Goal: Task Accomplishment & Management: Use online tool/utility

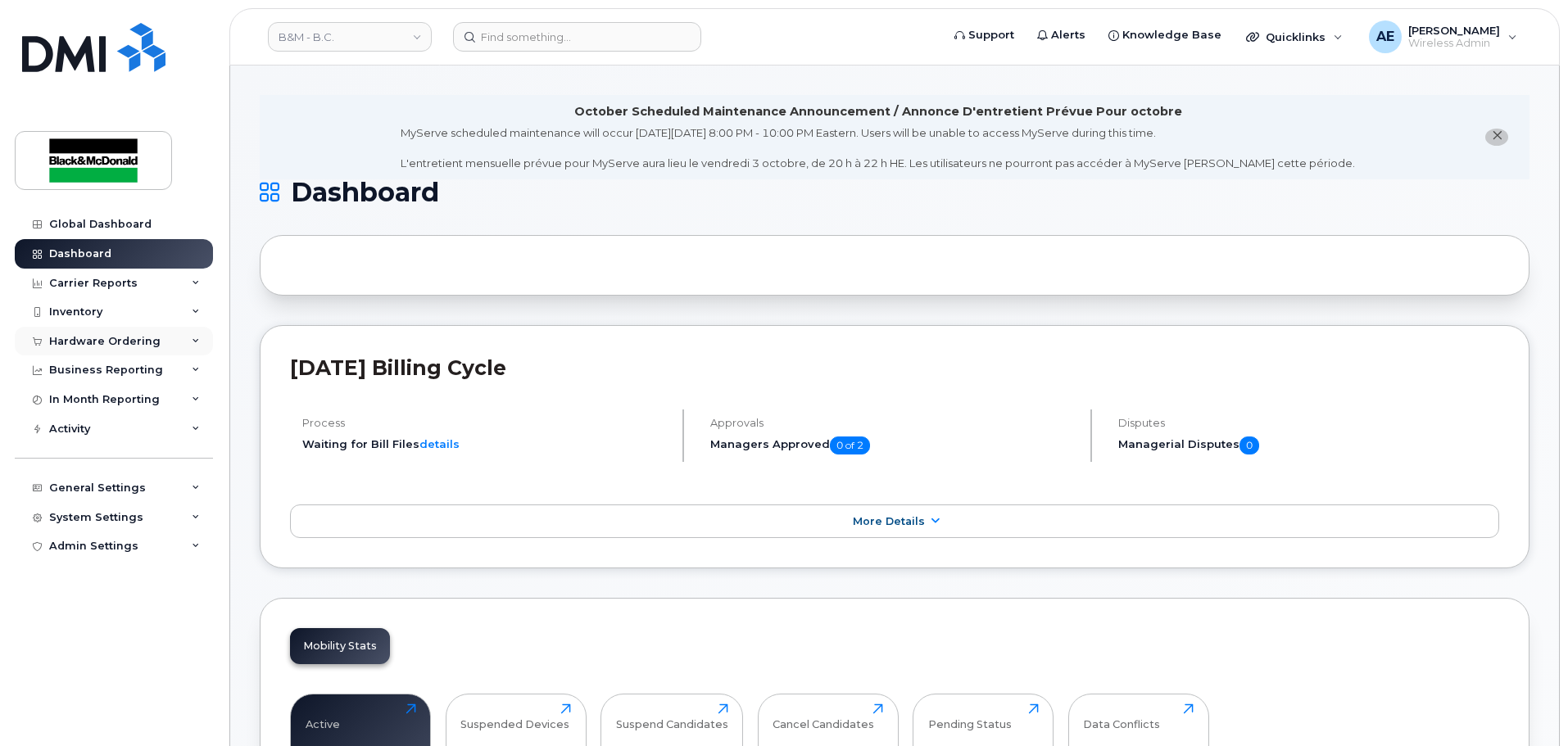
click at [170, 346] on div "Hardware Ordering" at bounding box center [114, 342] width 198 height 30
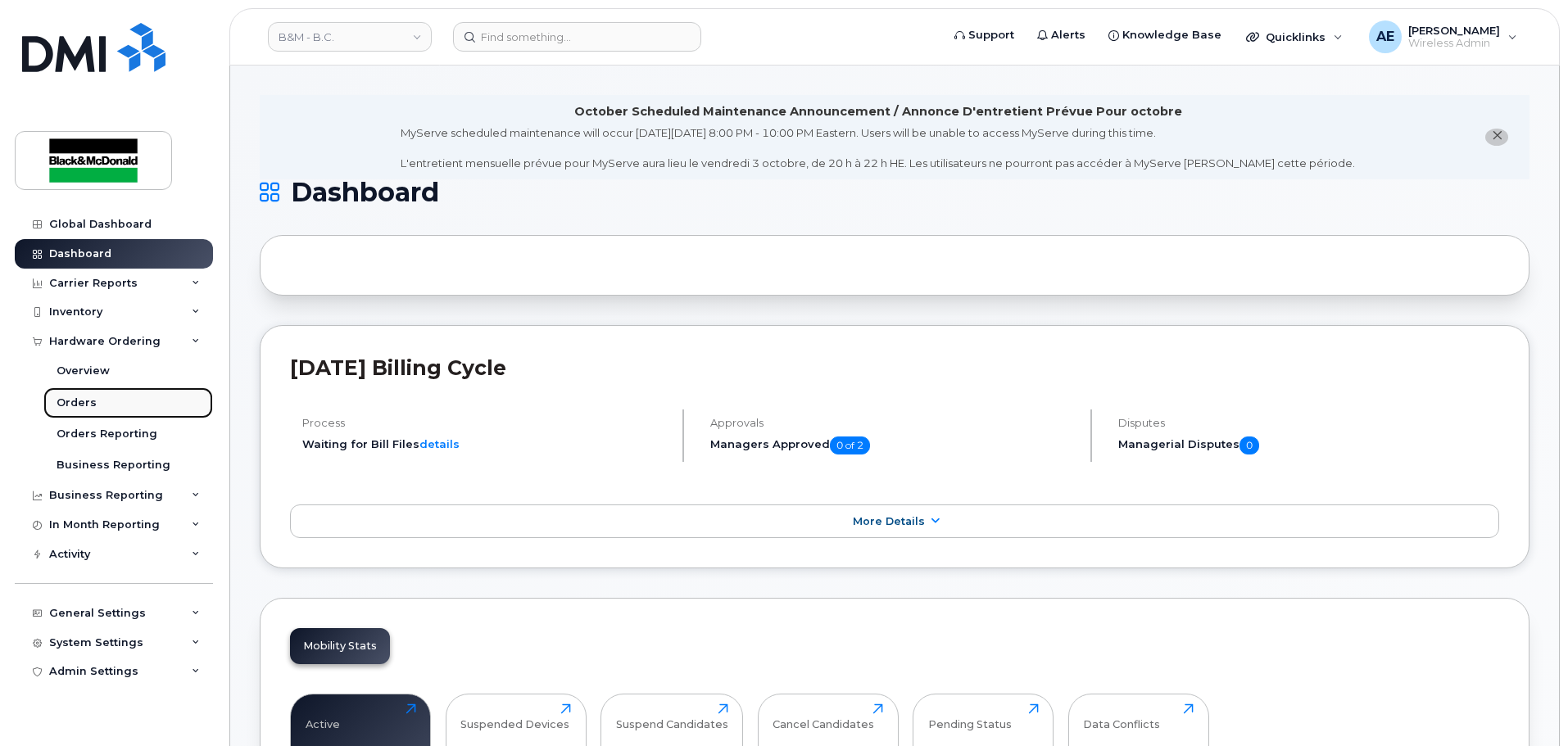
click at [97, 401] on link "Orders" at bounding box center [128, 403] width 170 height 31
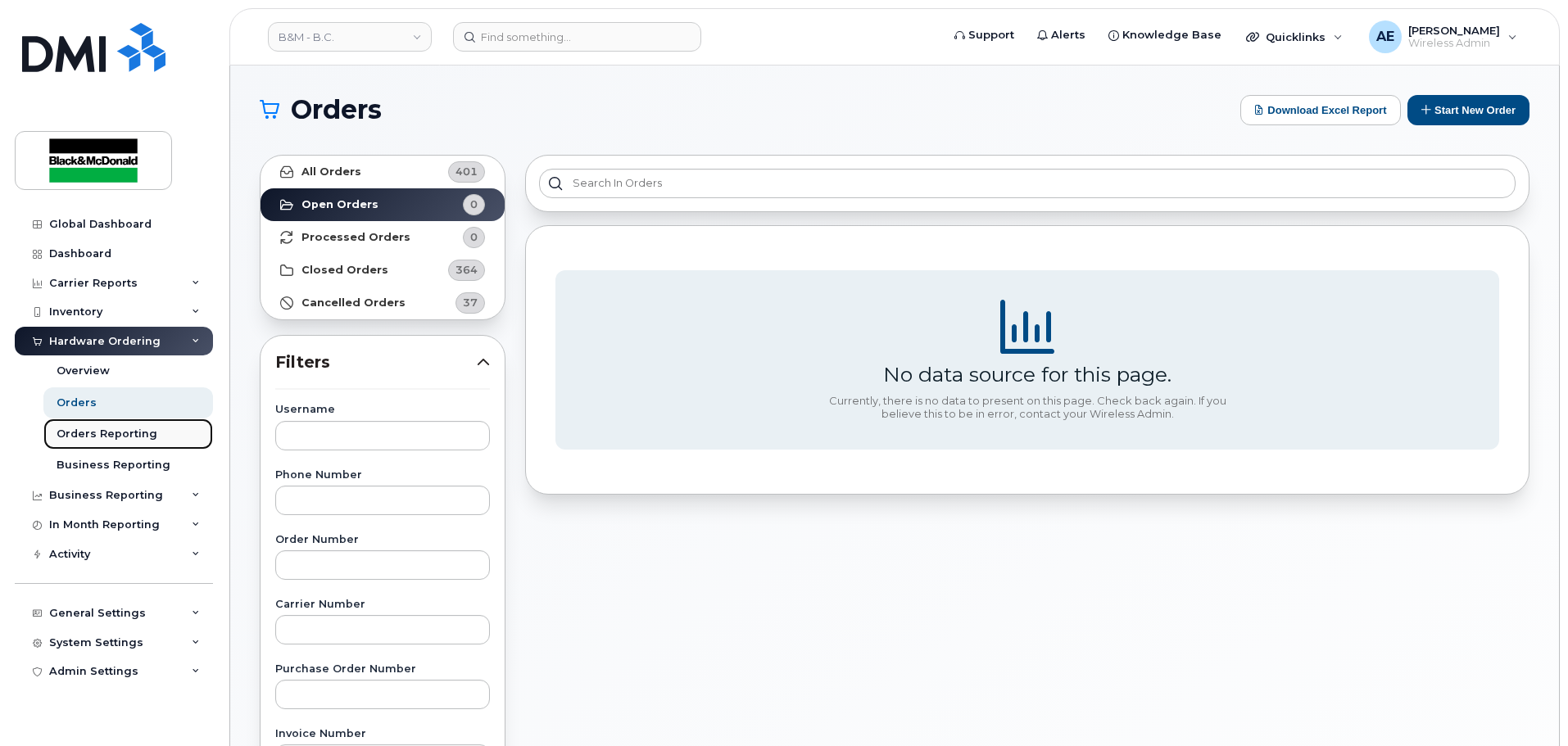
click at [119, 432] on div "Orders Reporting" at bounding box center [107, 434] width 101 height 15
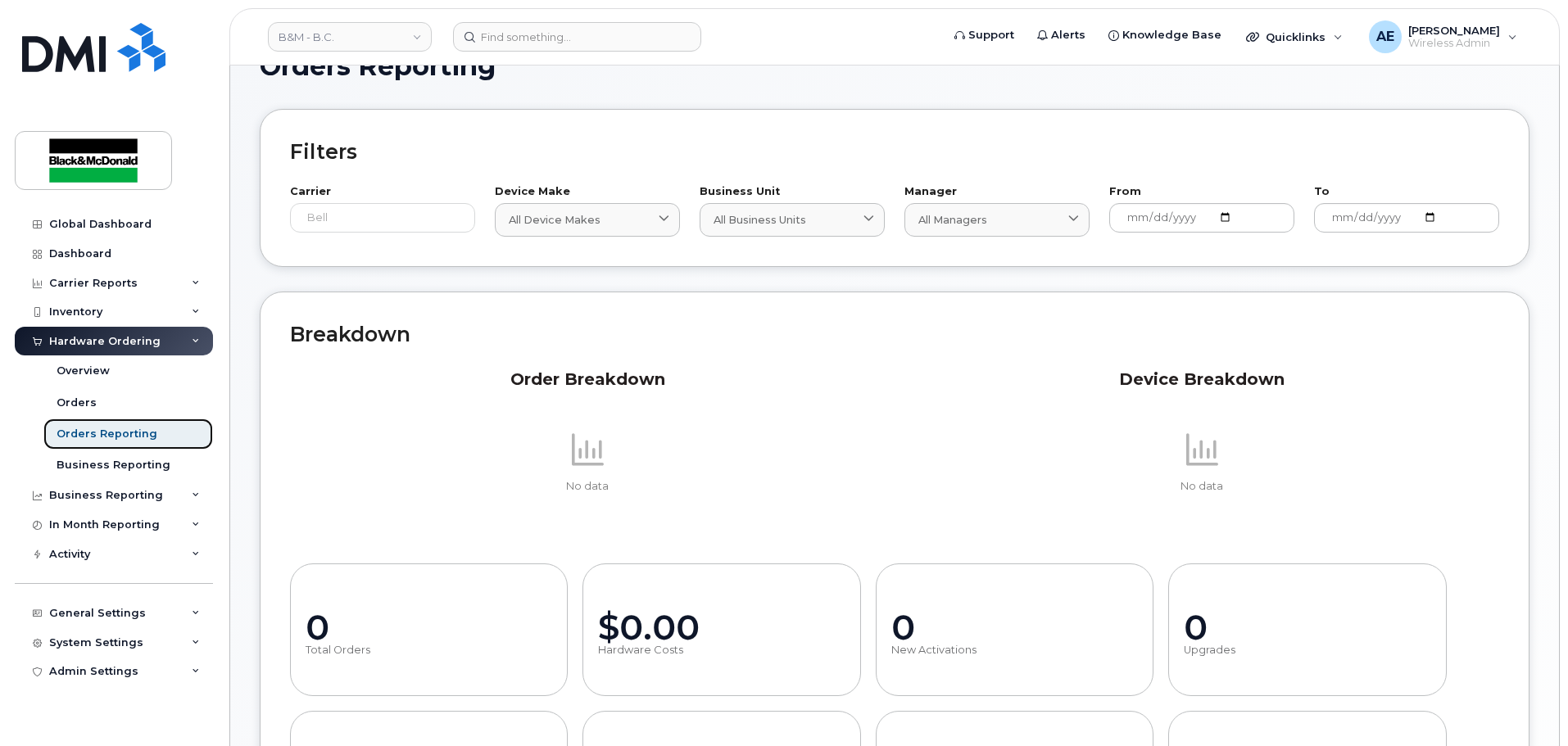
scroll to position [42, 0]
click at [105, 397] on link "Orders" at bounding box center [128, 403] width 170 height 31
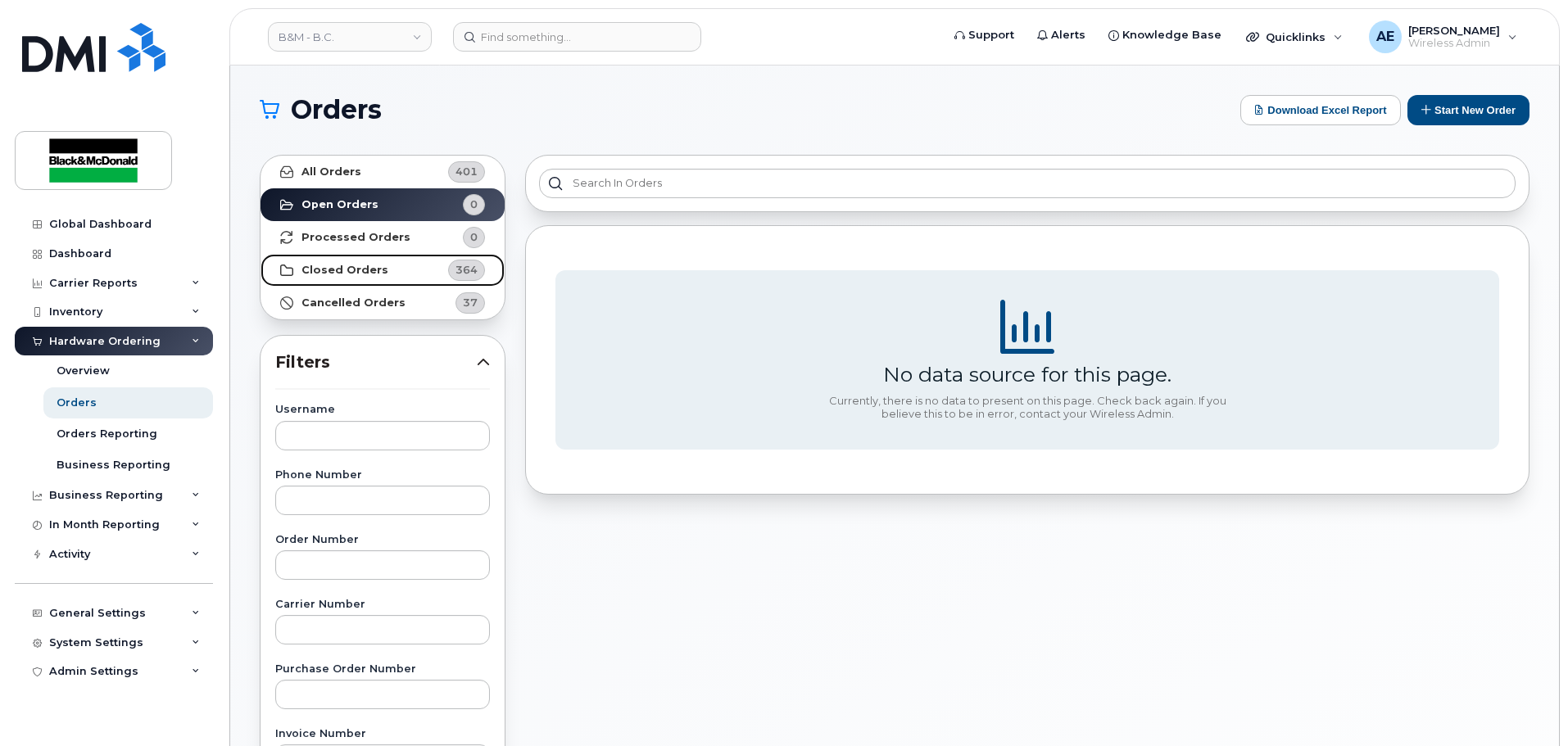
click at [372, 274] on strong "Closed Orders" at bounding box center [345, 270] width 87 height 13
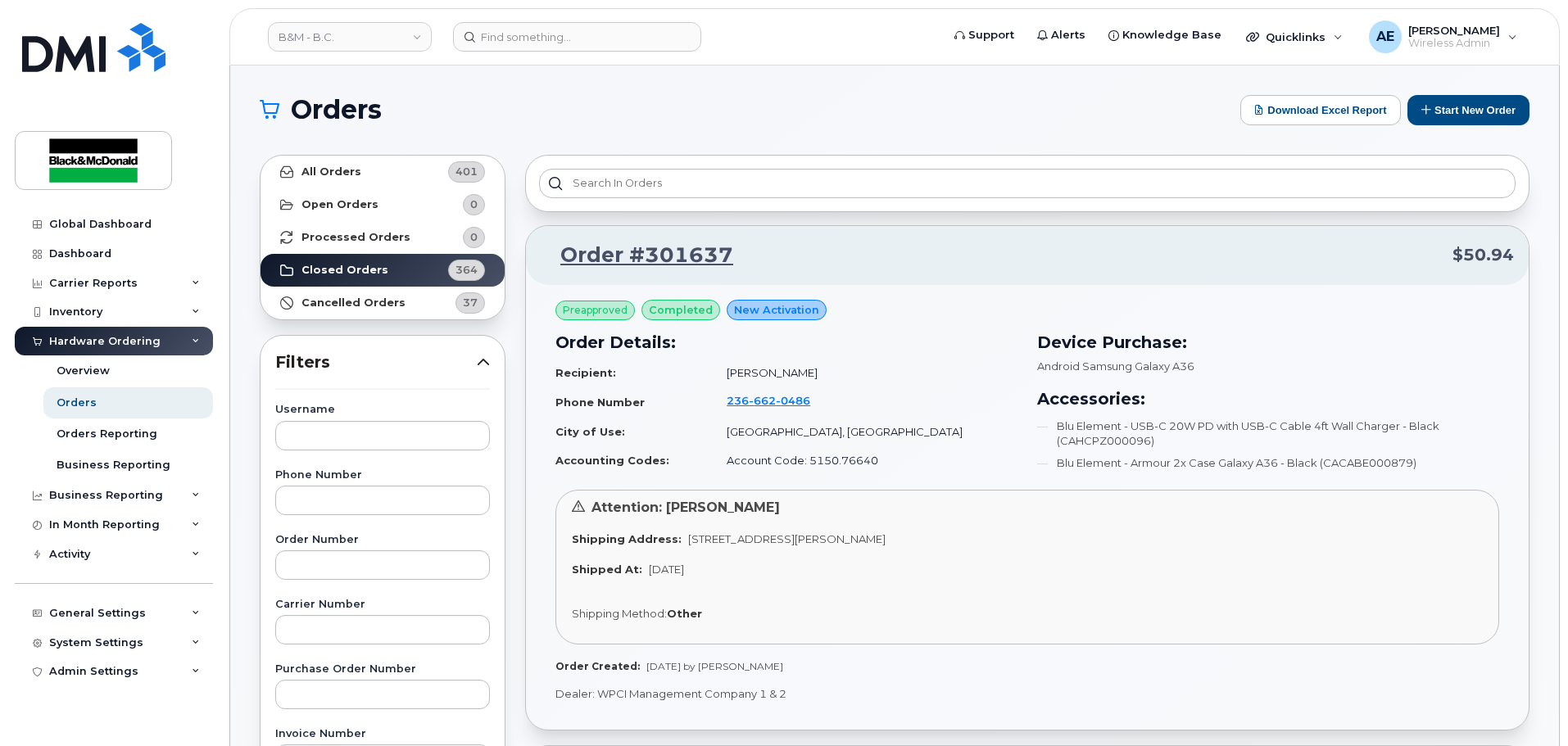
click at [841, 376] on td "Onyeka Dozie" at bounding box center [864, 373] width 306 height 29
drag, startPoint x: 836, startPoint y: 376, endPoint x: 697, endPoint y: 373, distance: 139.0
click at [697, 373] on tr "Recipient: Onyeka Dozie" at bounding box center [786, 373] width 462 height 29
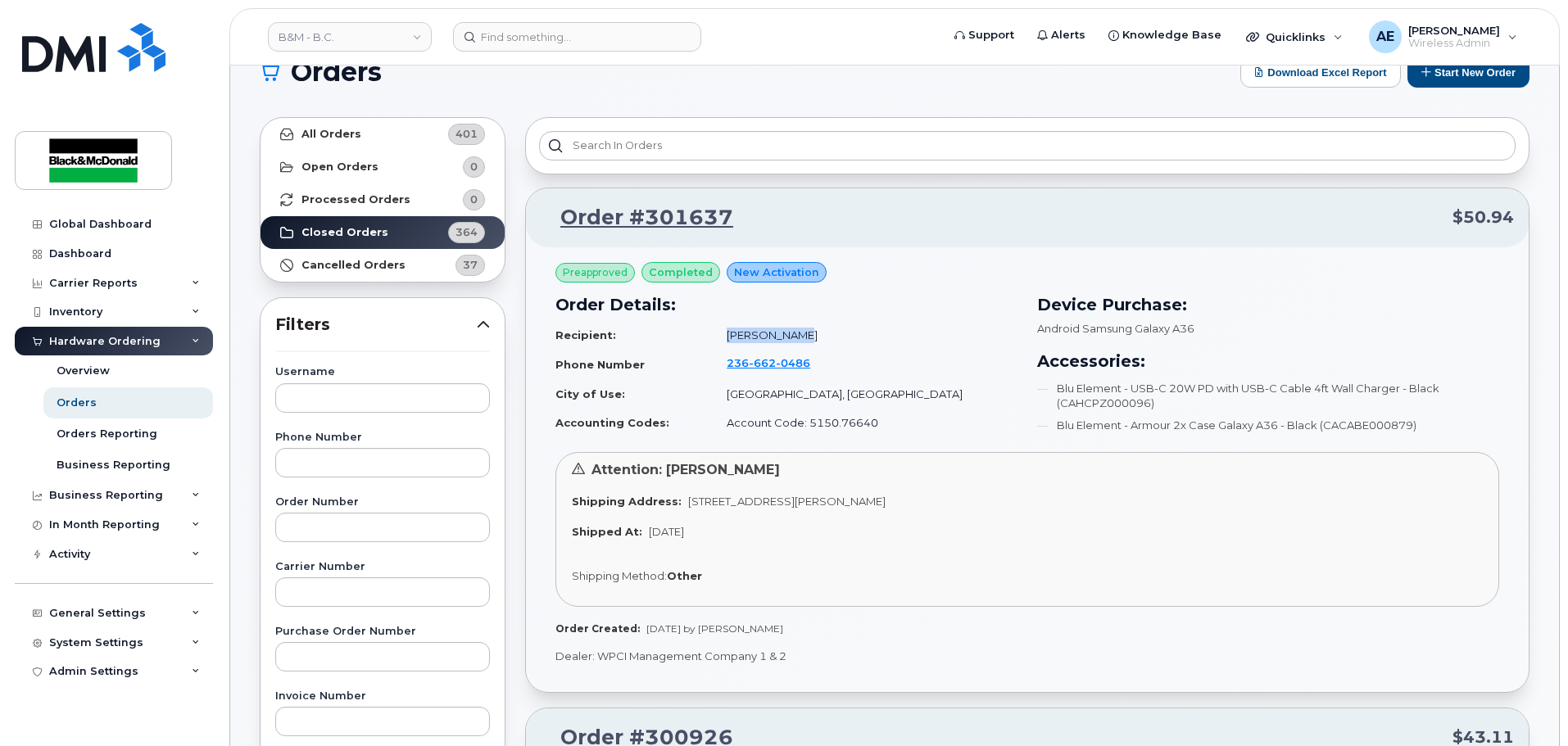
scroll to position [38, 0]
click at [1237, 303] on h3 "Device Purchase:" at bounding box center [1267, 304] width 462 height 25
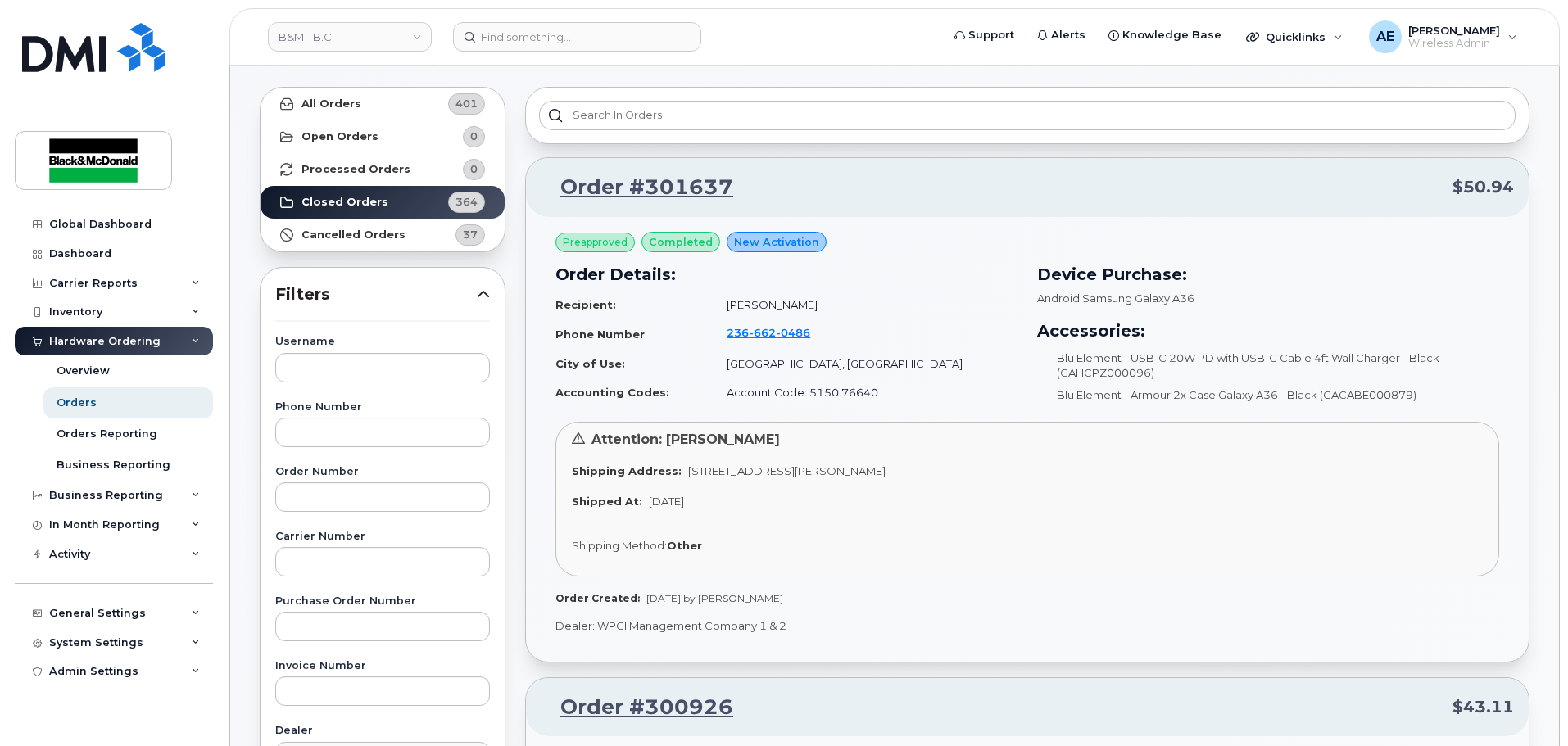
scroll to position [72, 0]
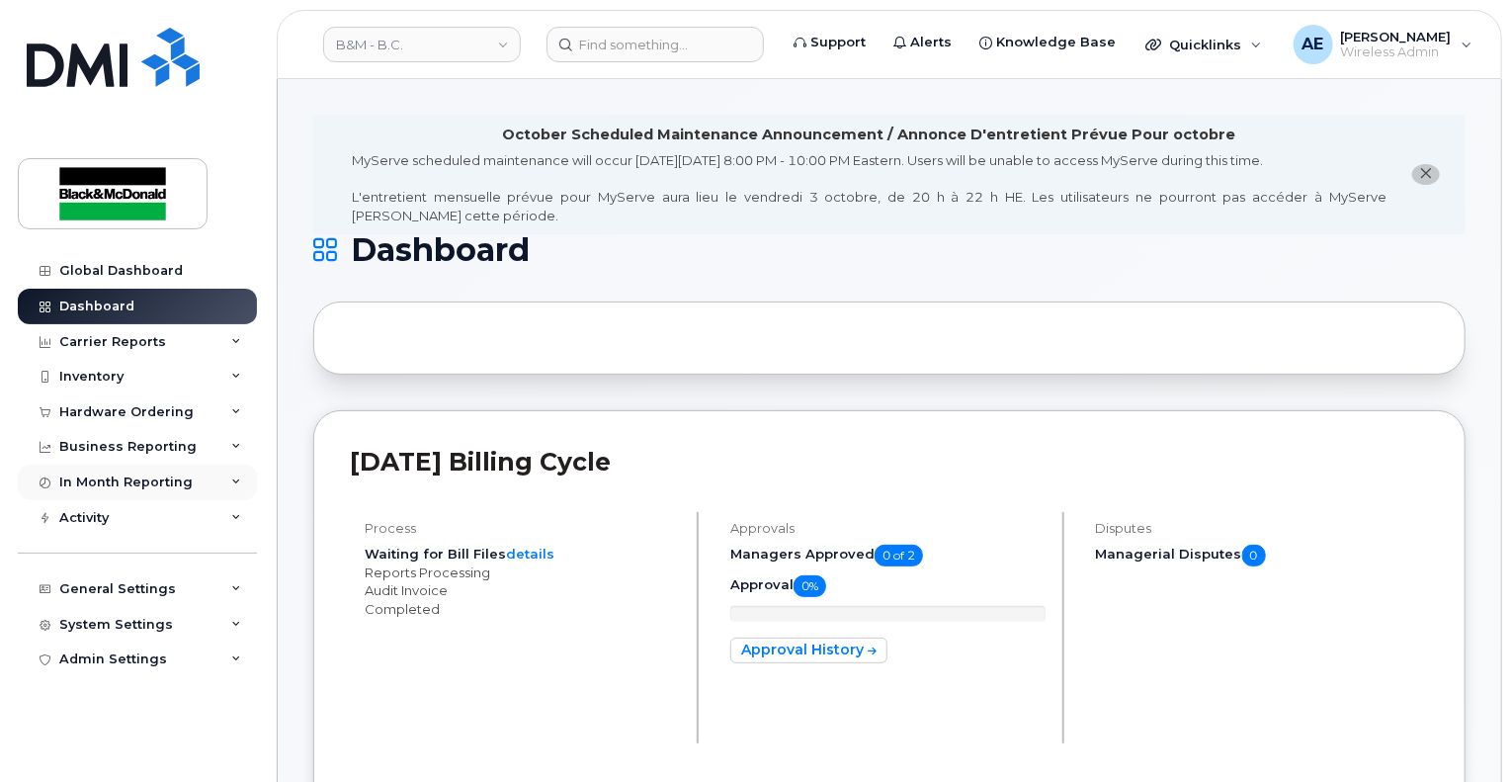
click at [146, 477] on div "In Month Reporting" at bounding box center [125, 482] width 133 height 16
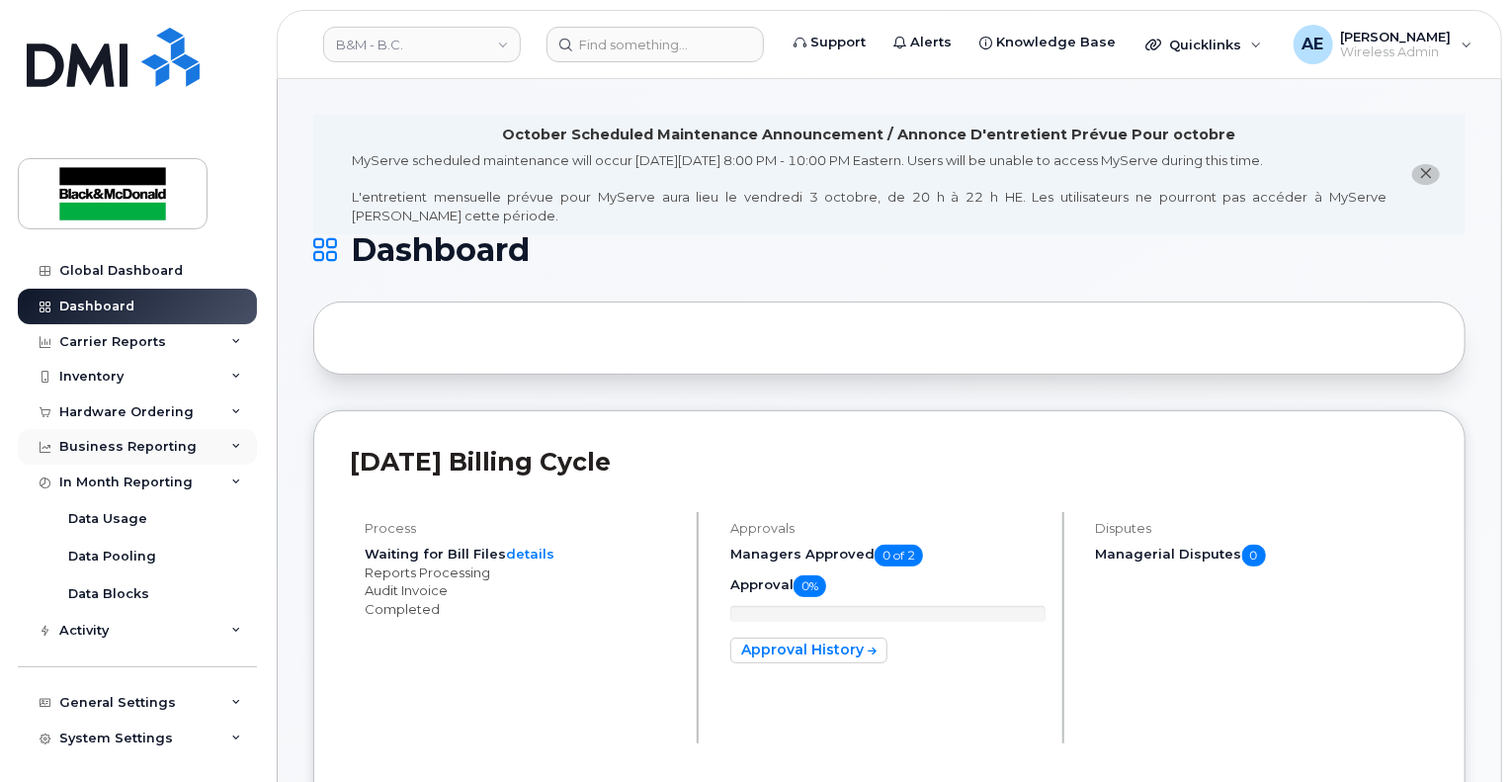
click at [147, 457] on div "Business Reporting" at bounding box center [137, 447] width 239 height 36
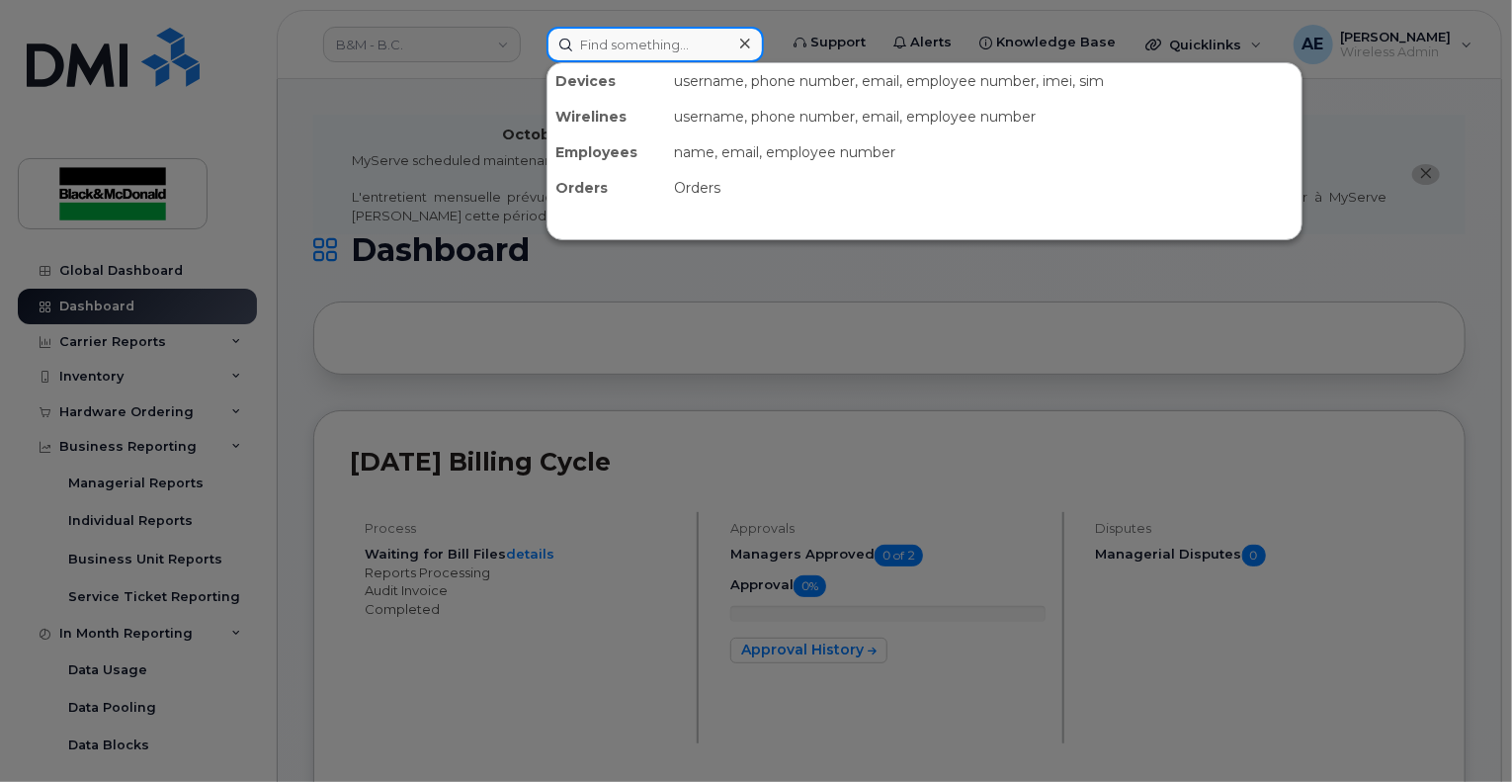
click at [601, 59] on input at bounding box center [655, 45] width 217 height 36
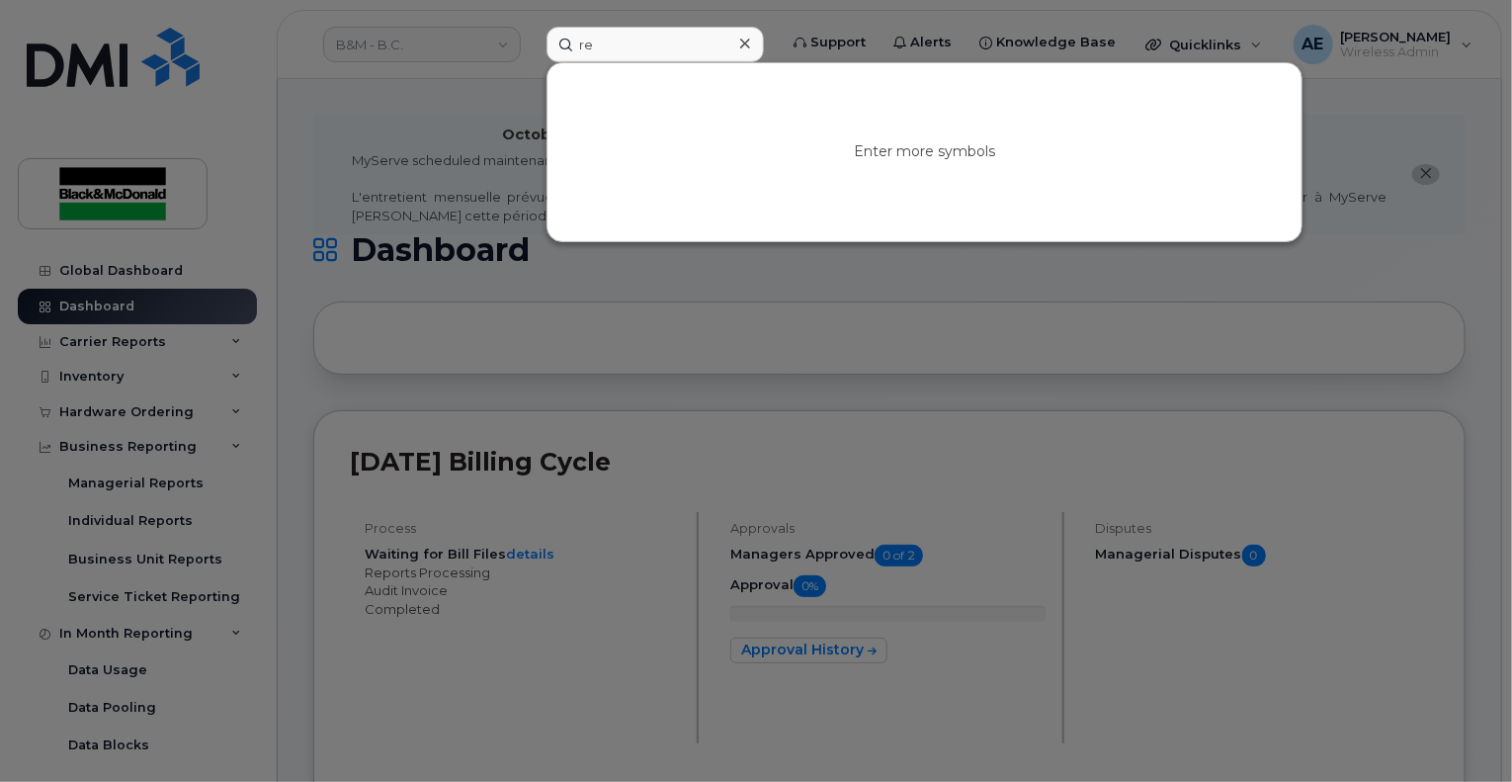
click at [530, 276] on div at bounding box center [756, 391] width 1512 height 782
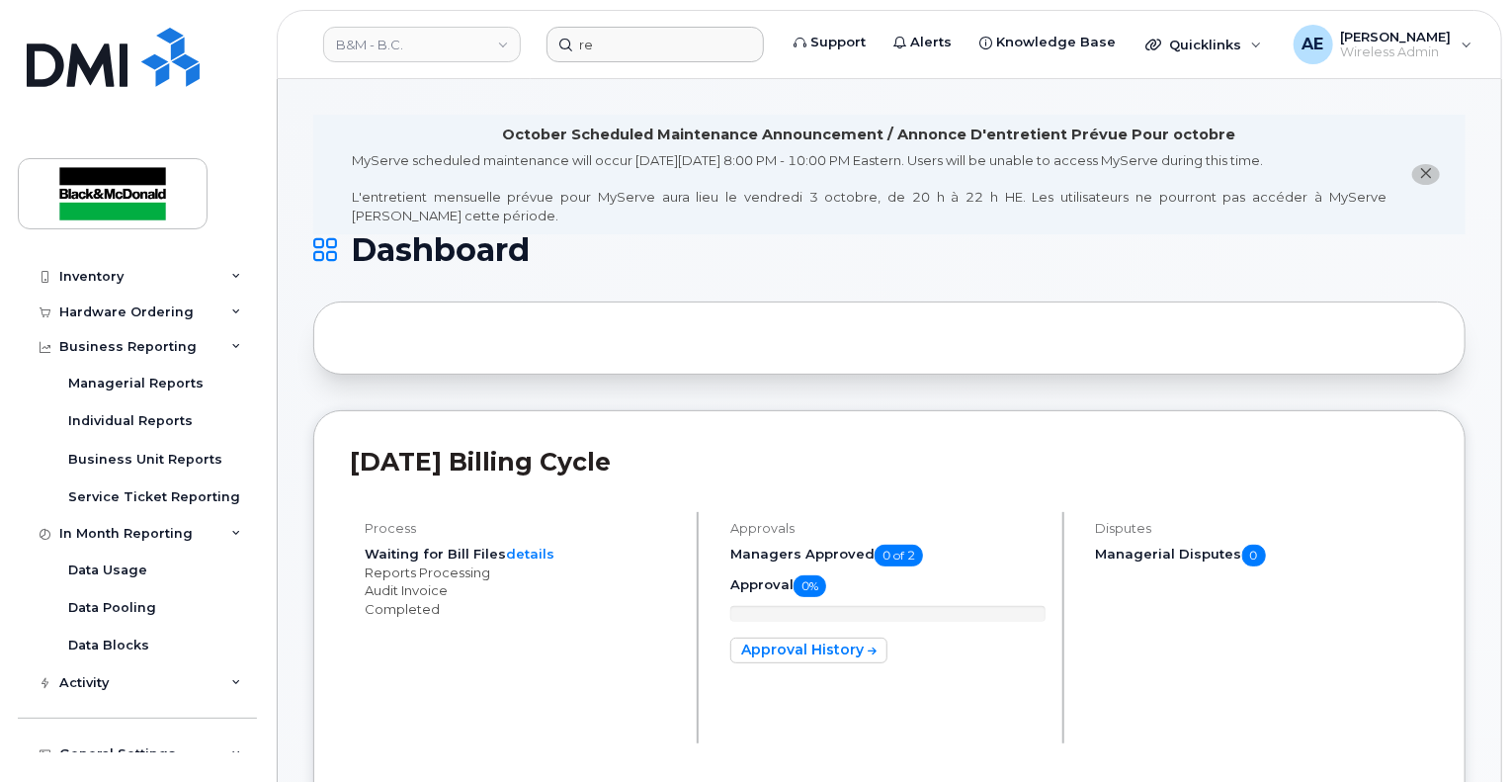
scroll to position [126, 0]
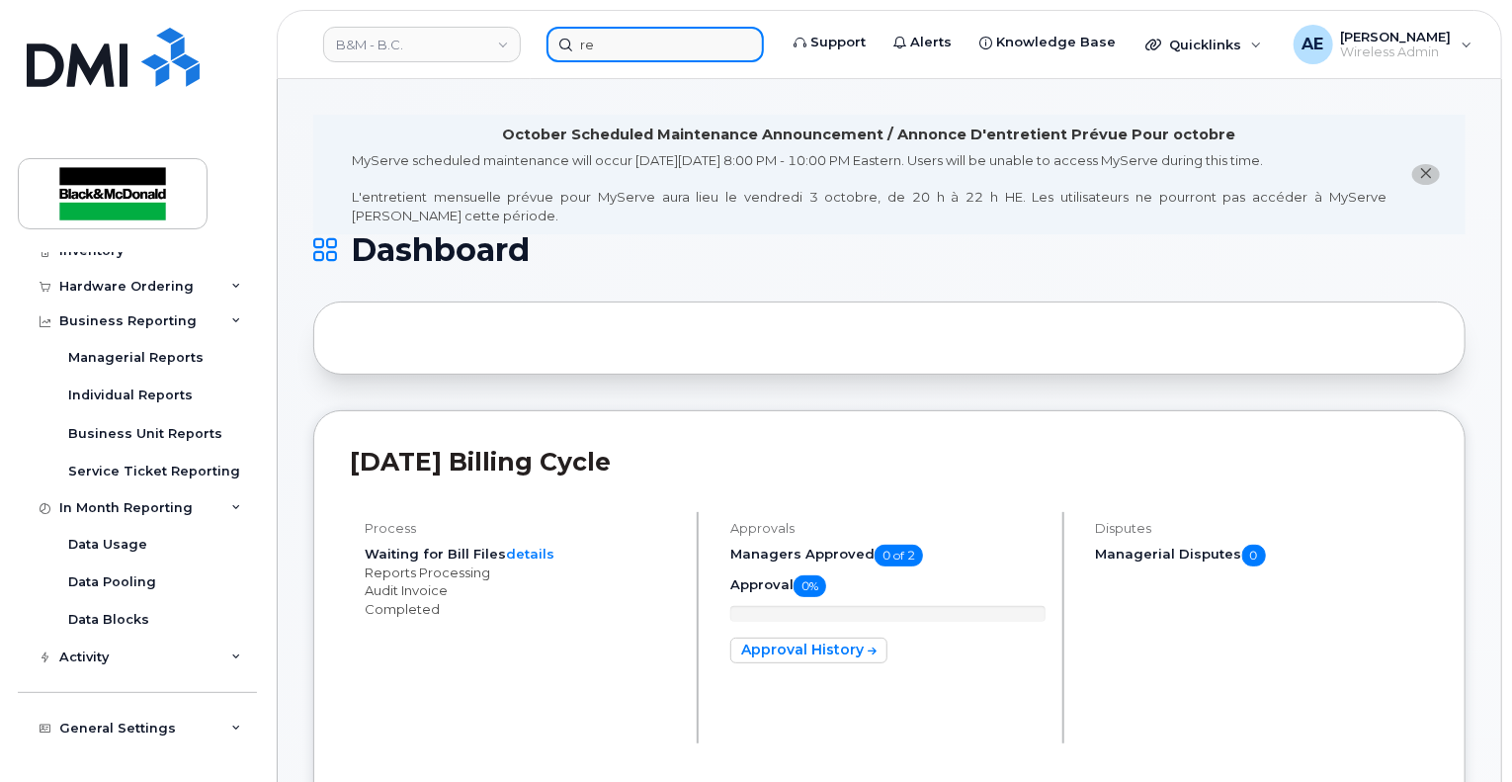
click at [626, 53] on input "re" at bounding box center [655, 45] width 217 height 36
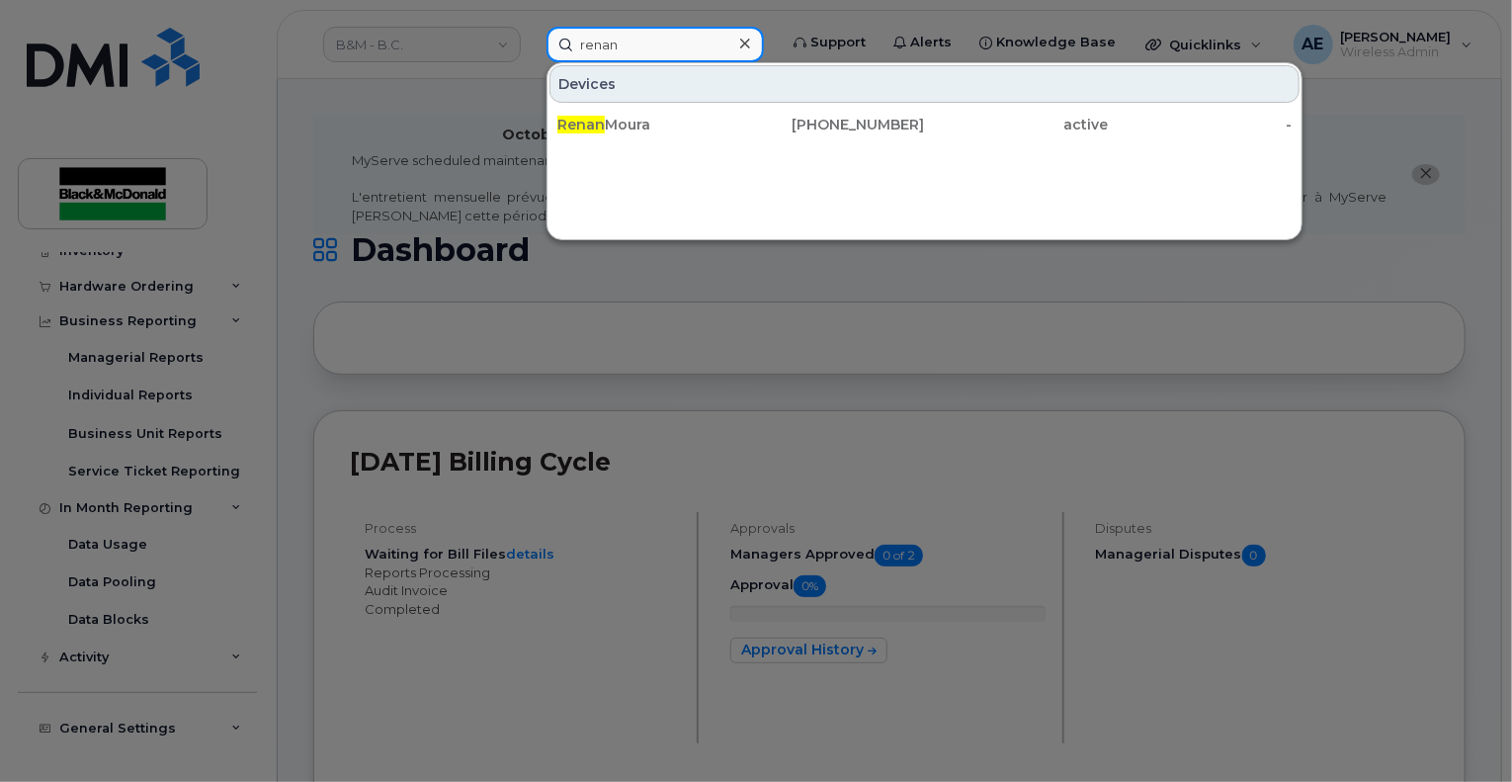
type input "renan"
click at [624, 141] on div "Renan Moura 778-222-4032 active -" at bounding box center [924, 125] width 754 height 40
click at [659, 141] on div "Renan Moura 778-222-4032 active -" at bounding box center [924, 125] width 754 height 40
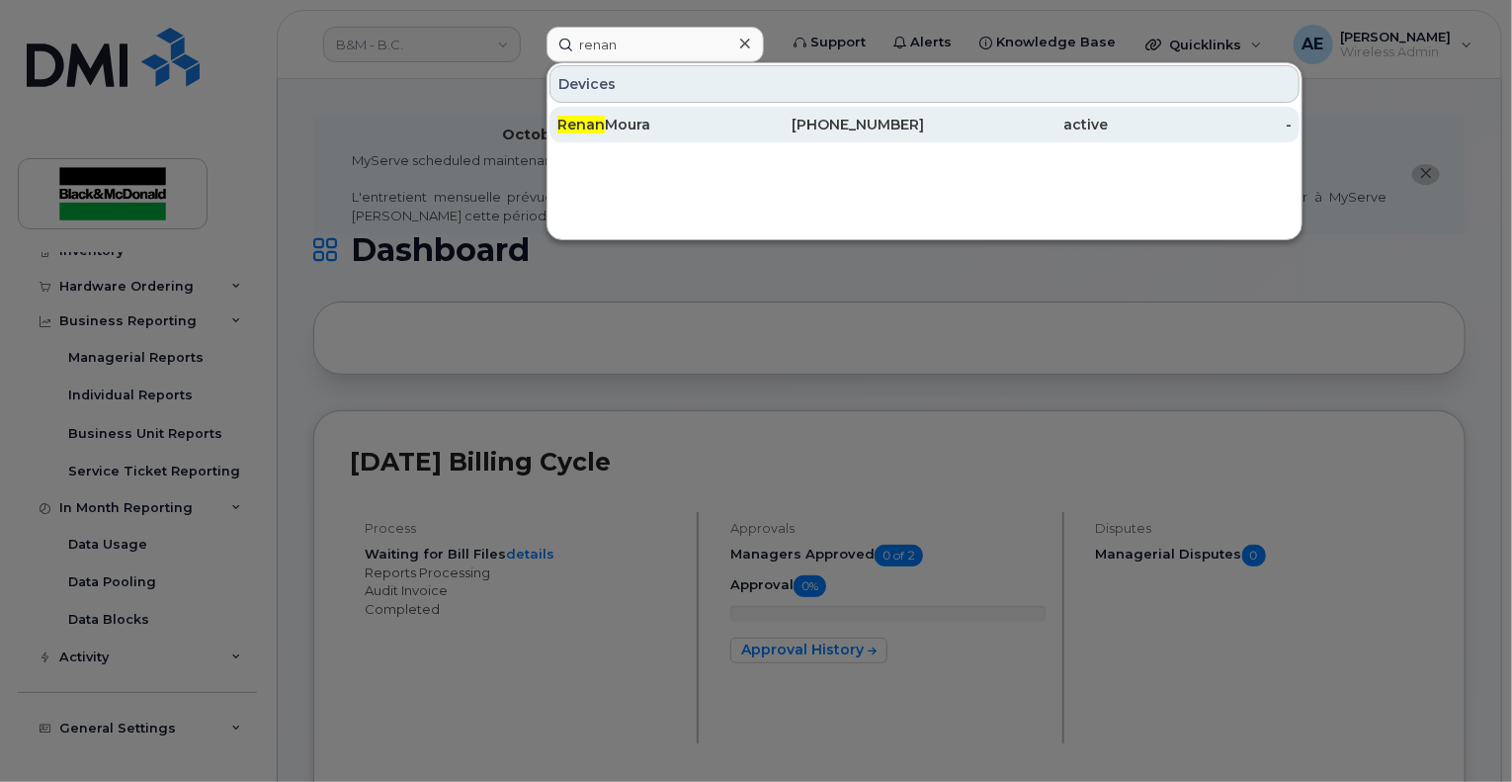
click at [625, 126] on div "Renan Moura" at bounding box center [649, 125] width 184 height 20
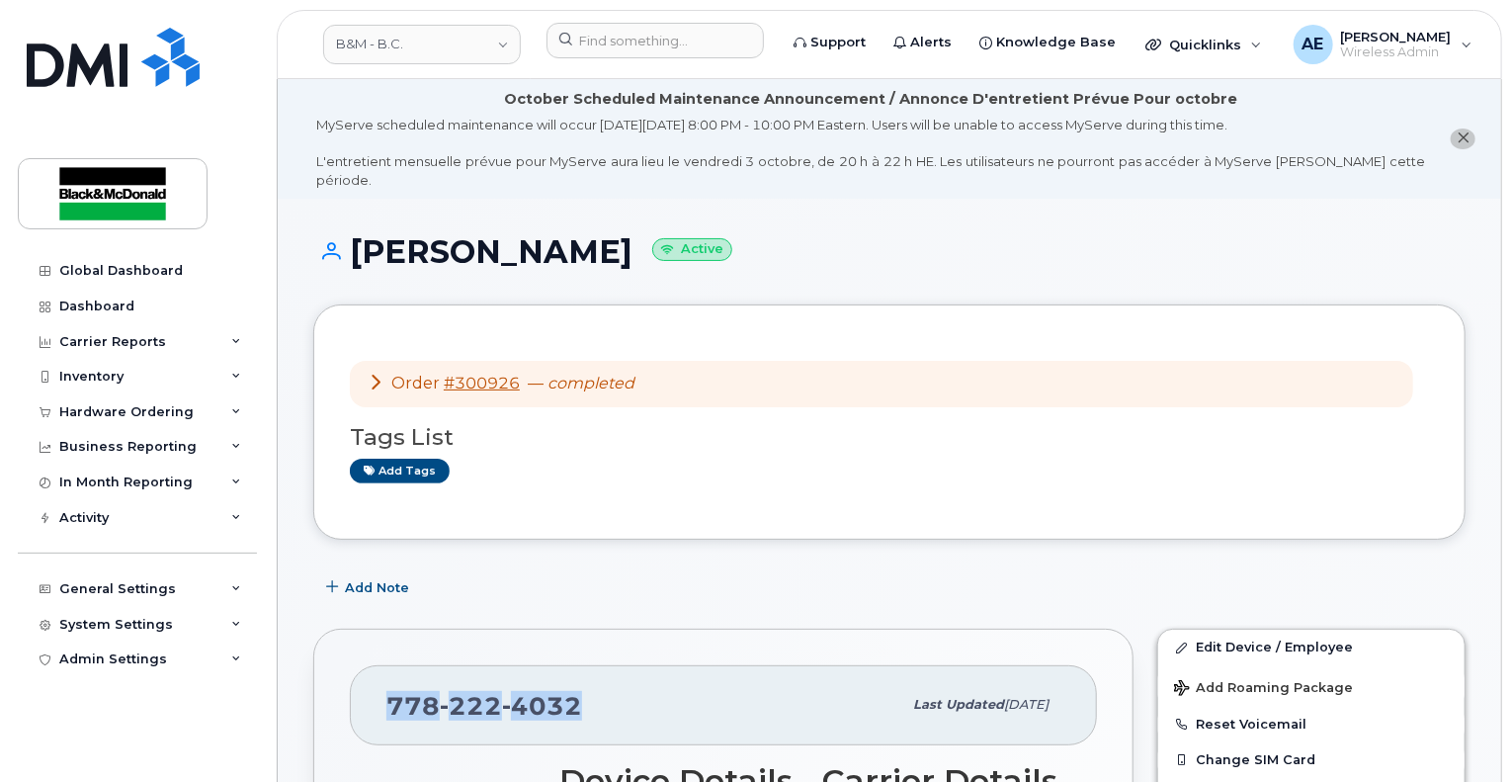
drag, startPoint x: 589, startPoint y: 681, endPoint x: 371, endPoint y: 684, distance: 218.4
click at [371, 684] on div "778 222 4032 Last updated Sep 19, 2025" at bounding box center [723, 704] width 747 height 79
copy span "778 222 4032"
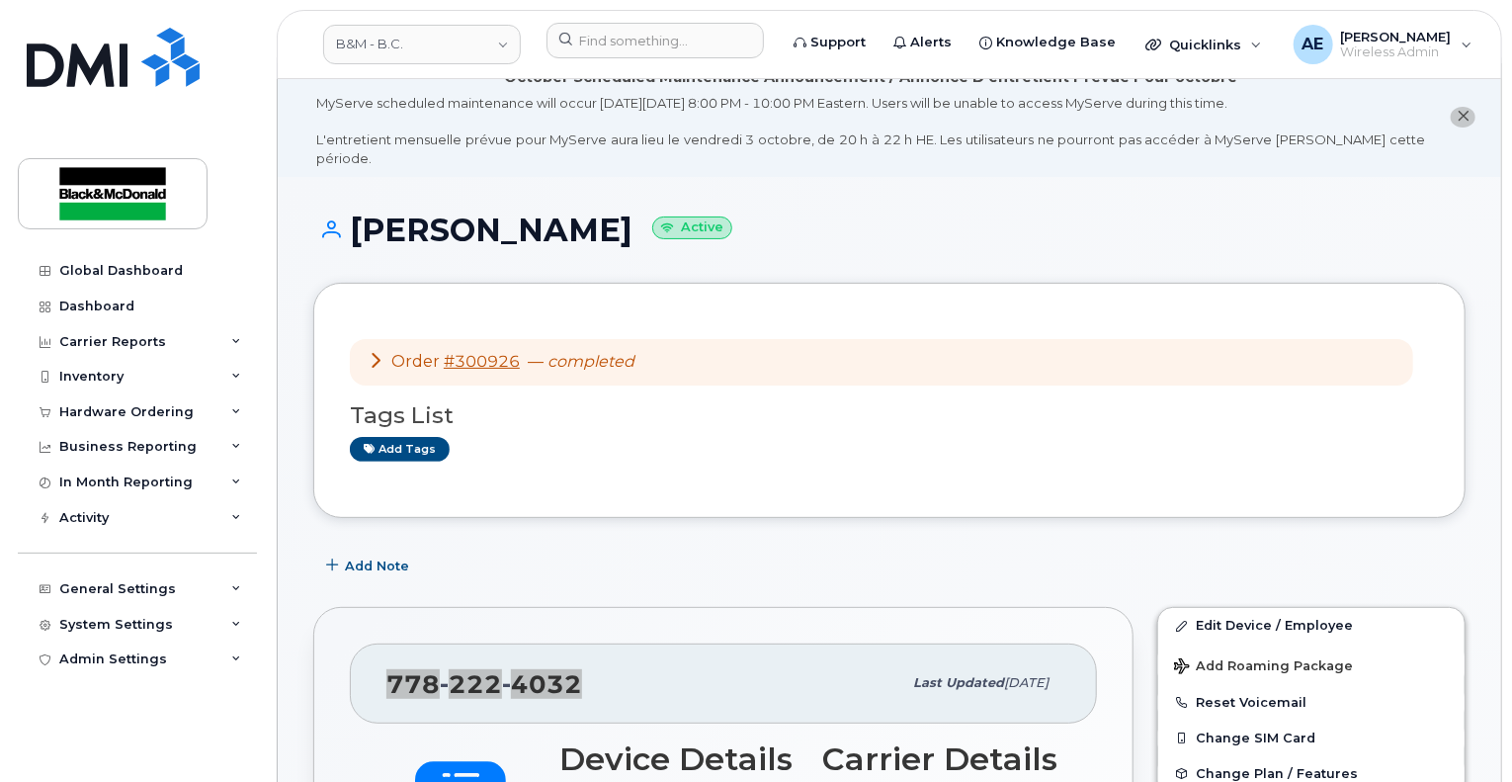
scroll to position [23, 0]
click at [903, 318] on div "Order #300926 — completed Tags List Add tags" at bounding box center [889, 399] width 1079 height 162
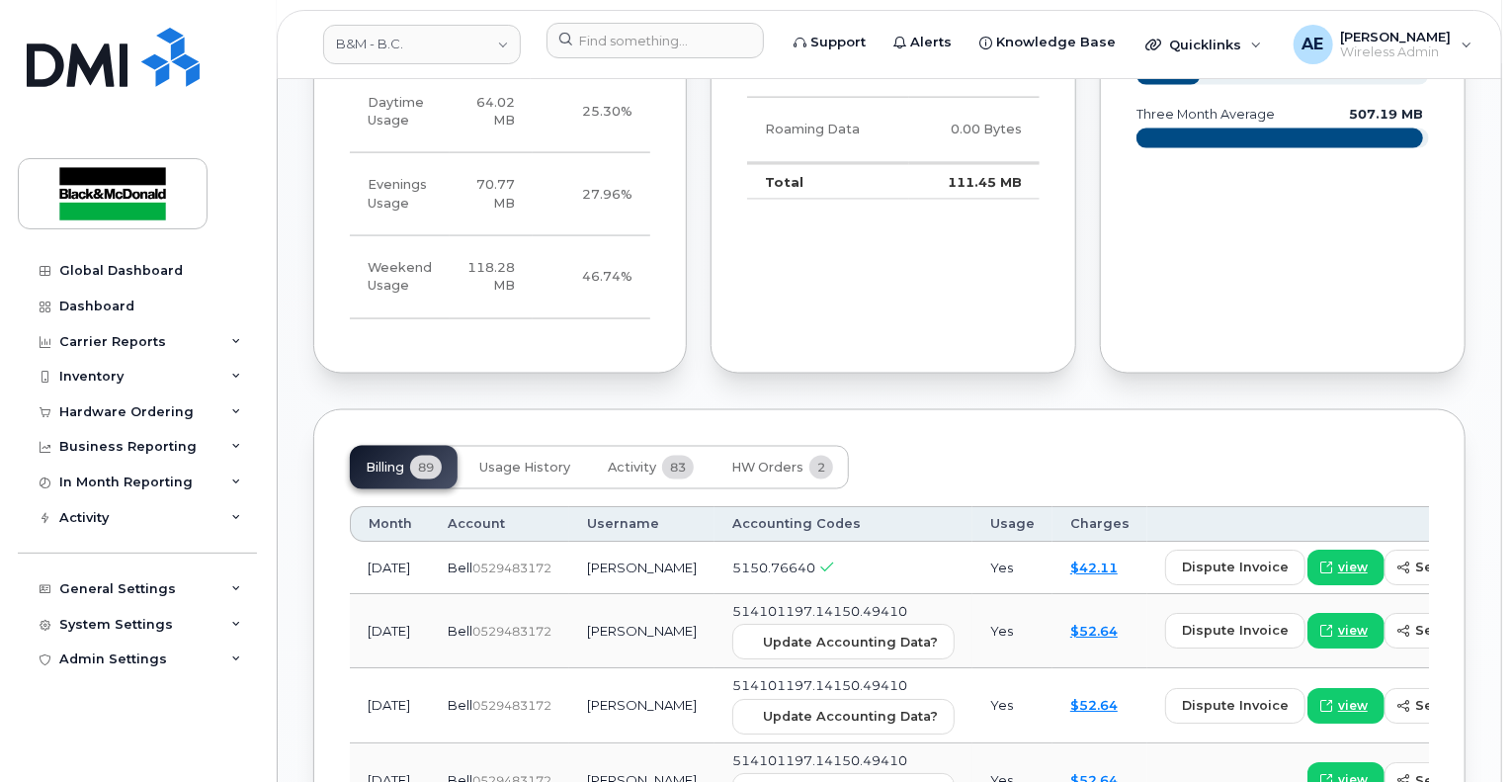
scroll to position [1752, 0]
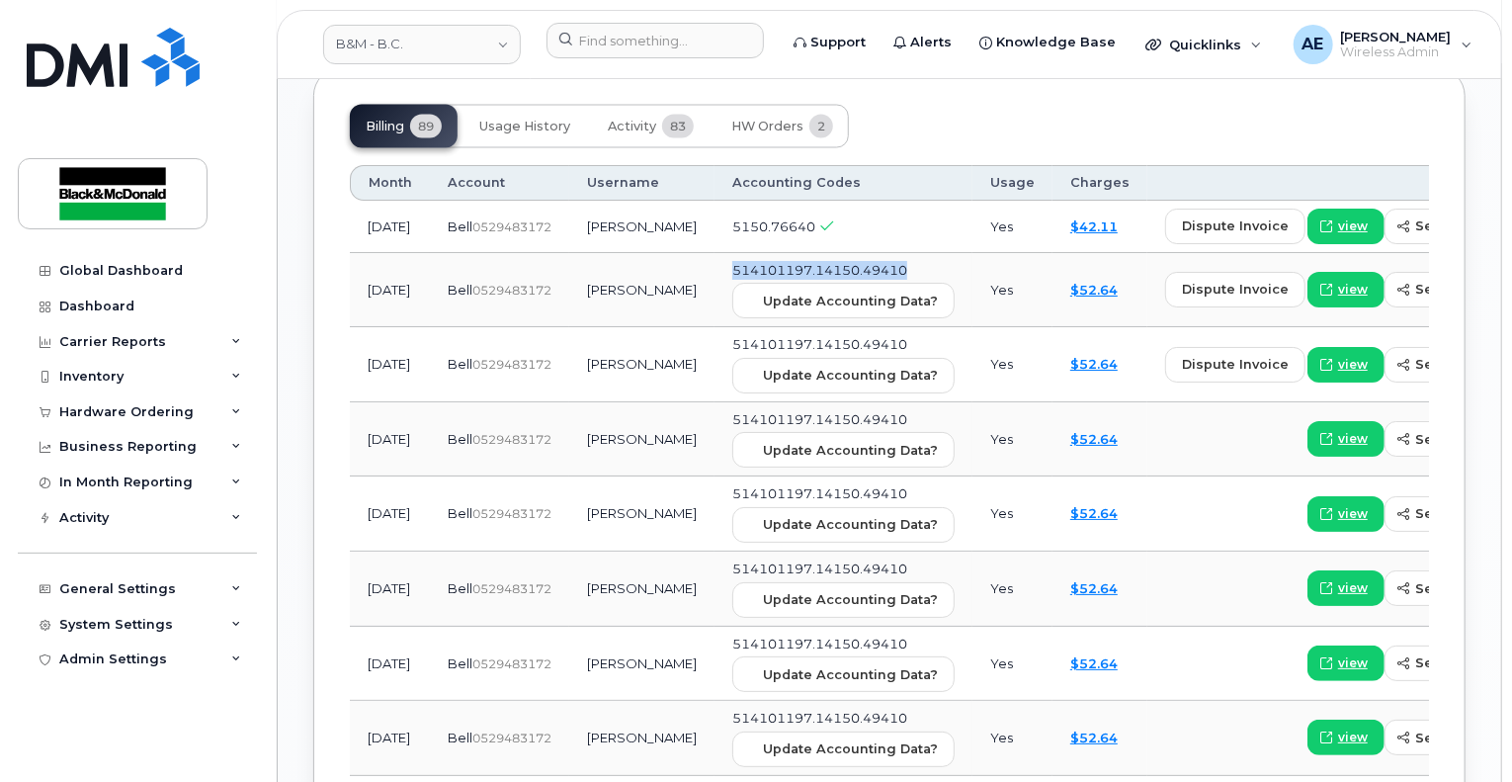
drag, startPoint x: 850, startPoint y: 288, endPoint x: 663, endPoint y: 279, distance: 187.0
click at [715, 279] on td "514101197.14150.49410 Update Accounting Data?" at bounding box center [844, 291] width 258 height 75
copy span "514101197.14150.49410"
click at [764, 254] on td "5150.76640" at bounding box center [844, 228] width 258 height 52
drag, startPoint x: 755, startPoint y: 244, endPoint x: 656, endPoint y: 249, distance: 98.9
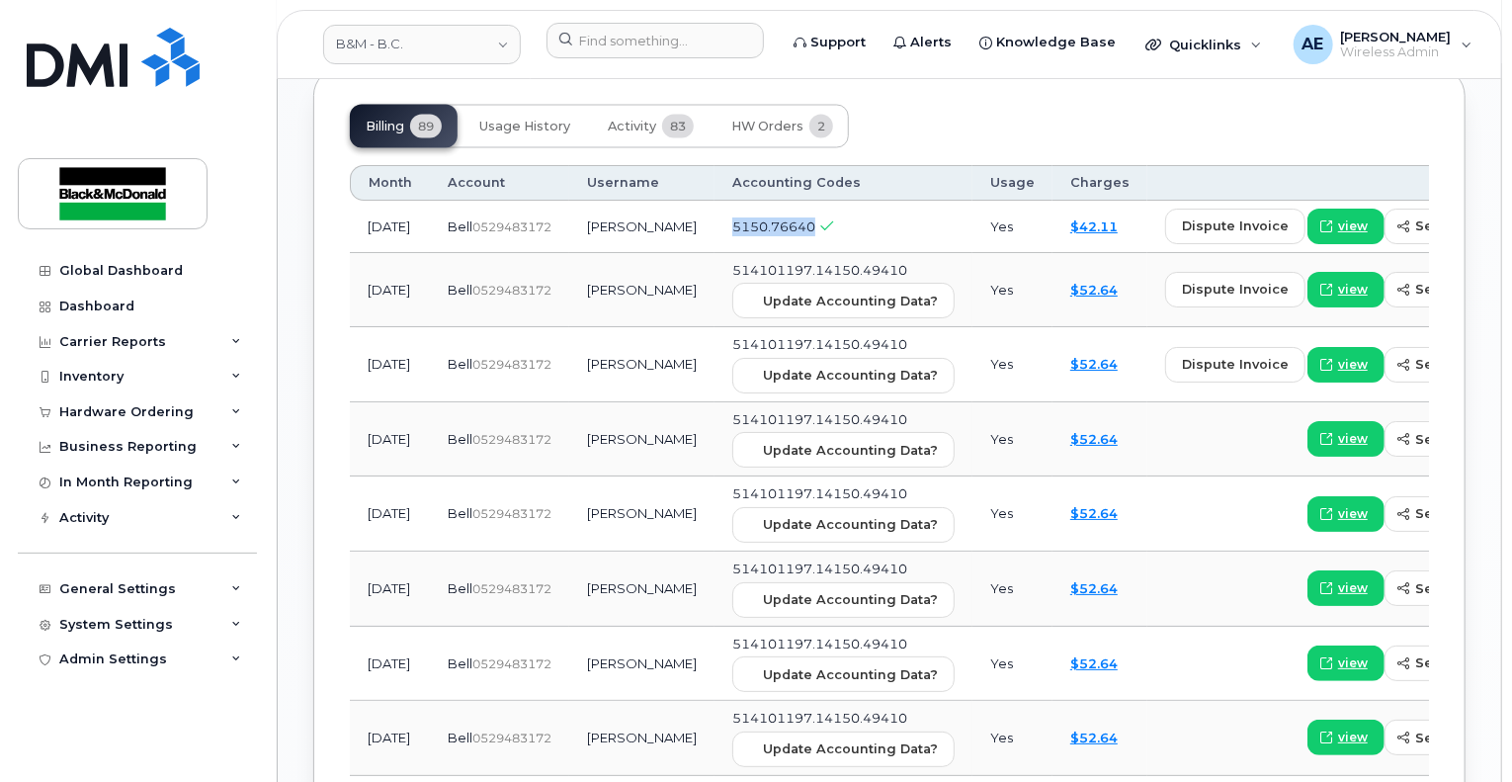
click at [715, 249] on td "5150.76640" at bounding box center [844, 228] width 258 height 52
copy span "5150.76640"
click at [698, 42] on input at bounding box center [655, 41] width 217 height 36
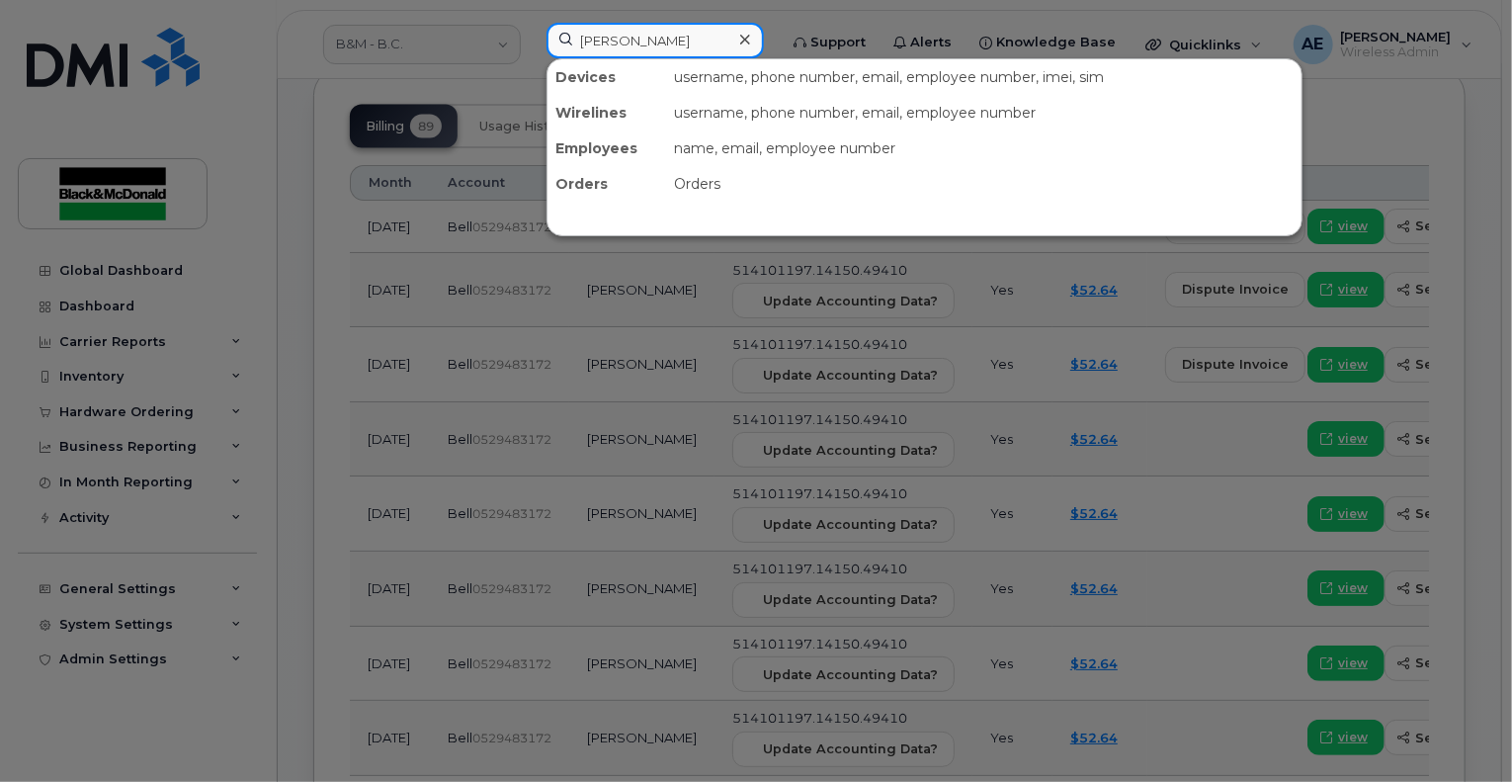
type input "ryan lanz"
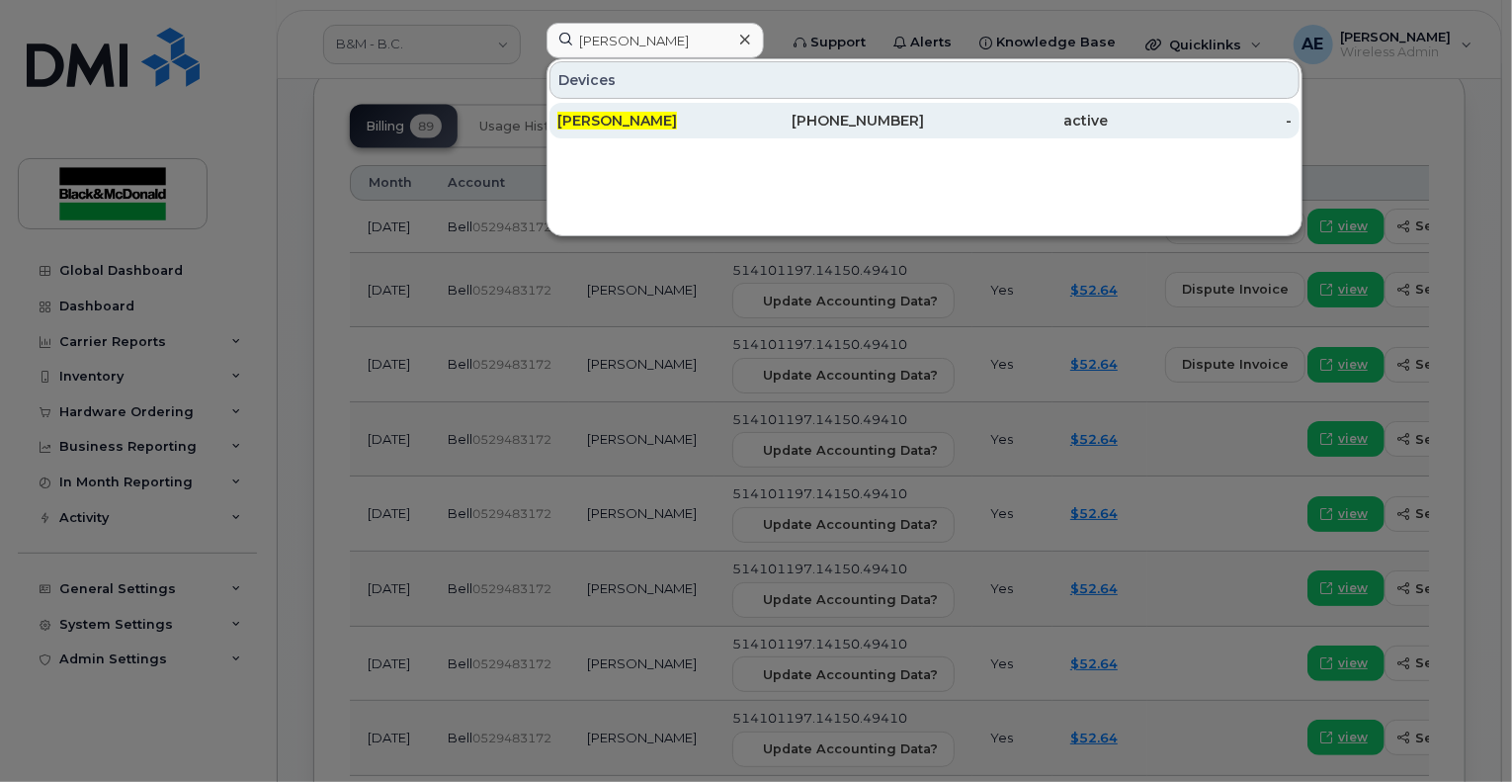
click at [684, 124] on div "Ryan Lanz" at bounding box center [649, 121] width 184 height 20
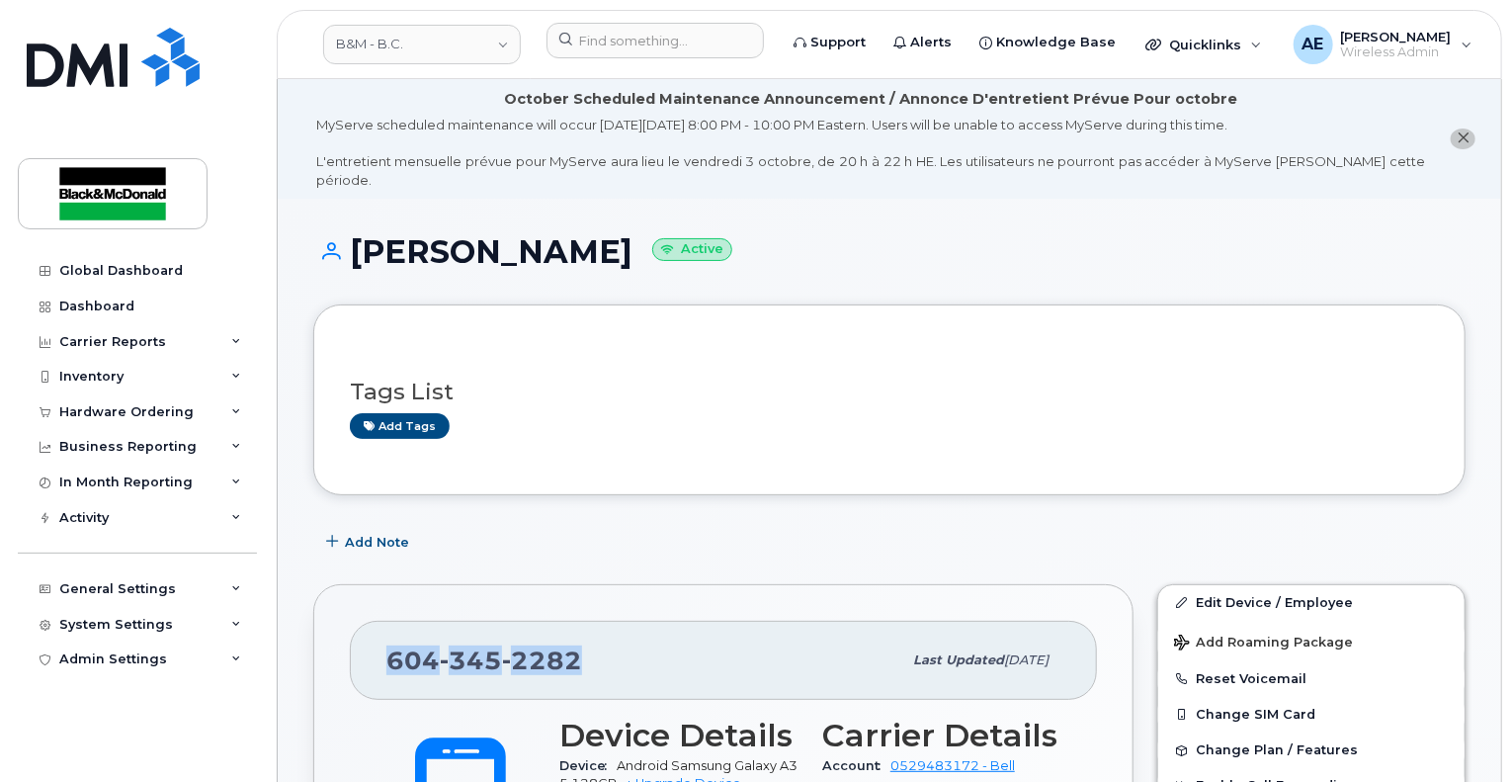
drag, startPoint x: 580, startPoint y: 639, endPoint x: 369, endPoint y: 648, distance: 211.7
click at [369, 648] on div "604 345 2282 Last updated Sep 18, 2025" at bounding box center [723, 660] width 747 height 79
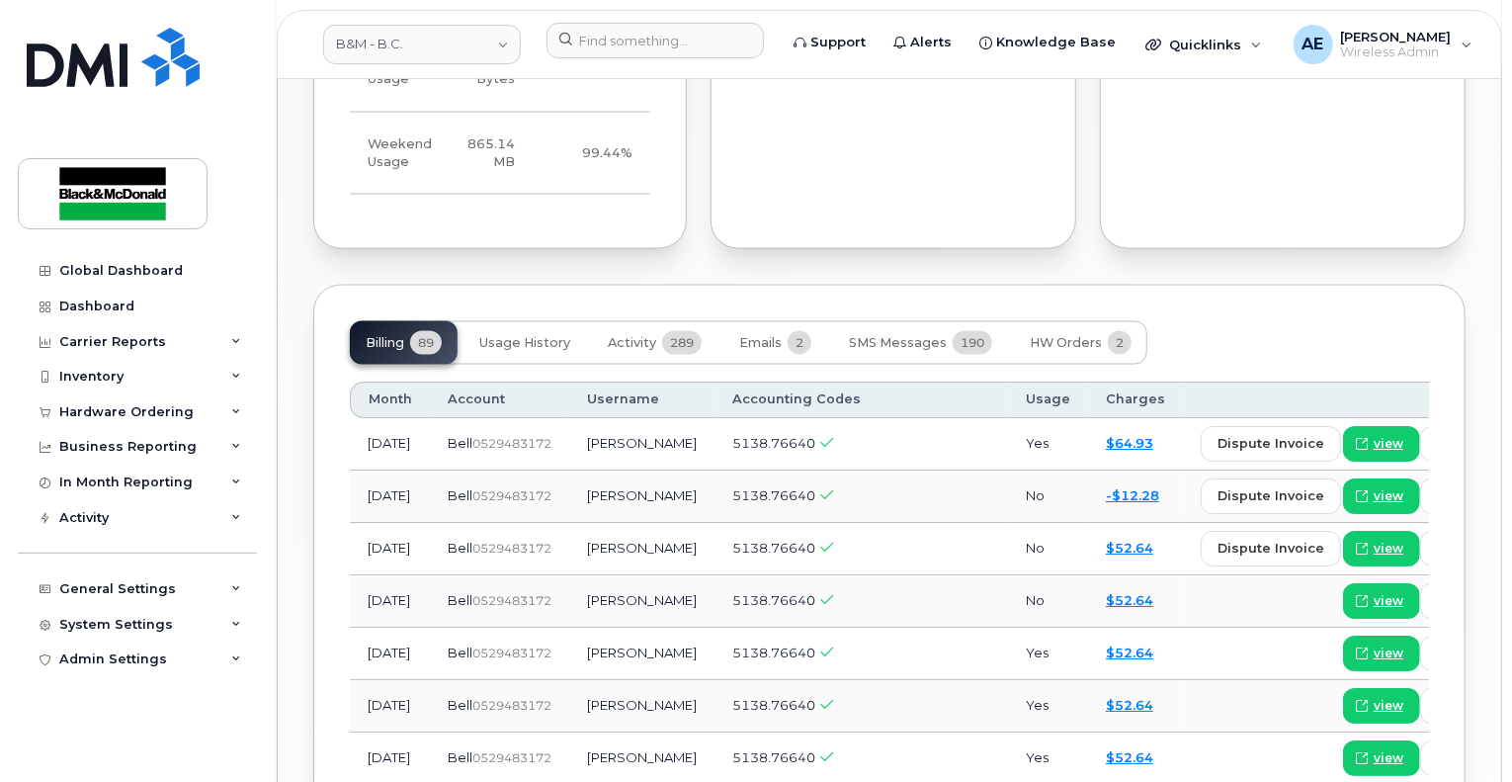
scroll to position [1545, 0]
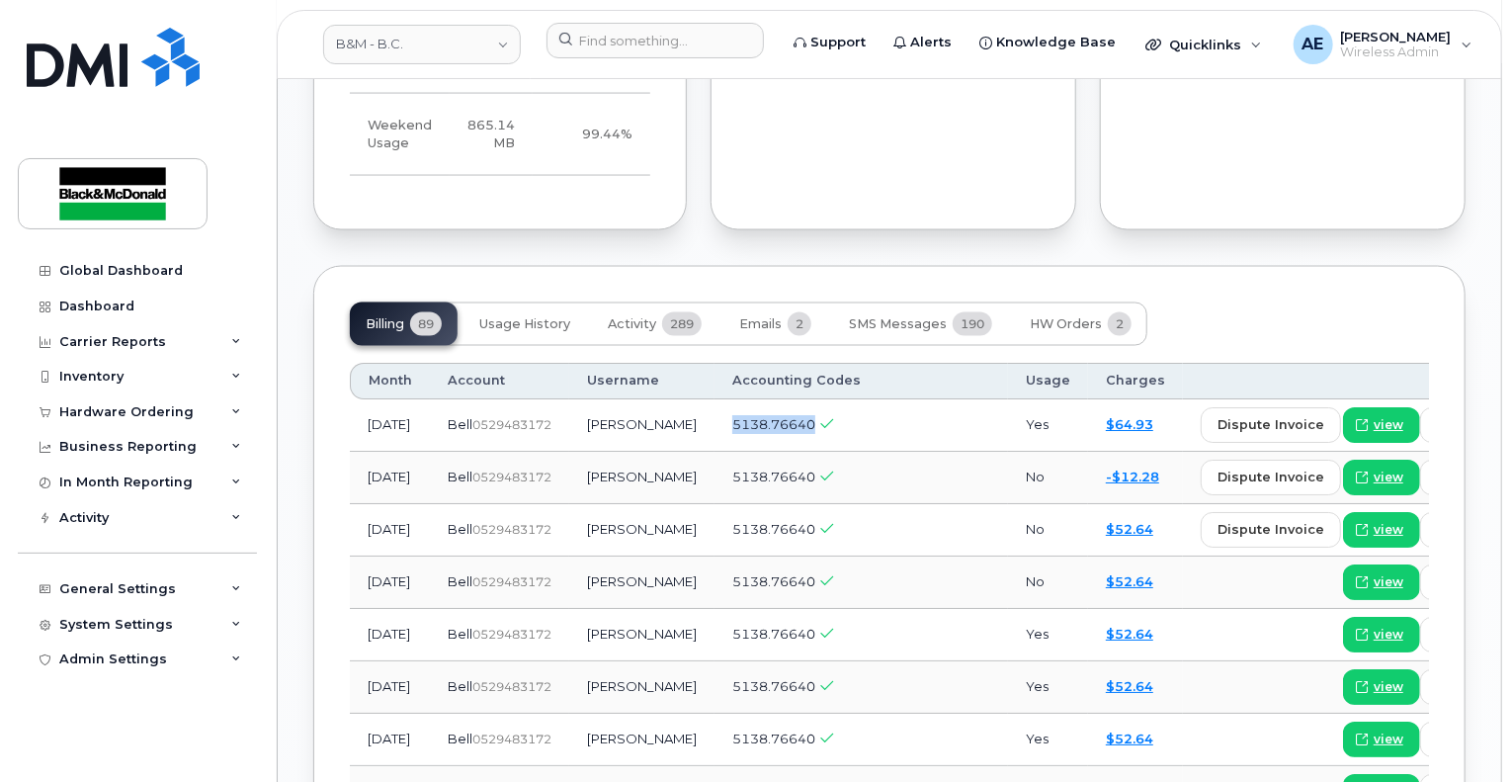
drag, startPoint x: 749, startPoint y: 443, endPoint x: 657, endPoint y: 448, distance: 92.0
click at [715, 448] on td "5138.76640" at bounding box center [862, 426] width 294 height 52
copy span "5138.76640"
click at [158, 338] on div "Carrier Reports" at bounding box center [137, 342] width 239 height 36
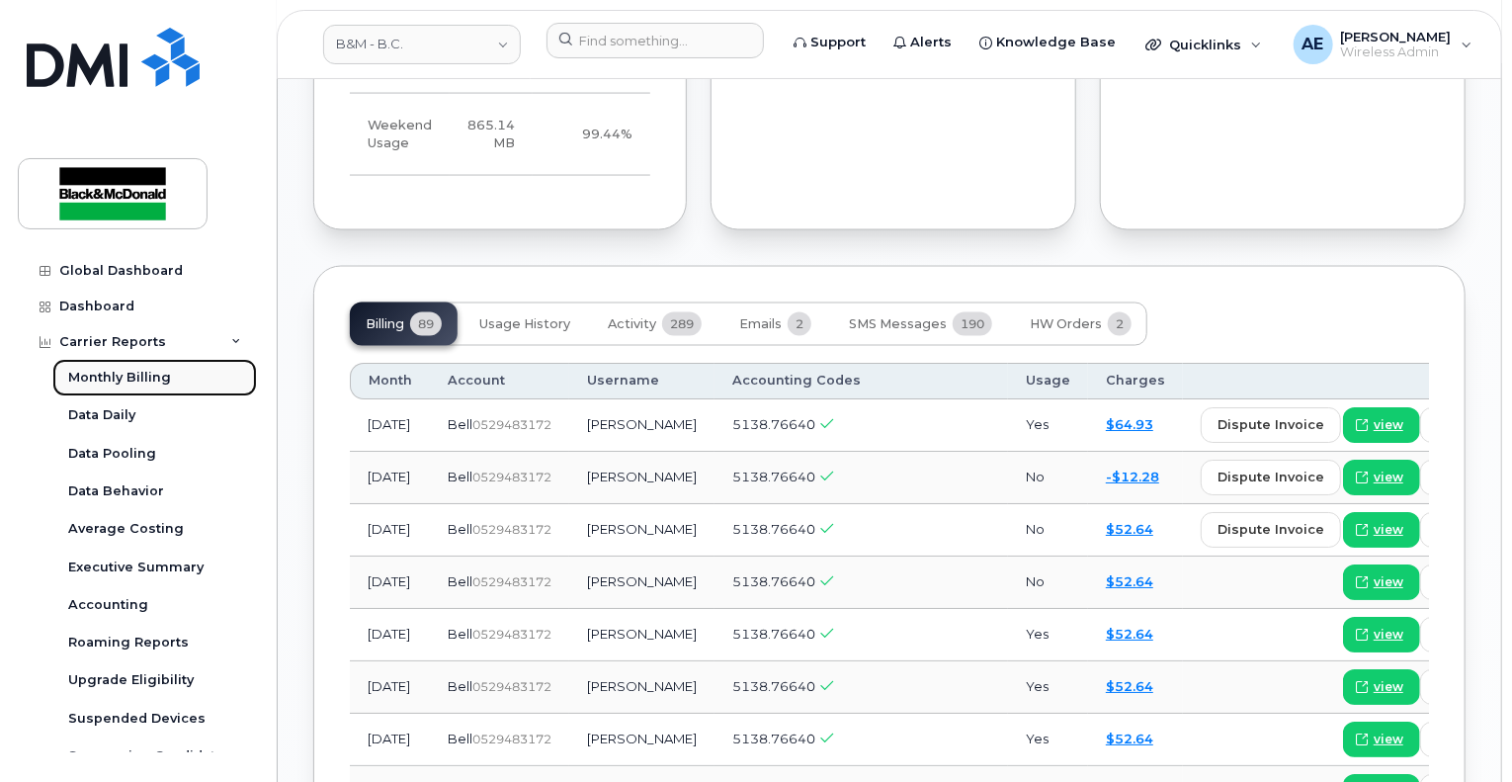
click at [175, 374] on link "Monthly Billing" at bounding box center [154, 378] width 205 height 38
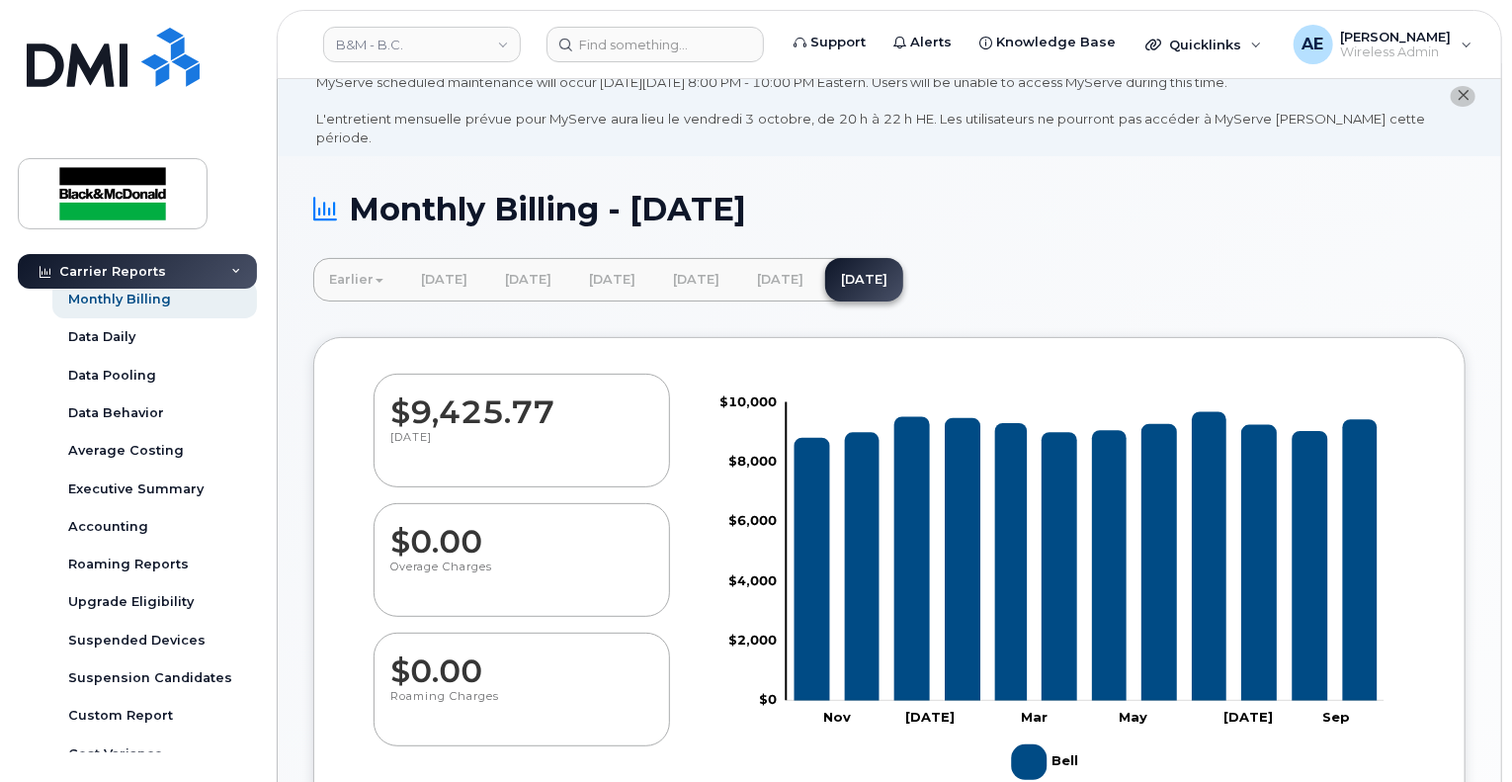
scroll to position [88, 0]
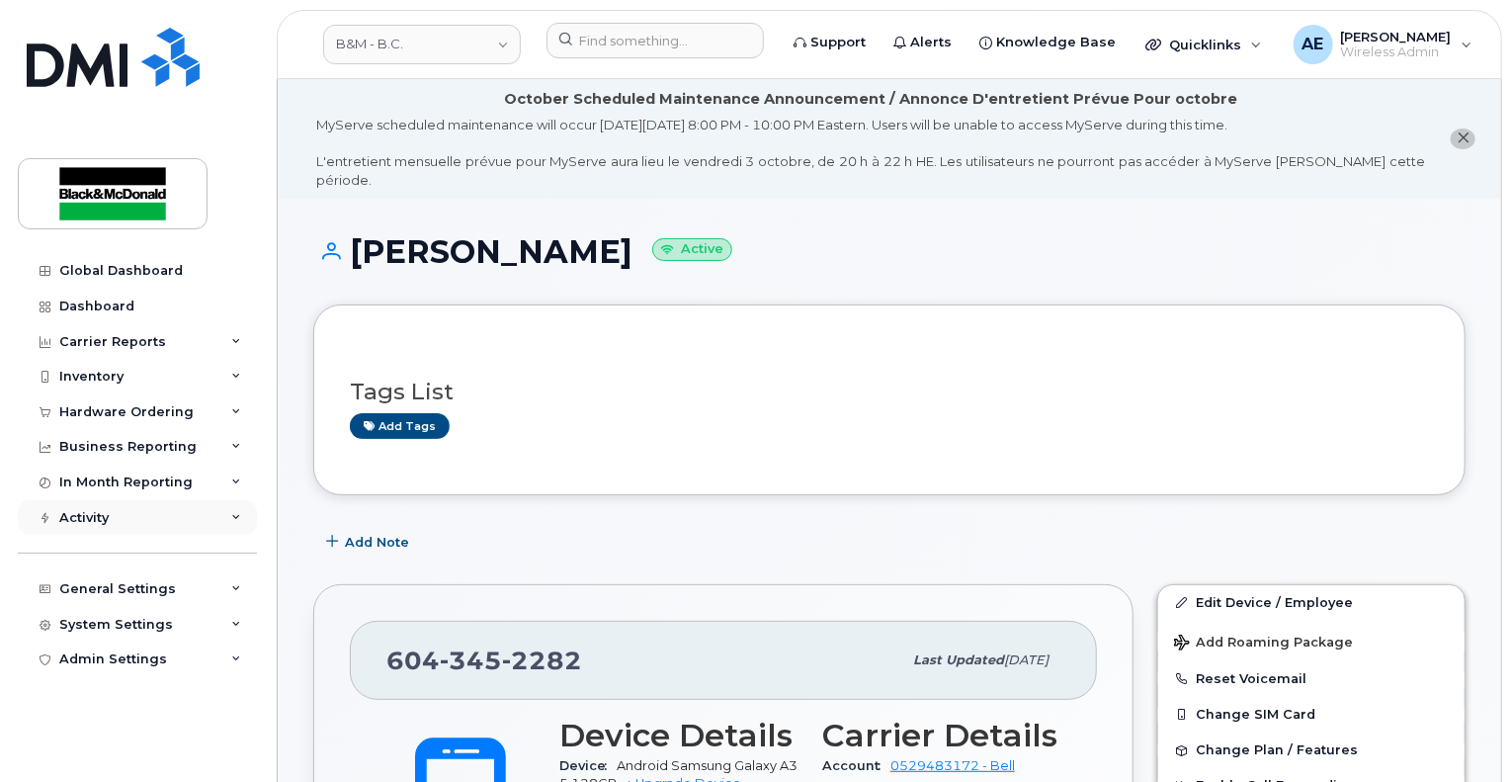
click at [236, 518] on icon at bounding box center [236, 518] width 10 height 10
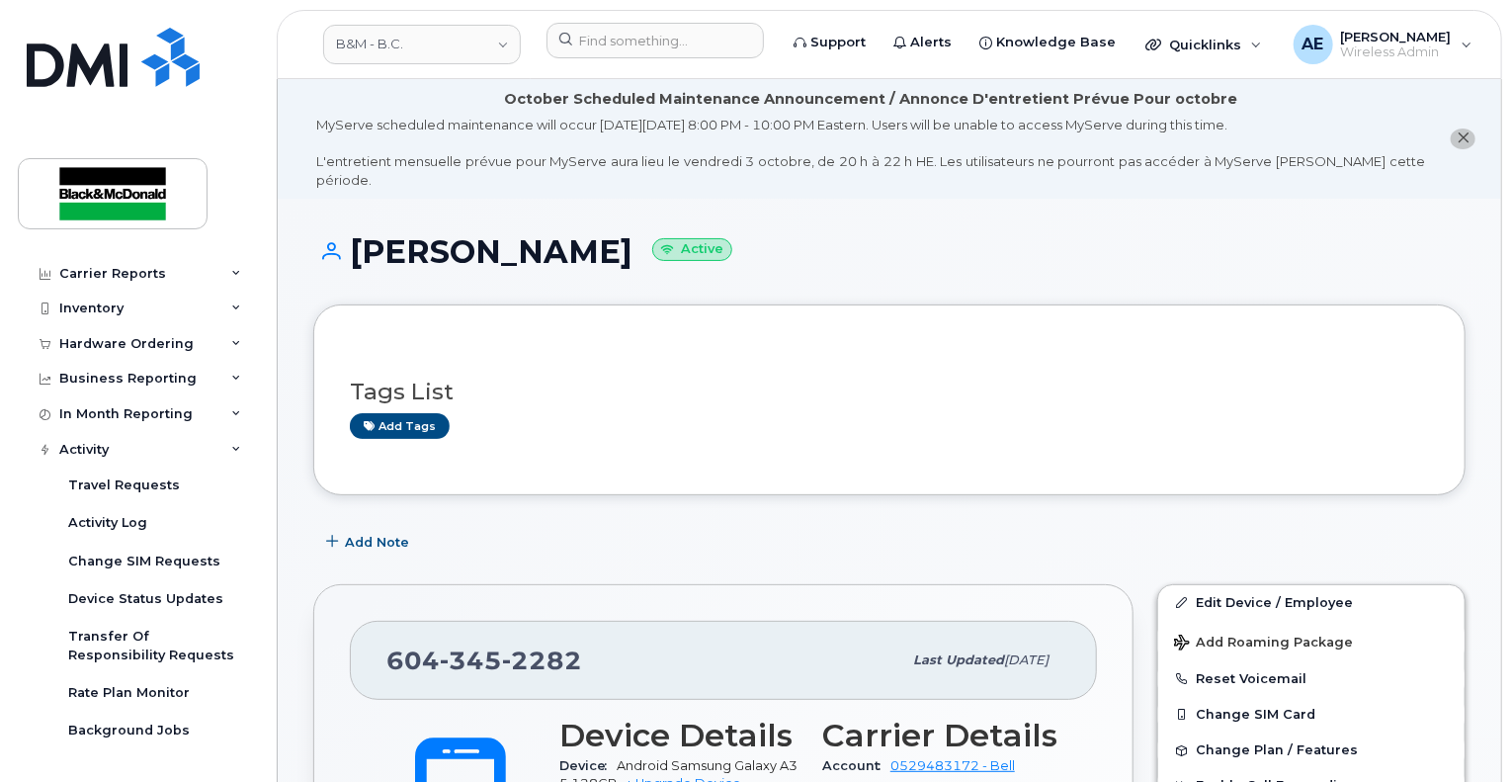
scroll to position [54, 0]
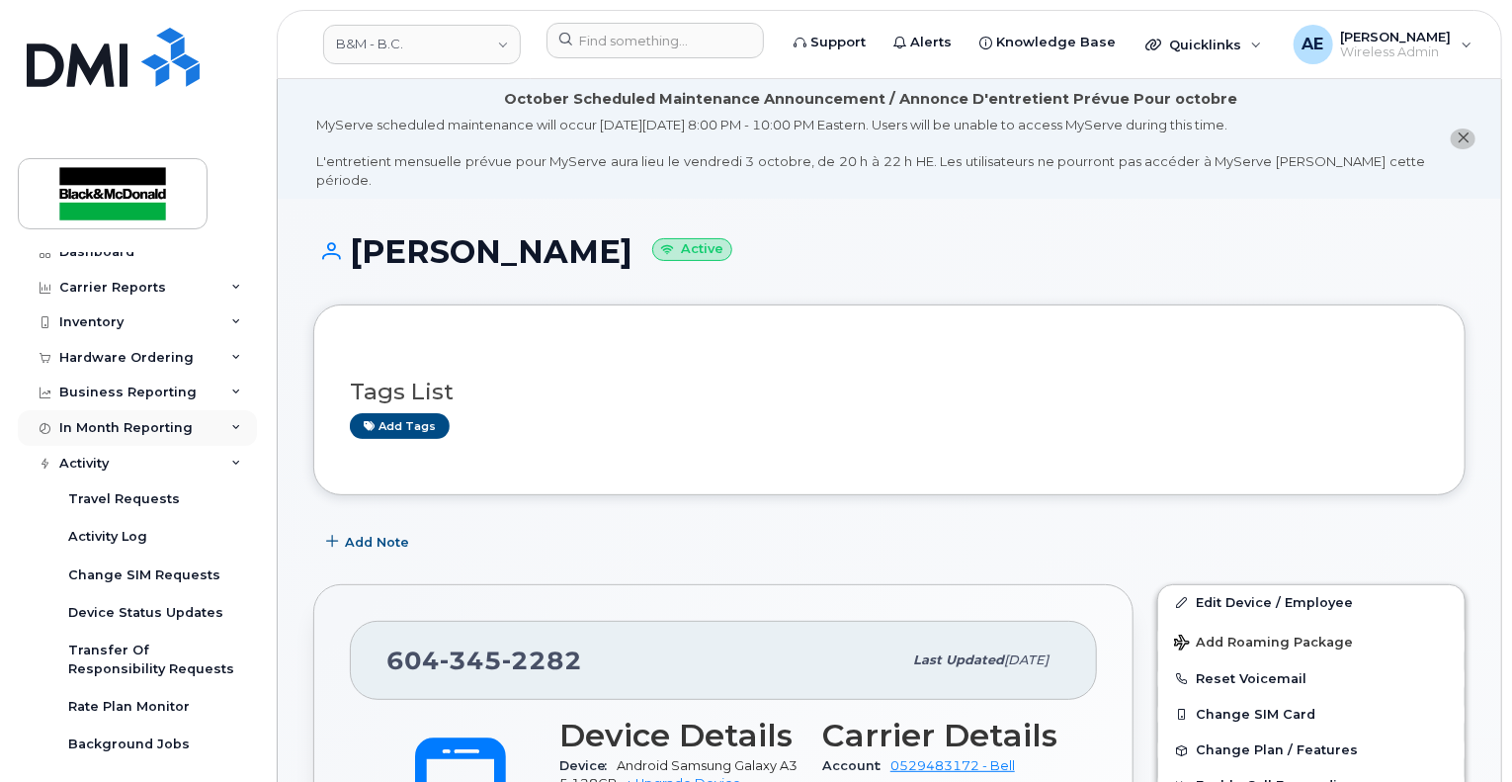
click at [222, 428] on div "In Month Reporting" at bounding box center [137, 428] width 239 height 36
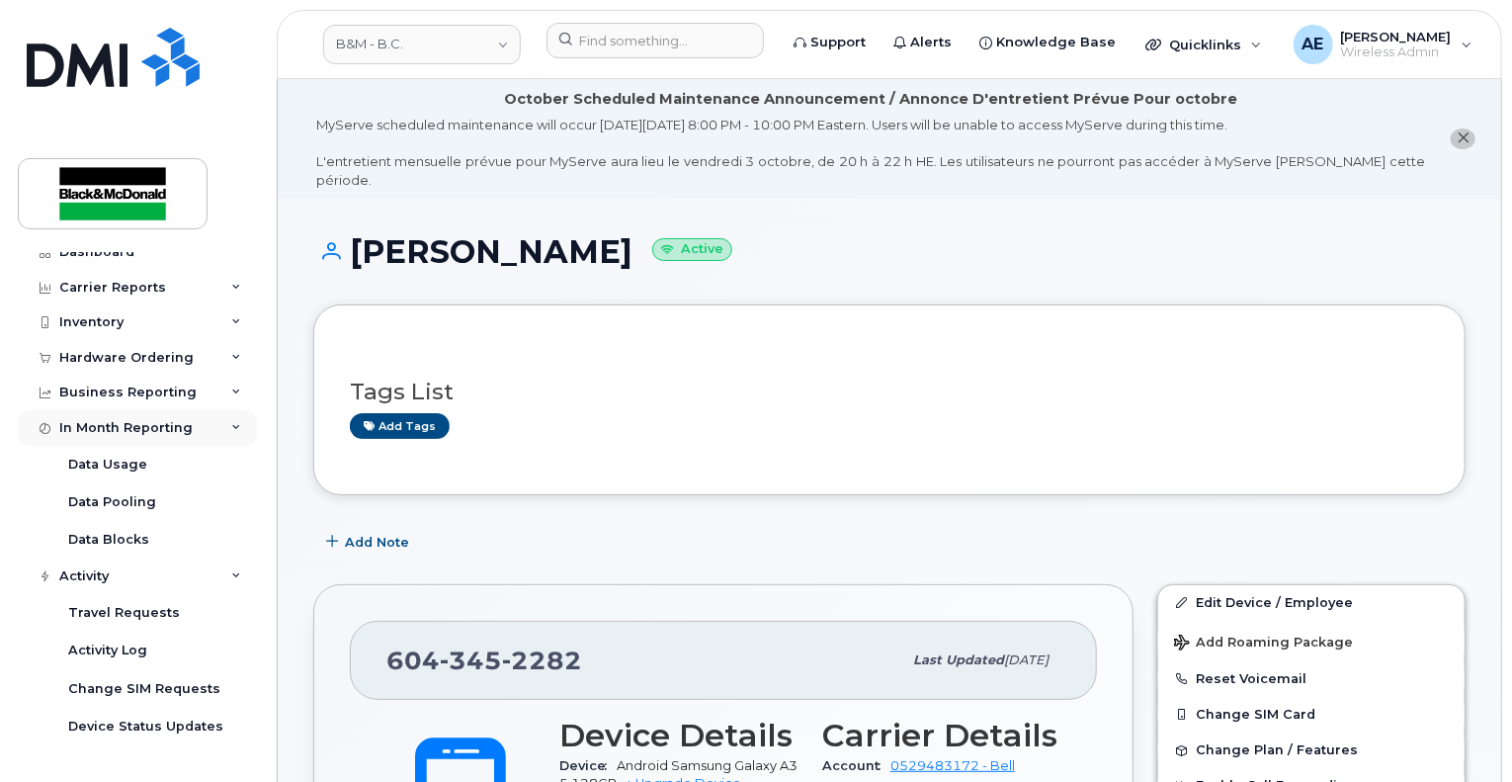
click at [68, 430] on div "In Month Reporting" at bounding box center [125, 428] width 133 height 16
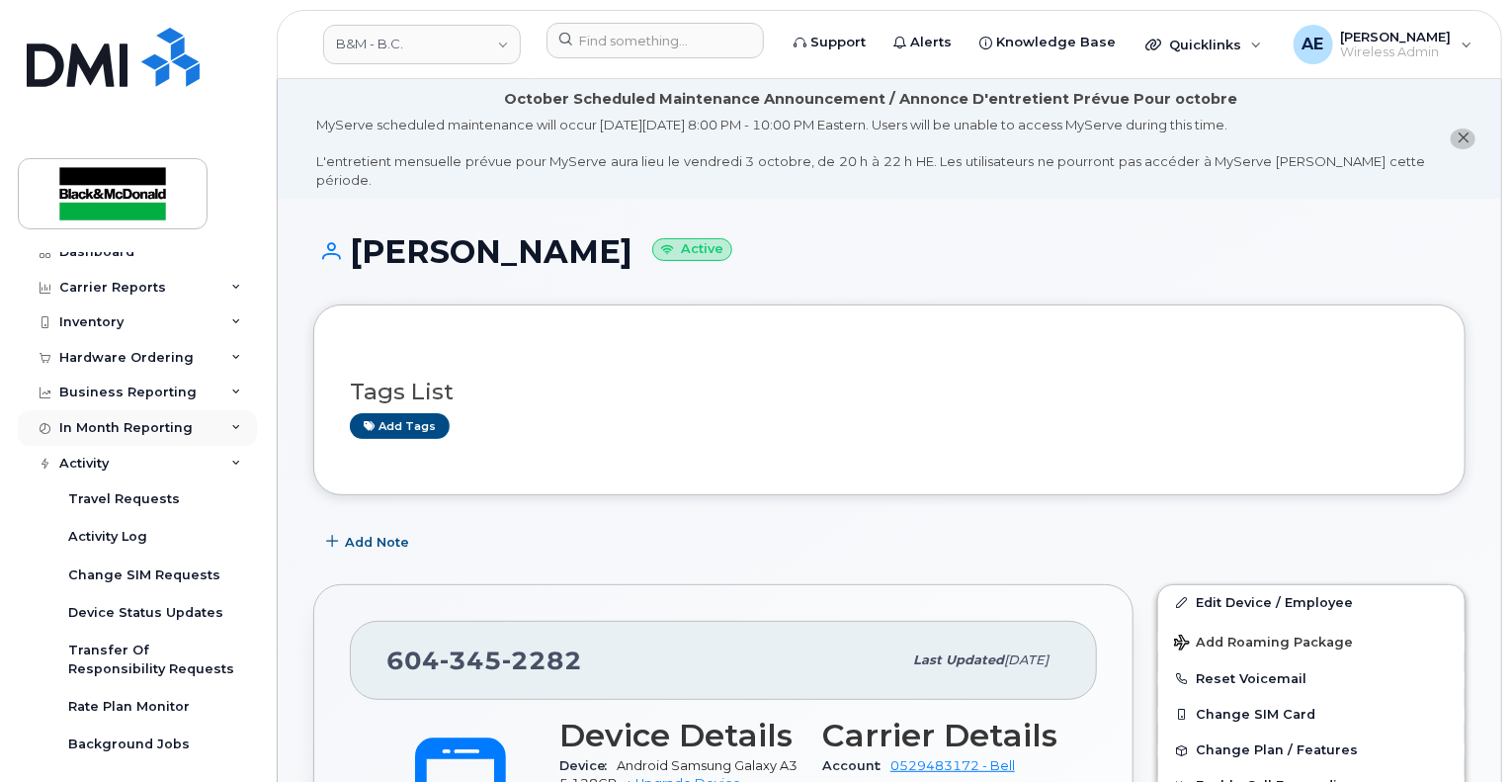
click at [115, 420] on div "In Month Reporting" at bounding box center [125, 428] width 133 height 16
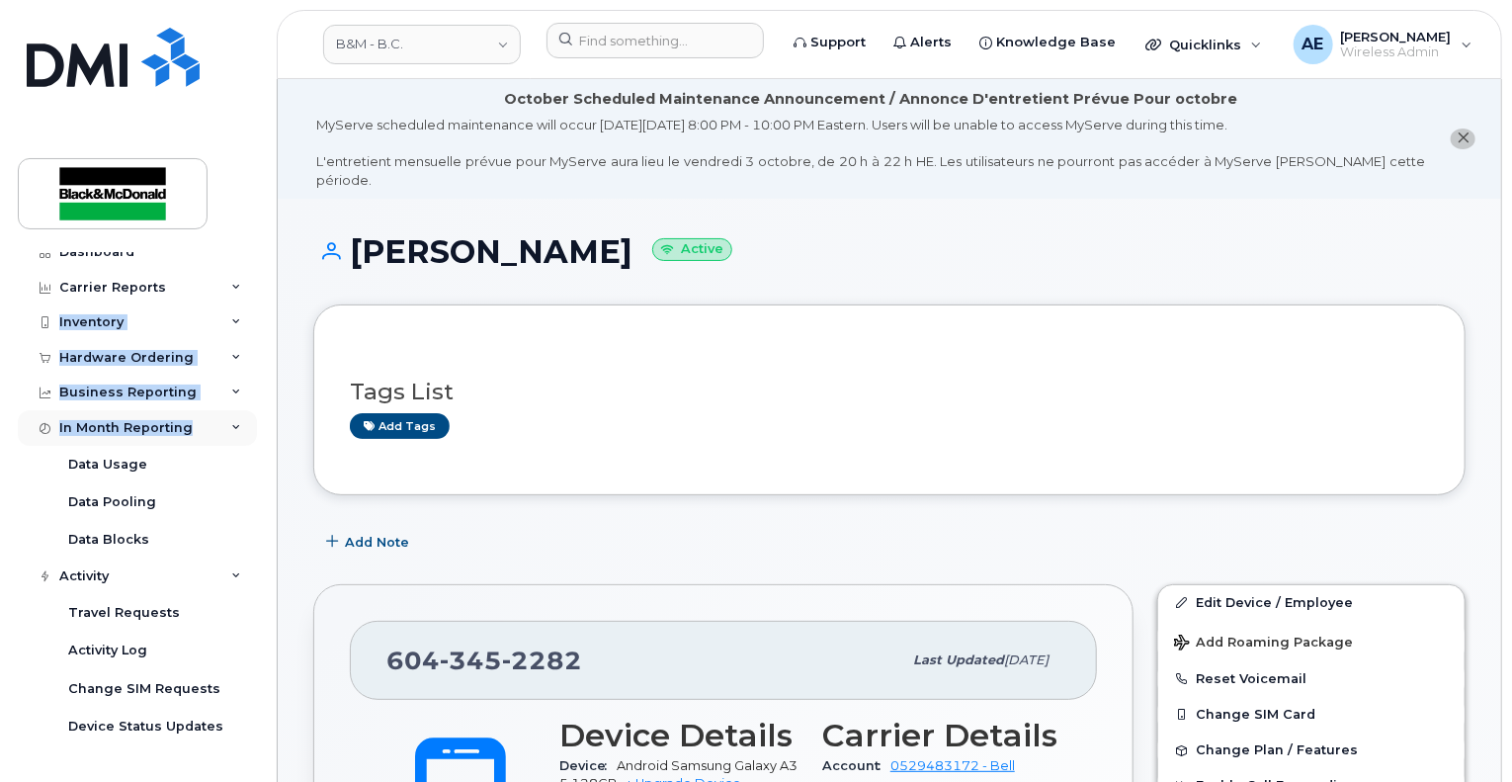
drag, startPoint x: 261, startPoint y: 303, endPoint x: 250, endPoint y: 420, distance: 117.1
click at [250, 420] on div "Global Dashboard Dashboard Carrier Reports Monthly Billing Data Daily Data Pool…" at bounding box center [140, 502] width 244 height 499
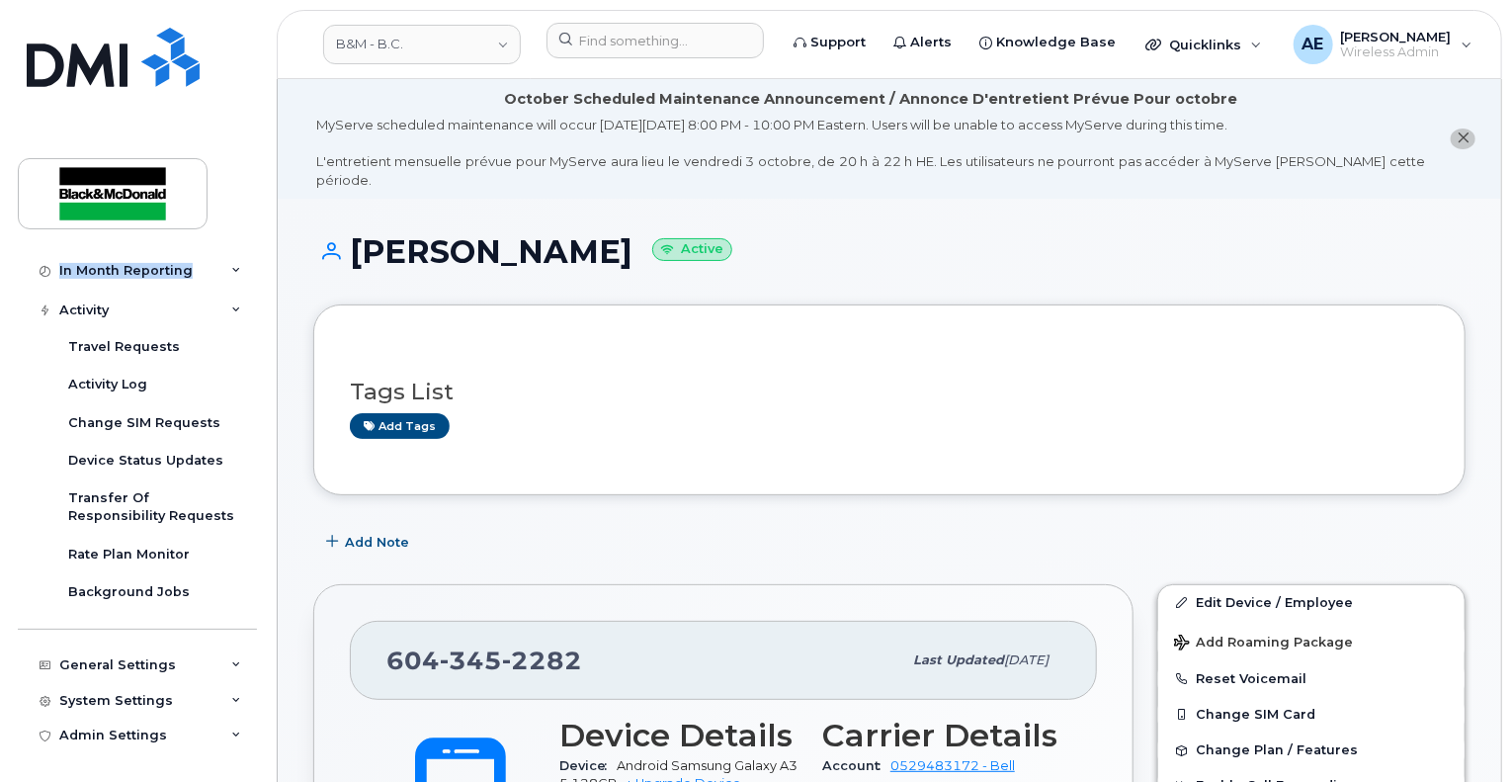
scroll to position [0, 0]
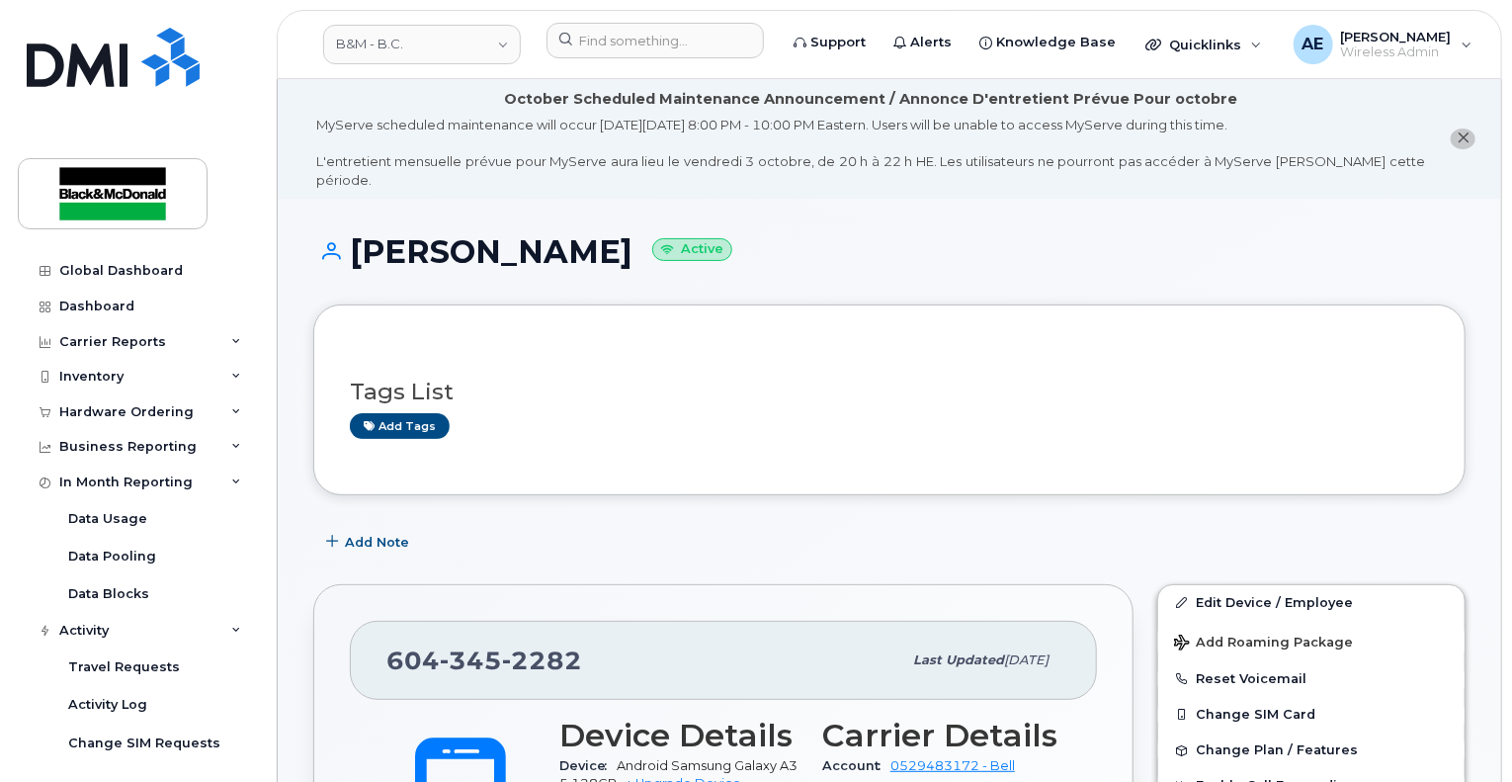
click at [11, 529] on div "Global Dashboard Dashboard Carrier Reports Monthly Billing Data Daily Data Pool…" at bounding box center [134, 391] width 268 height 782
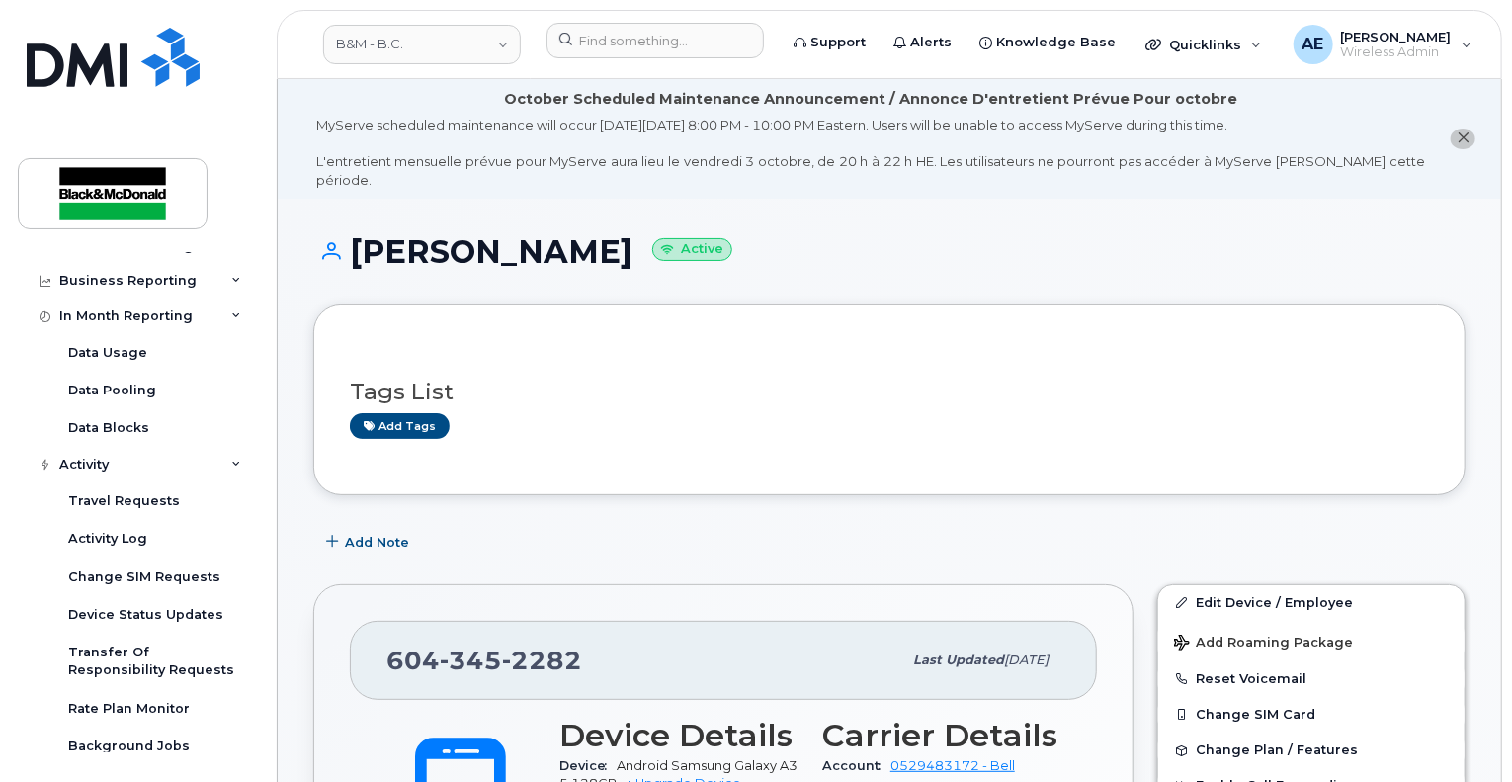
scroll to position [320, 0]
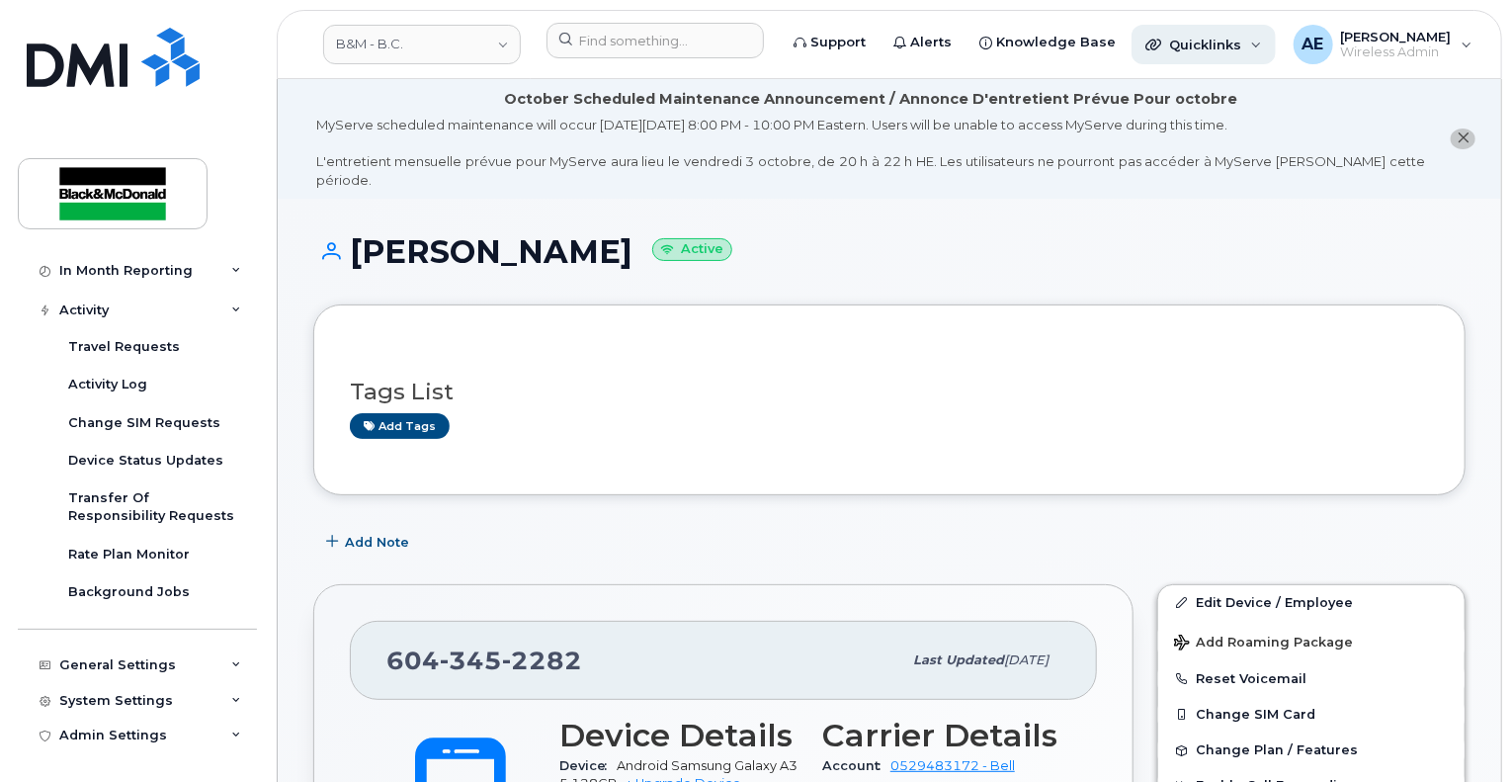
click at [1185, 27] on div "Quicklinks" at bounding box center [1204, 45] width 144 height 40
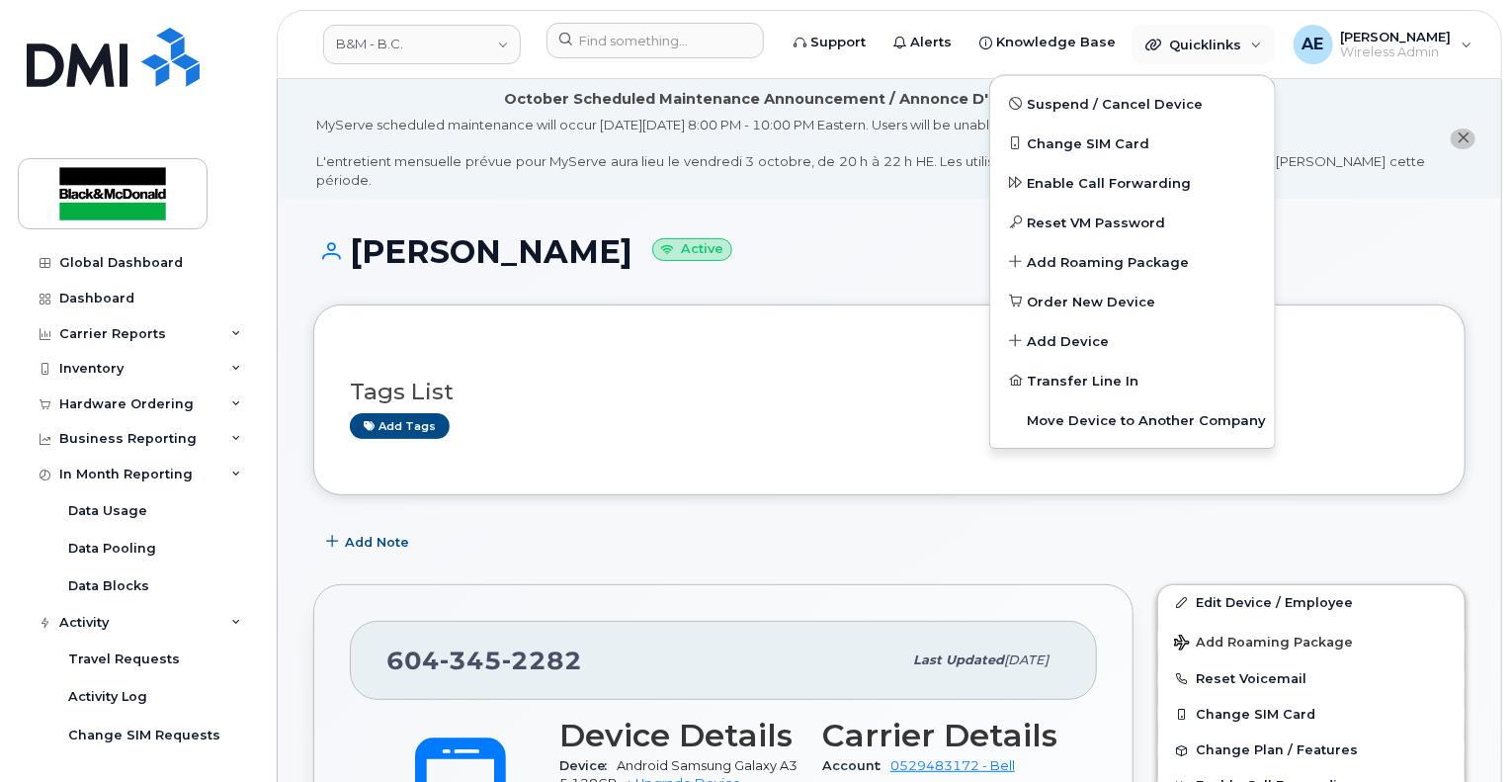
scroll to position [0, 0]
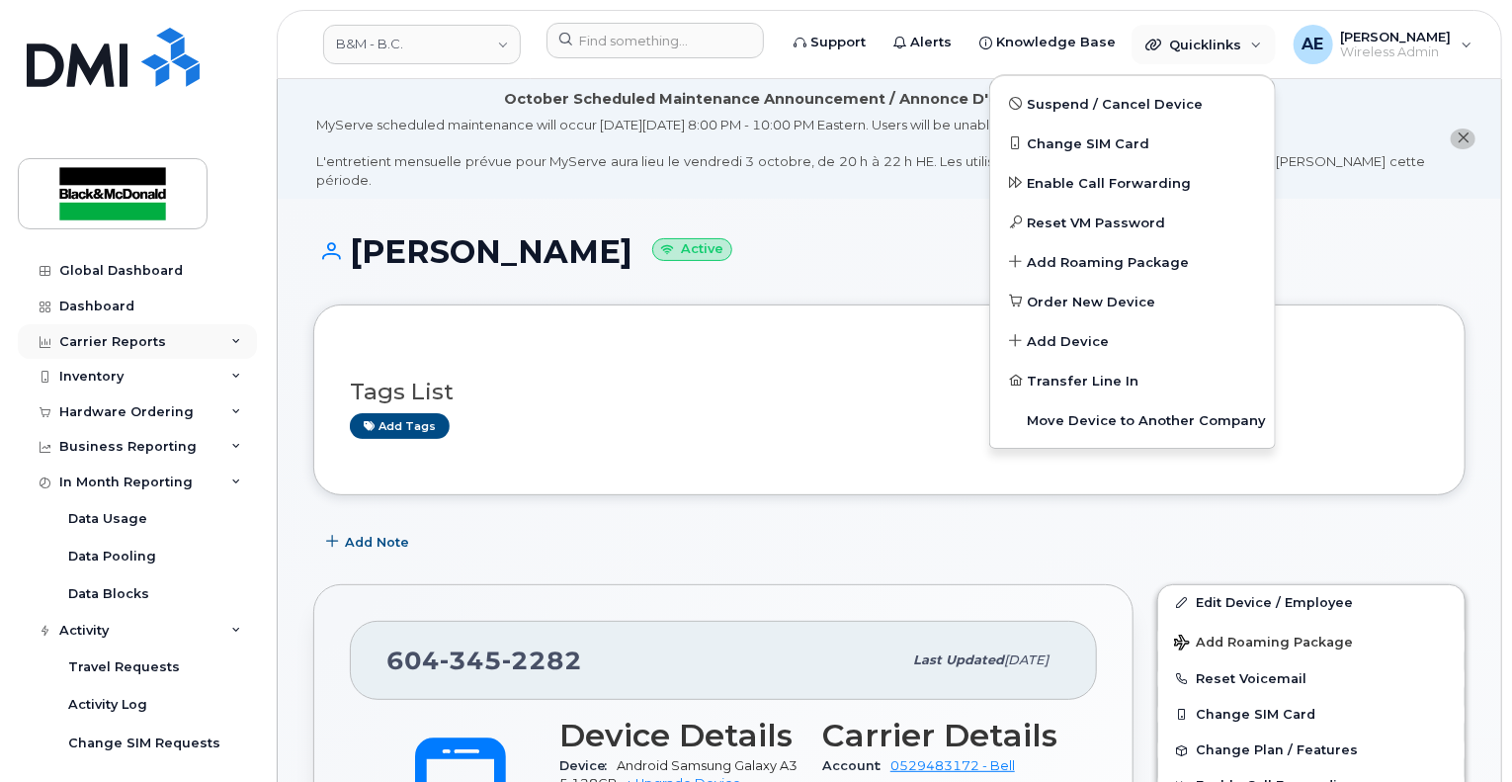
click at [183, 342] on div "Carrier Reports" at bounding box center [137, 342] width 239 height 36
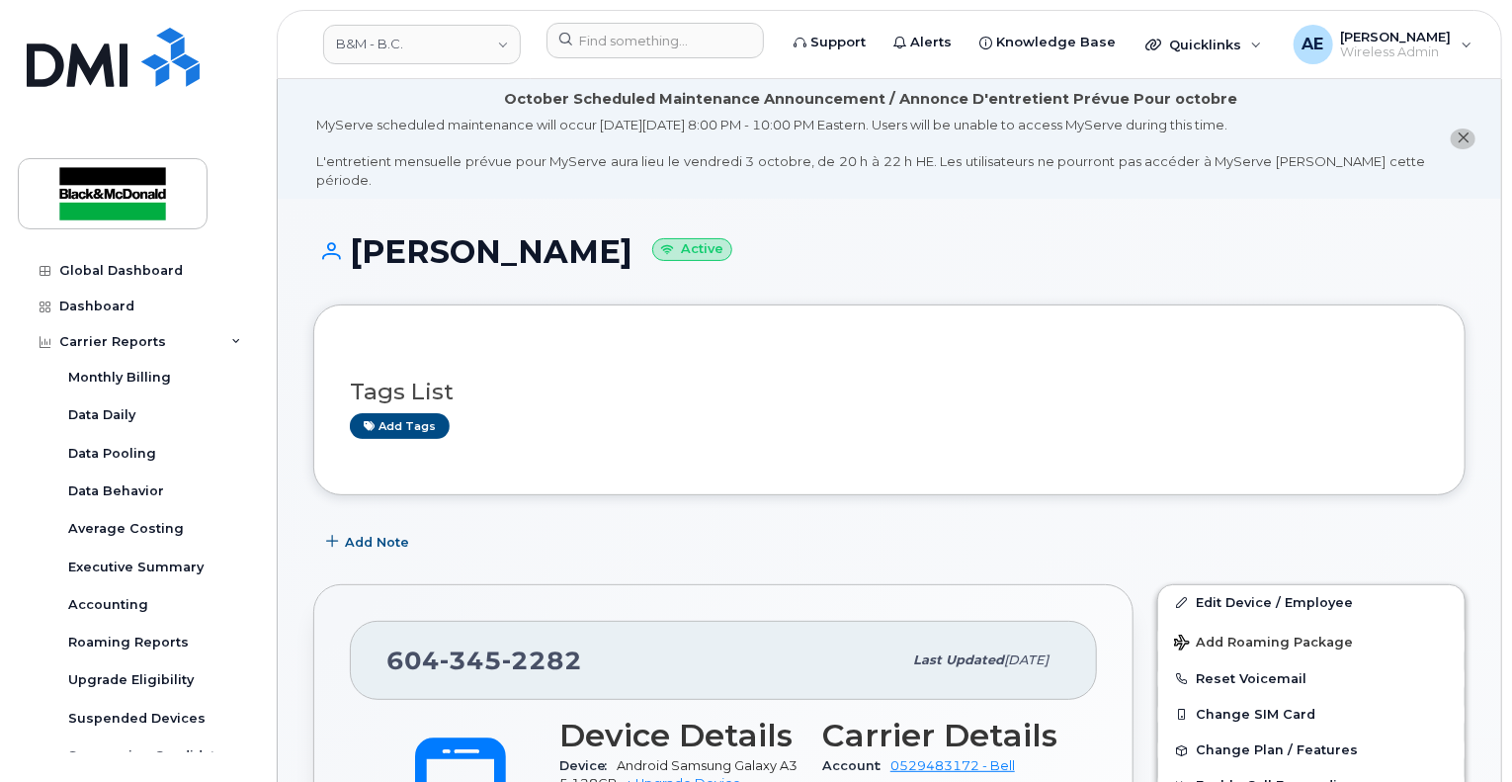
drag, startPoint x: 253, startPoint y: 295, endPoint x: 251, endPoint y: 322, distance: 26.8
click at [251, 322] on div "Dashboard" at bounding box center [140, 307] width 244 height 36
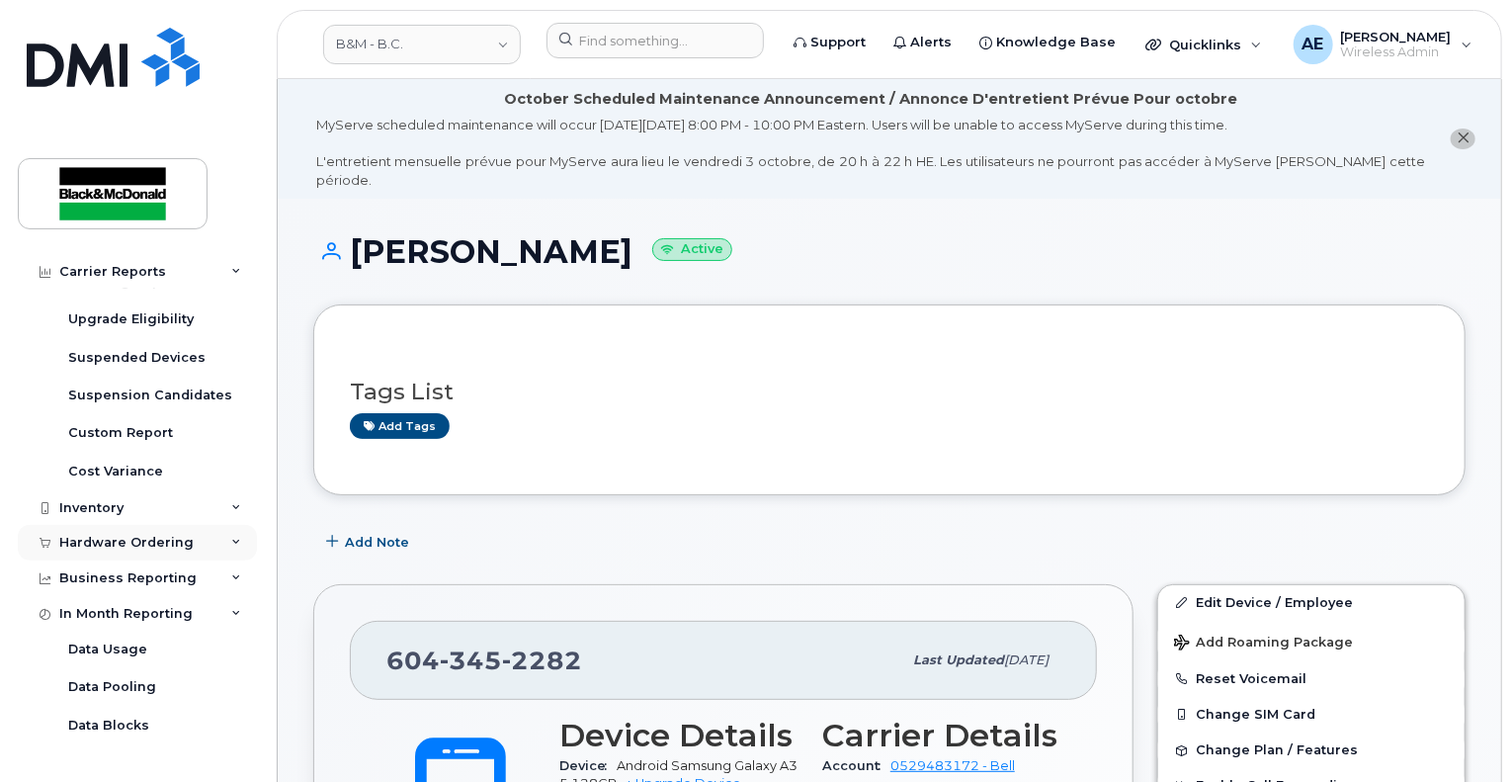
scroll to position [383, 0]
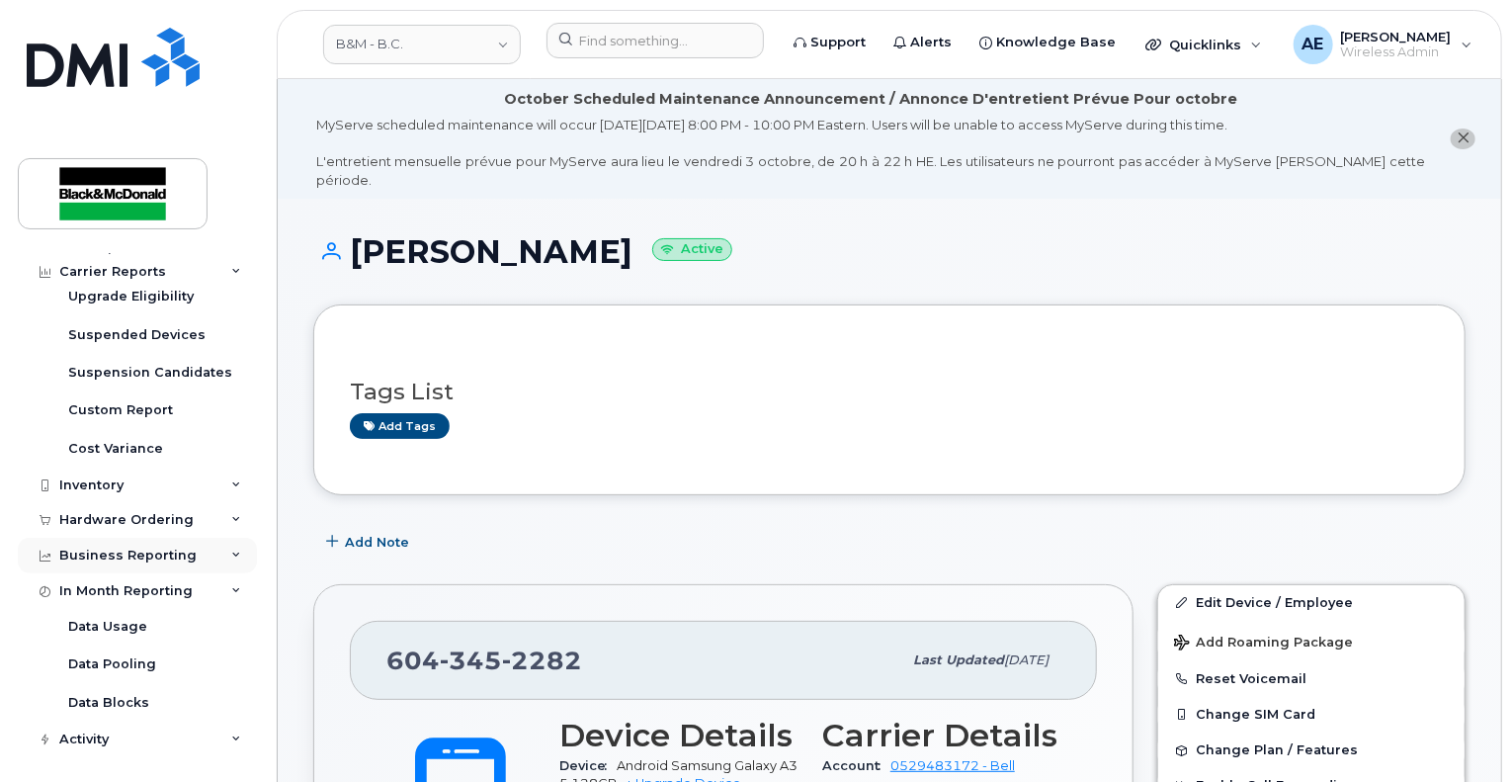
click at [217, 548] on div "Business Reporting" at bounding box center [137, 556] width 239 height 36
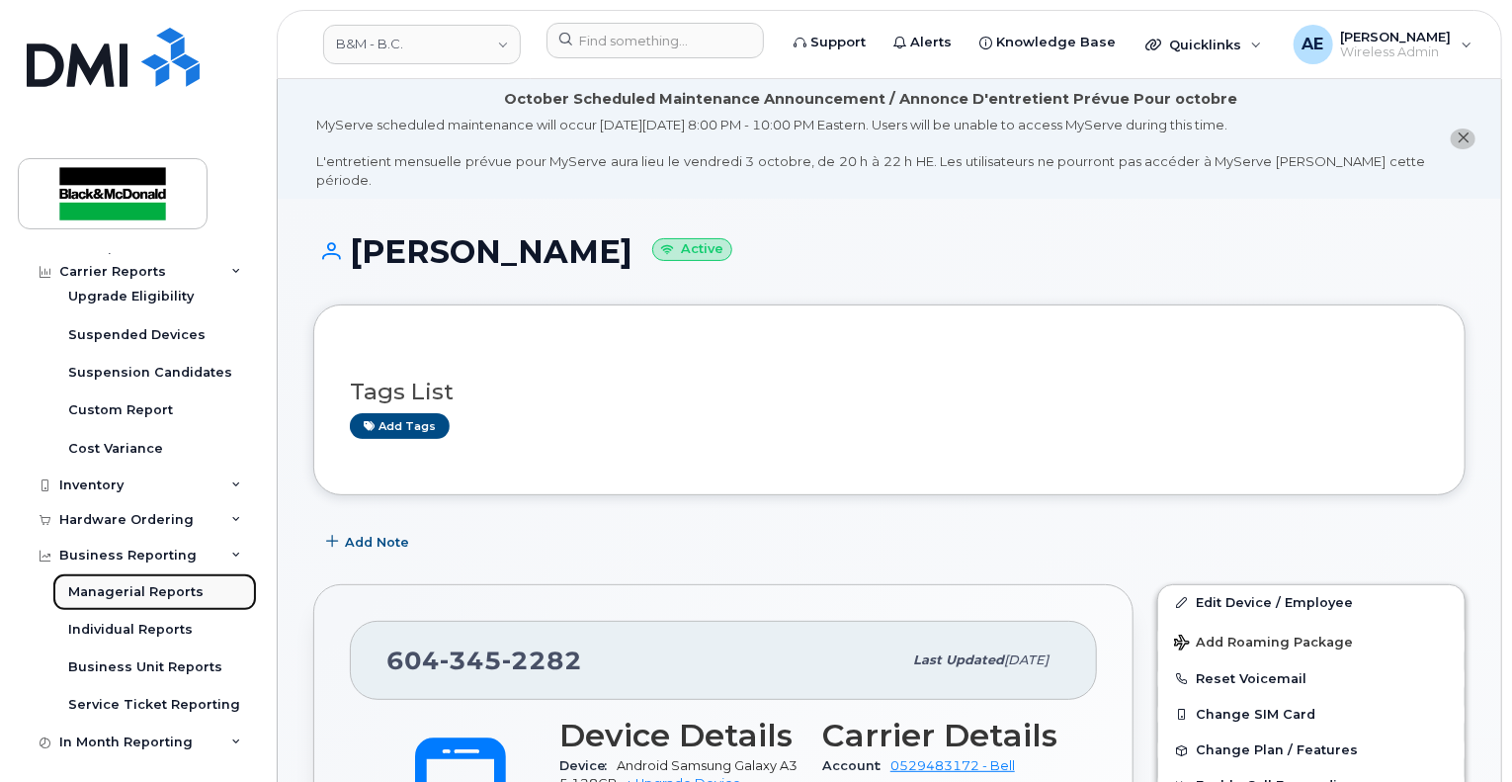
click at [99, 595] on div "Managerial Reports" at bounding box center [135, 592] width 135 height 18
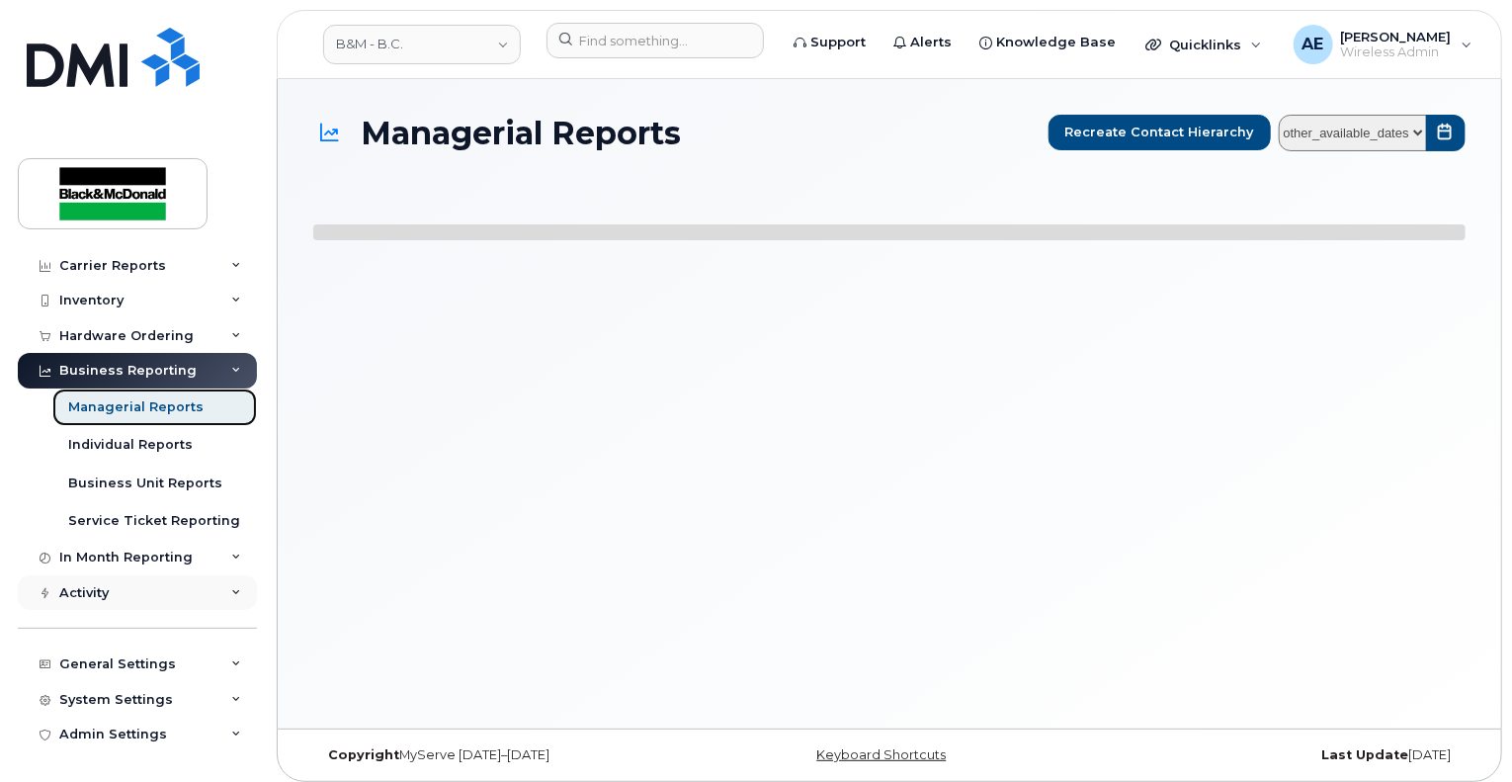
scroll to position [75, 0]
select select
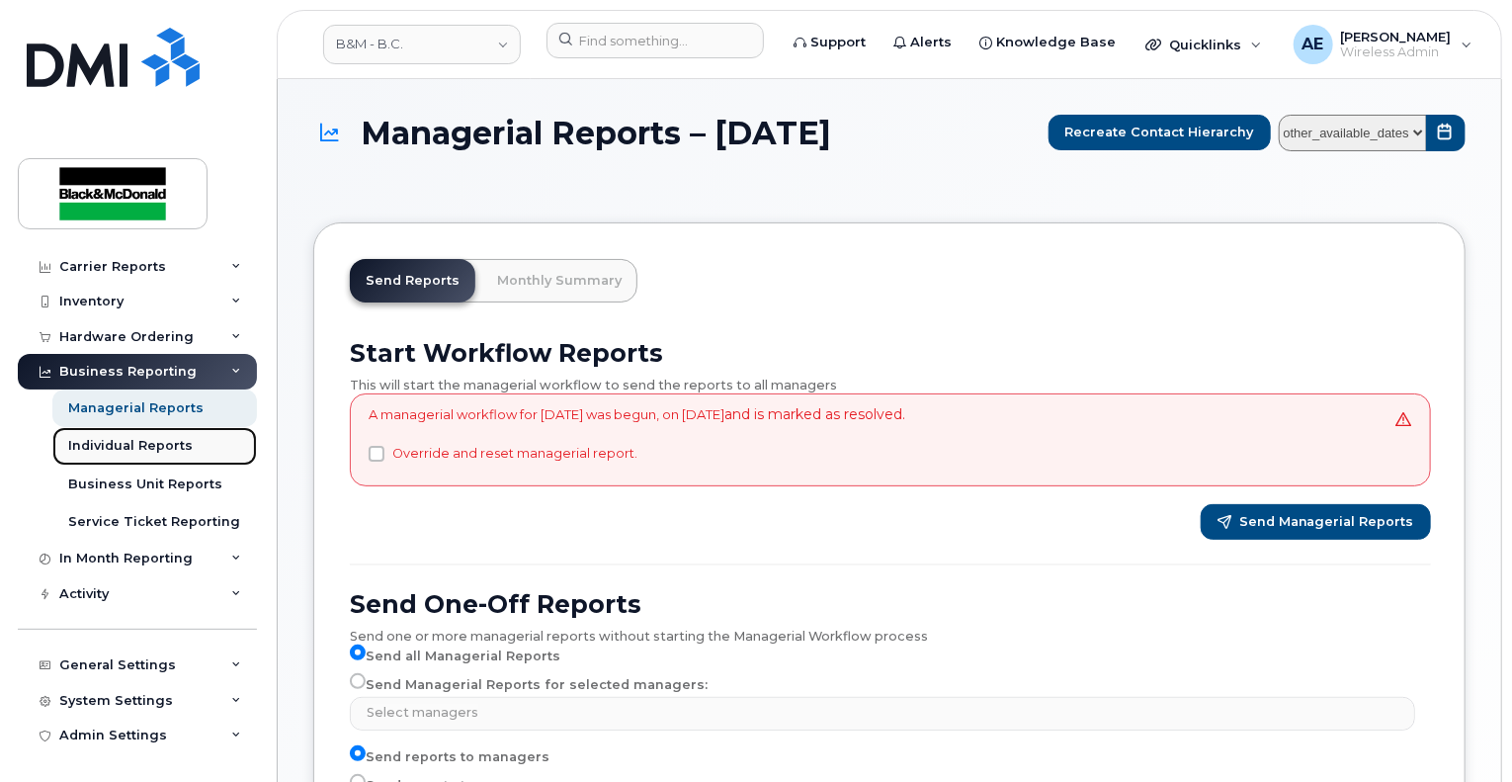
click at [102, 446] on div "Individual Reports" at bounding box center [130, 446] width 125 height 18
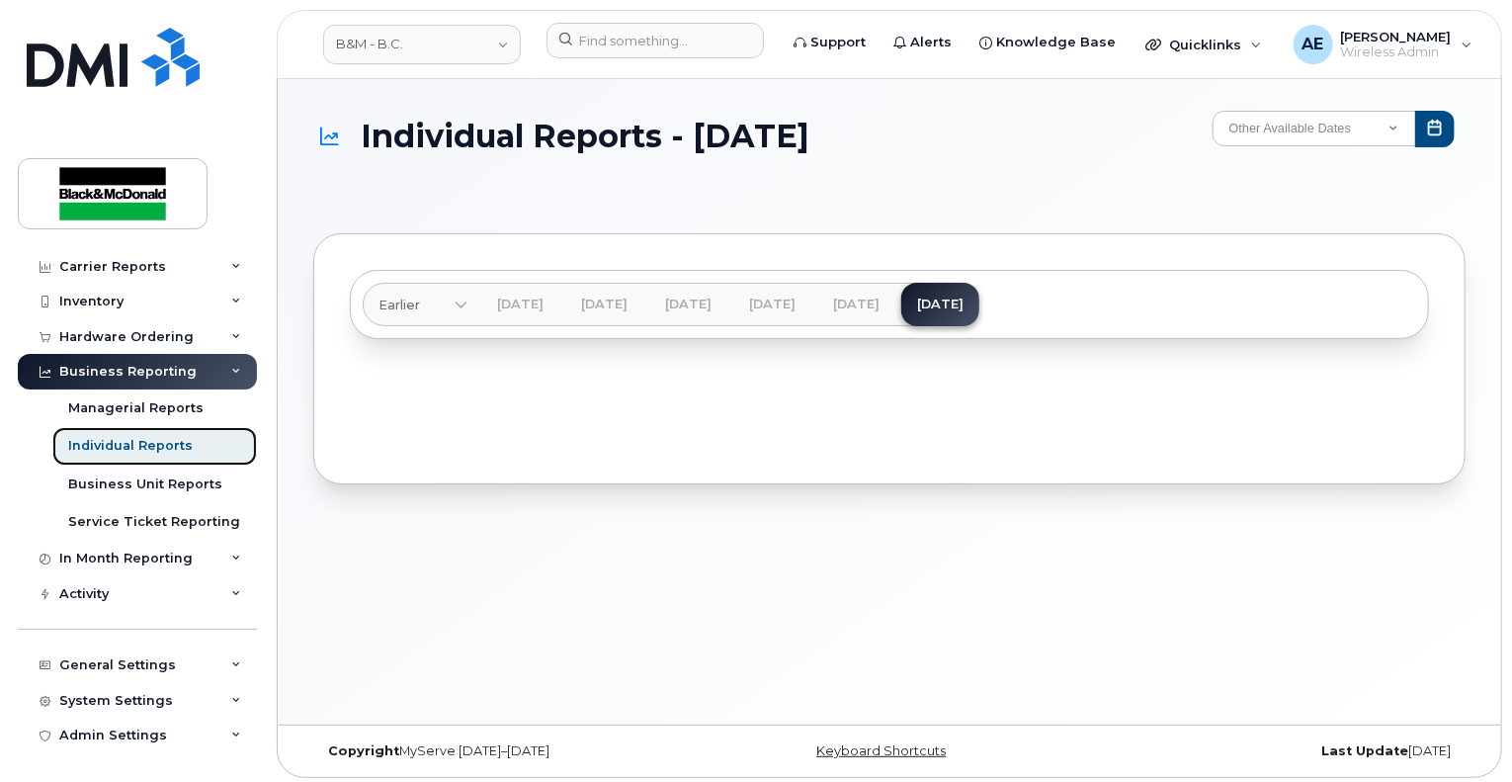
scroll to position [9, 0]
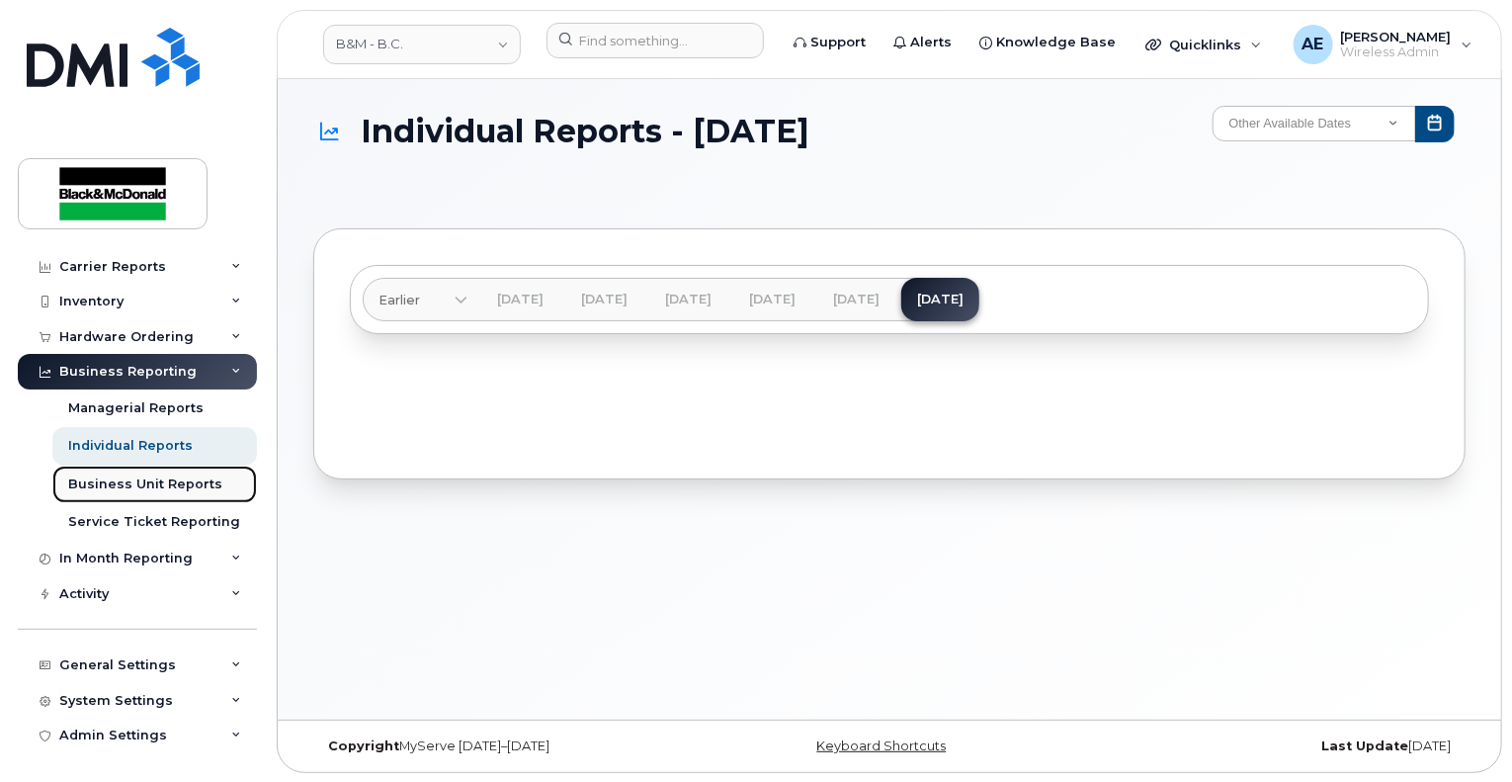
click at [151, 483] on div "Business Unit Reports" at bounding box center [145, 484] width 154 height 18
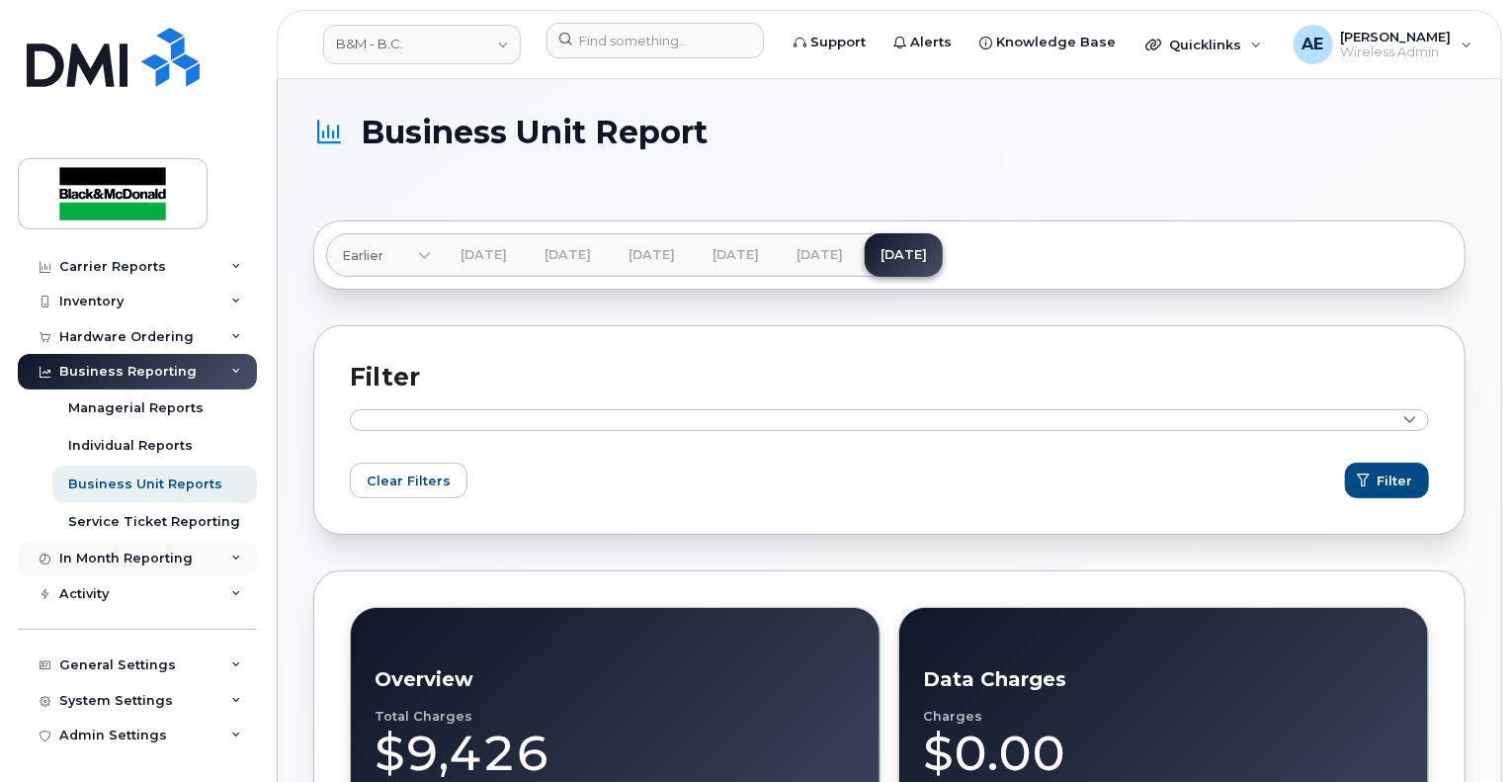
click at [131, 557] on div "In Month Reporting" at bounding box center [125, 558] width 133 height 16
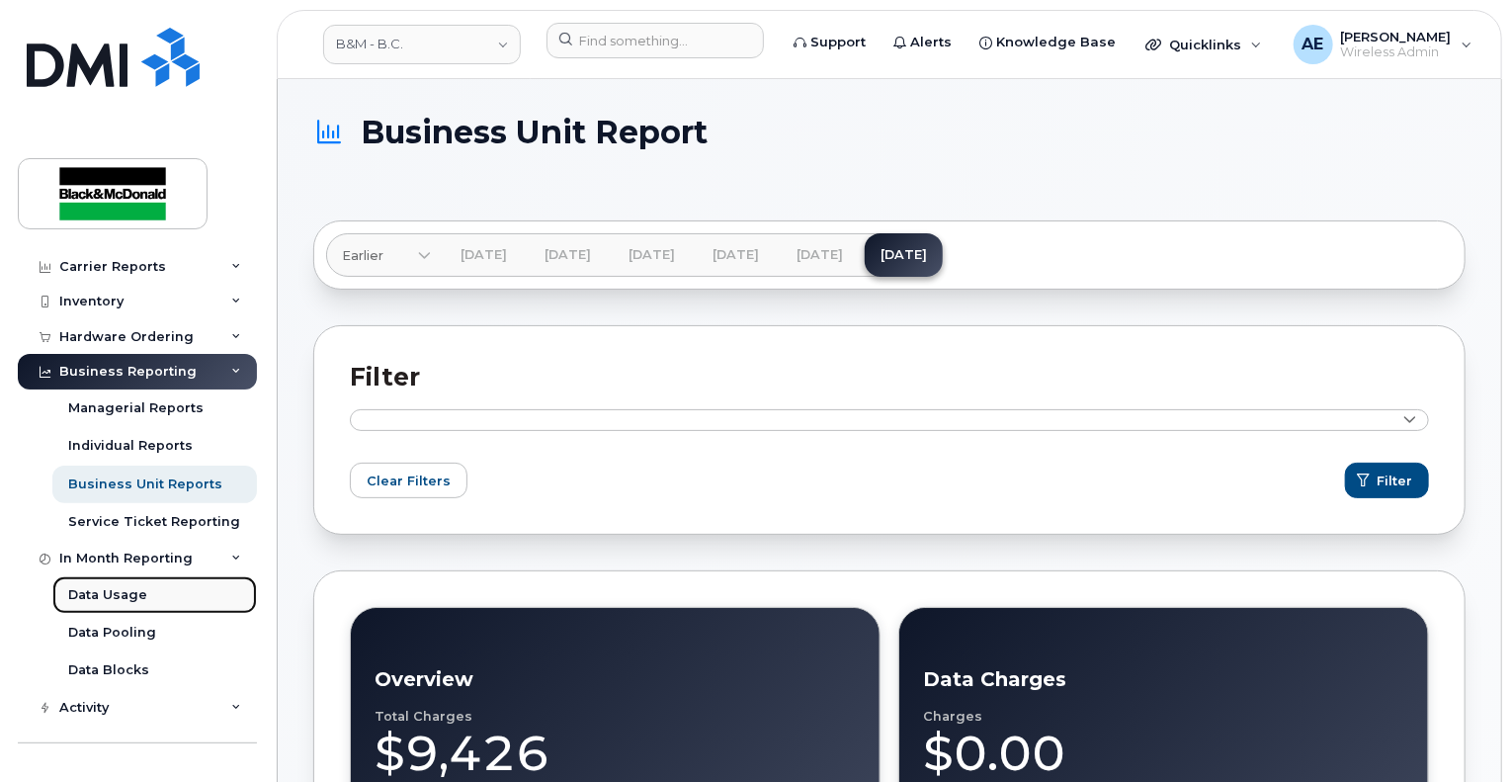
click at [93, 602] on div "Data Usage" at bounding box center [107, 595] width 79 height 18
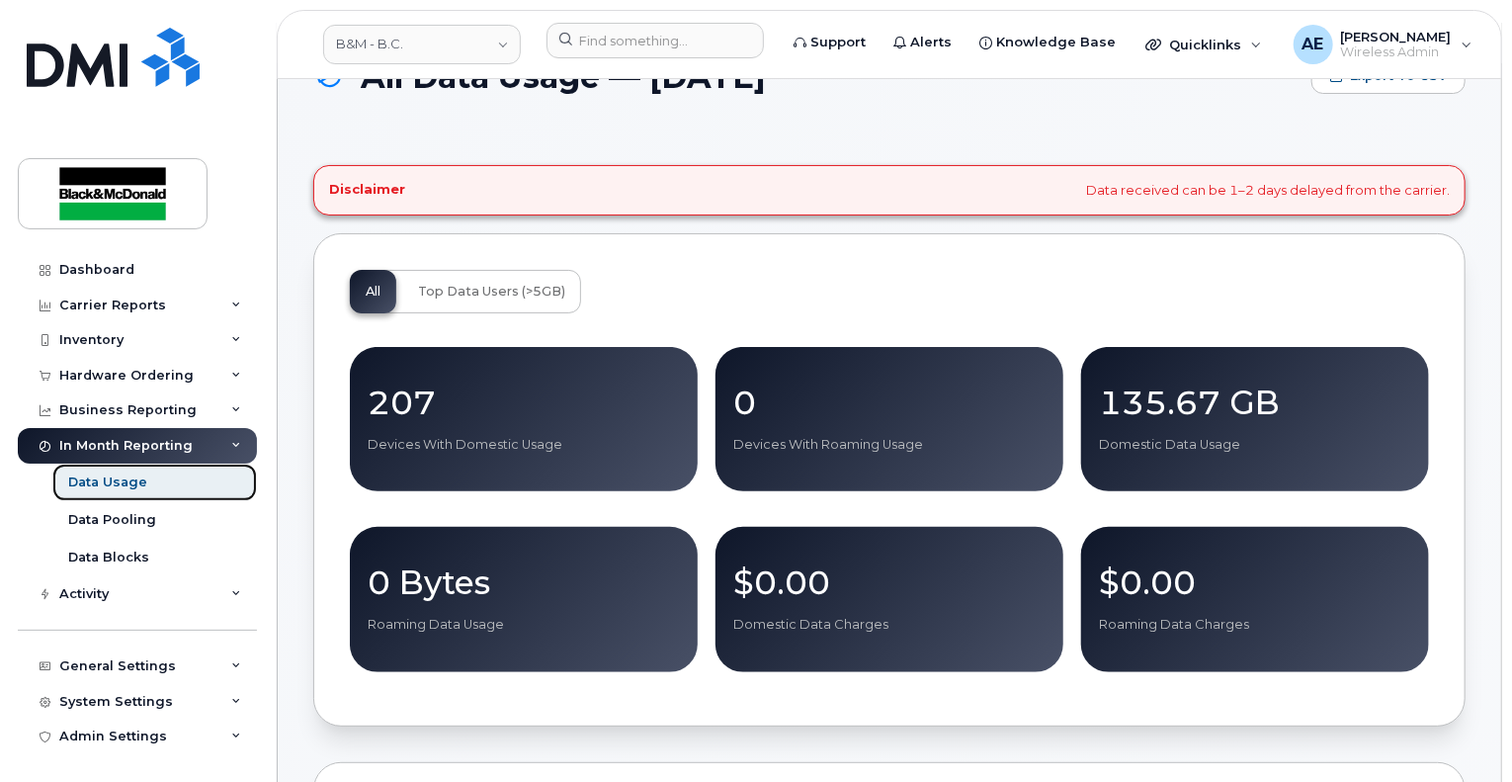
scroll to position [57, 0]
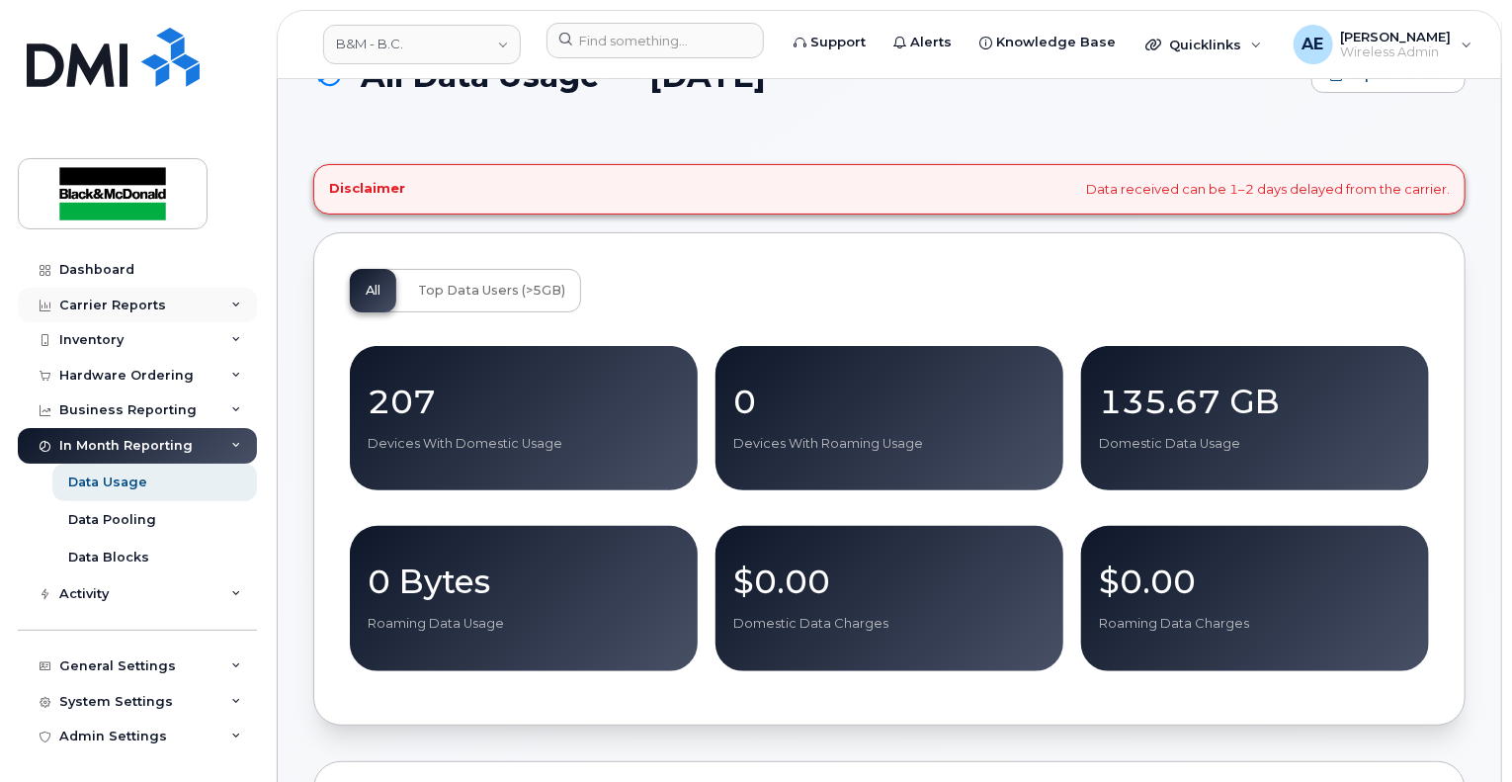
click at [193, 305] on div "Carrier Reports" at bounding box center [137, 306] width 239 height 36
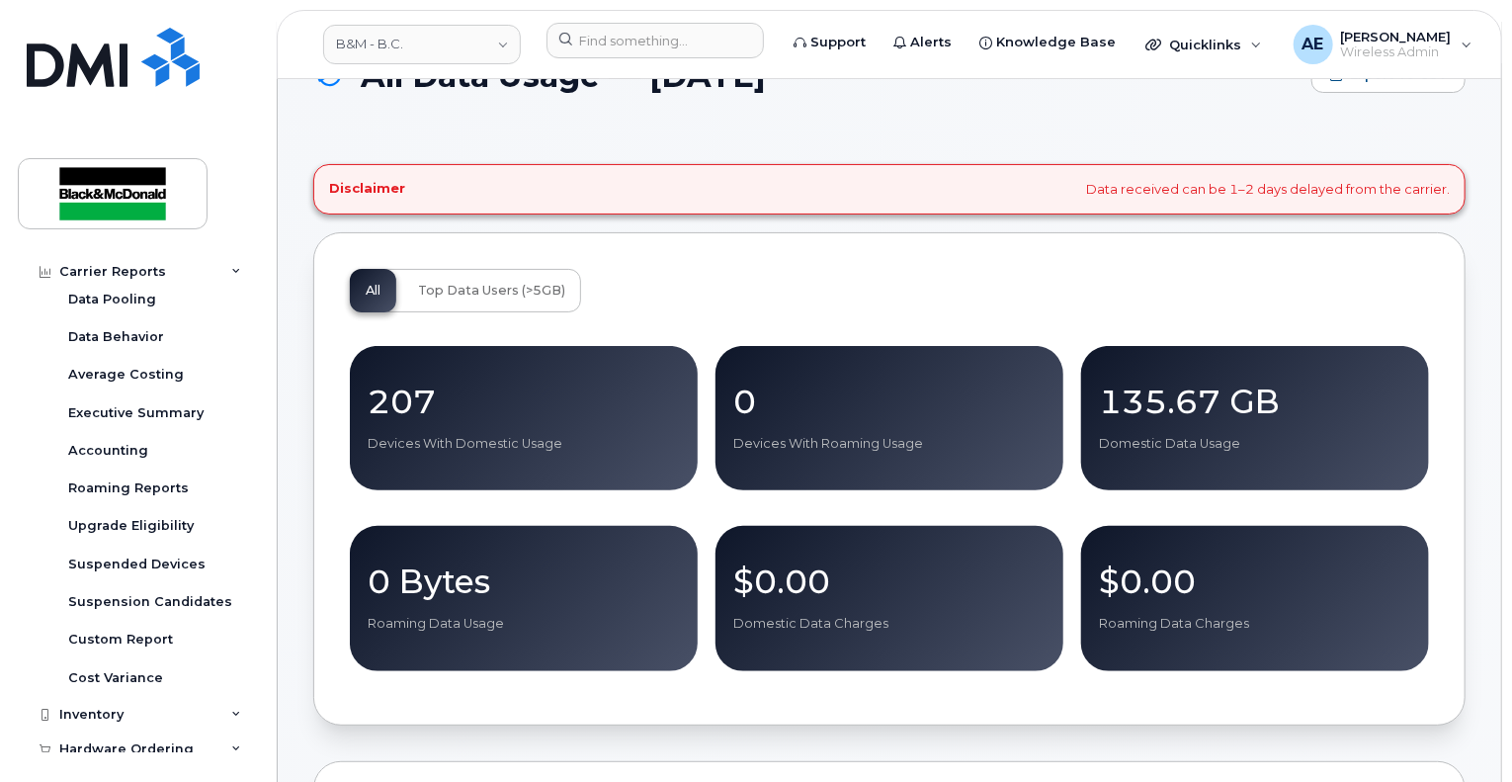
scroll to position [164, 0]
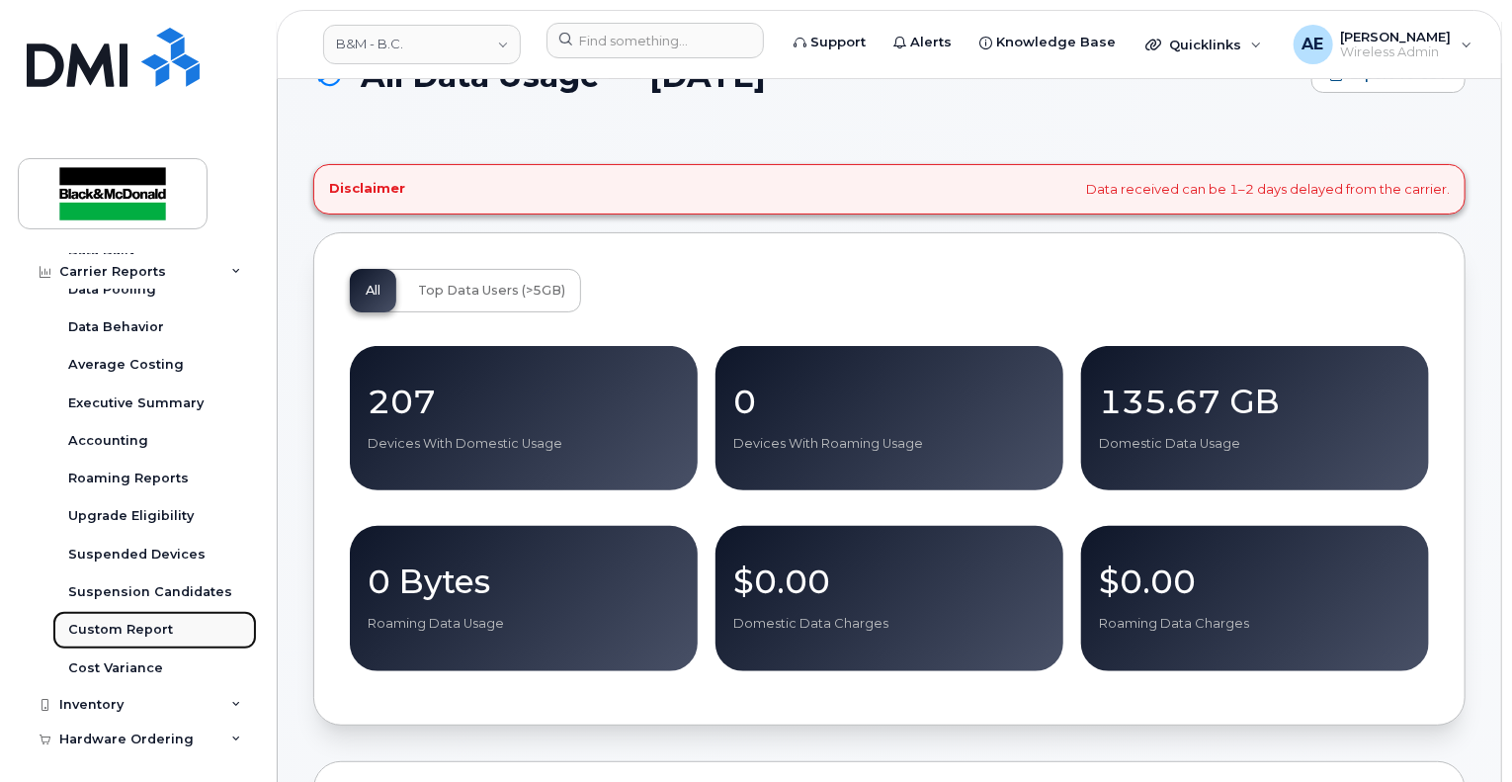
click at [154, 625] on div "Custom Report" at bounding box center [120, 630] width 105 height 18
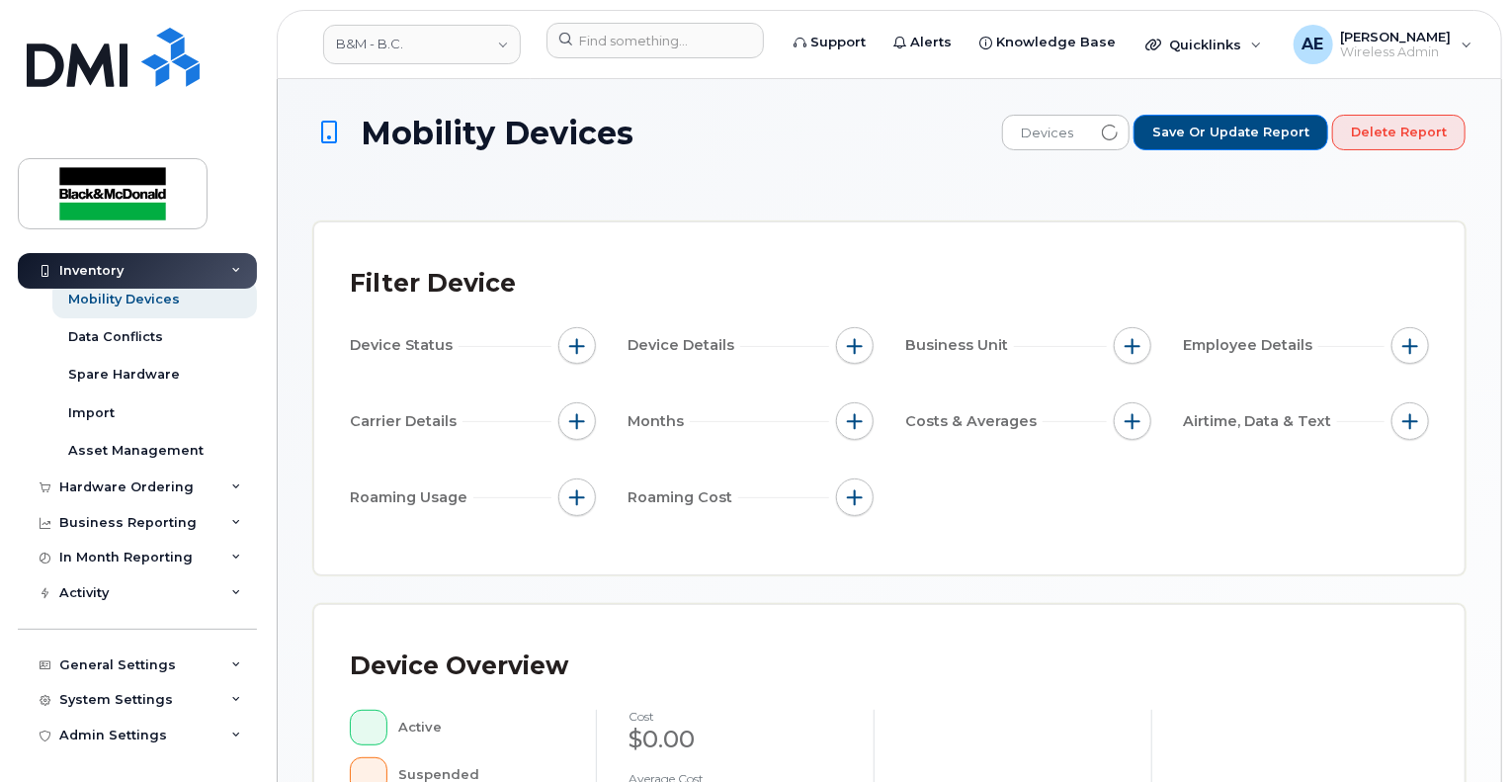
scroll to position [113, 0]
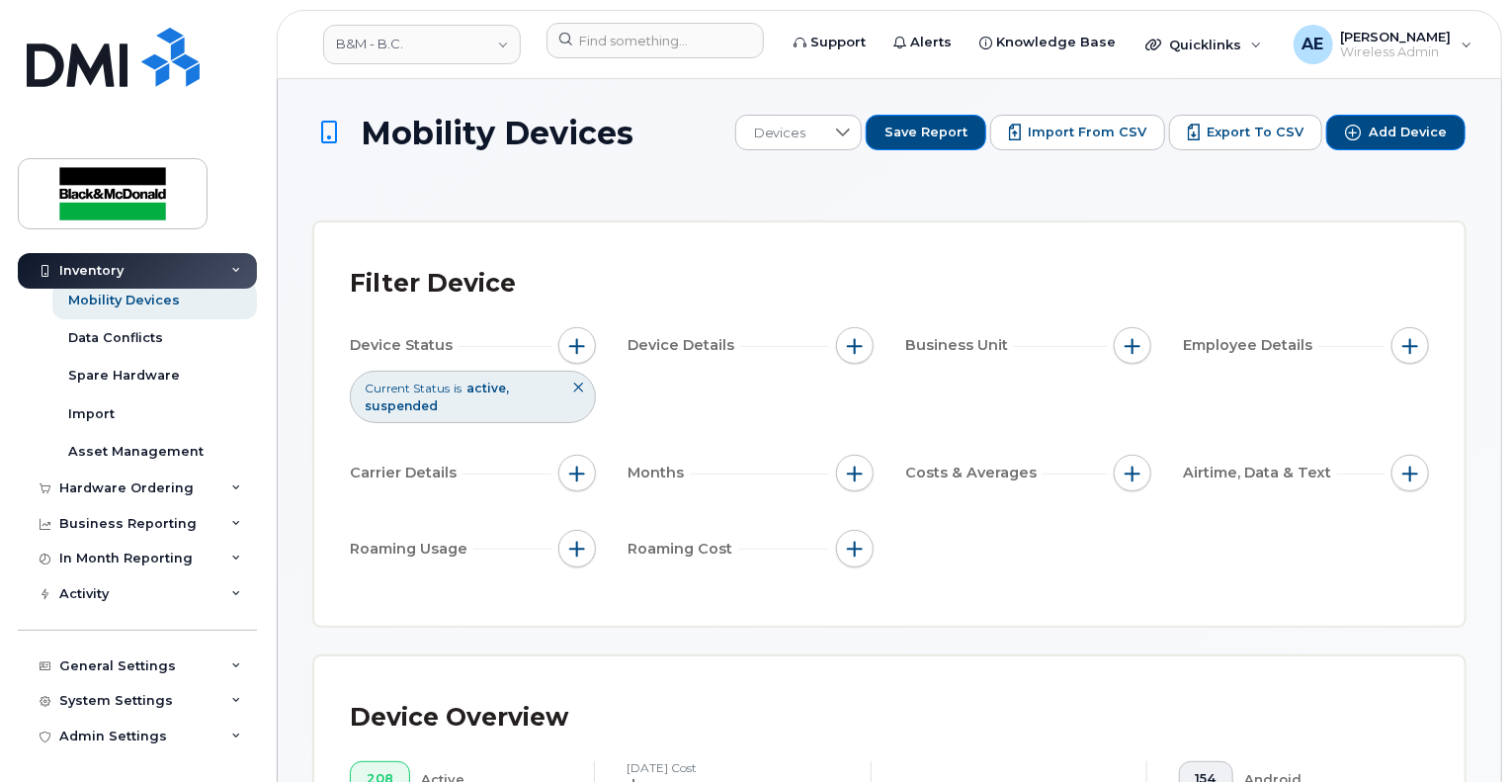
click at [385, 343] on span "Device Status" at bounding box center [404, 345] width 109 height 21
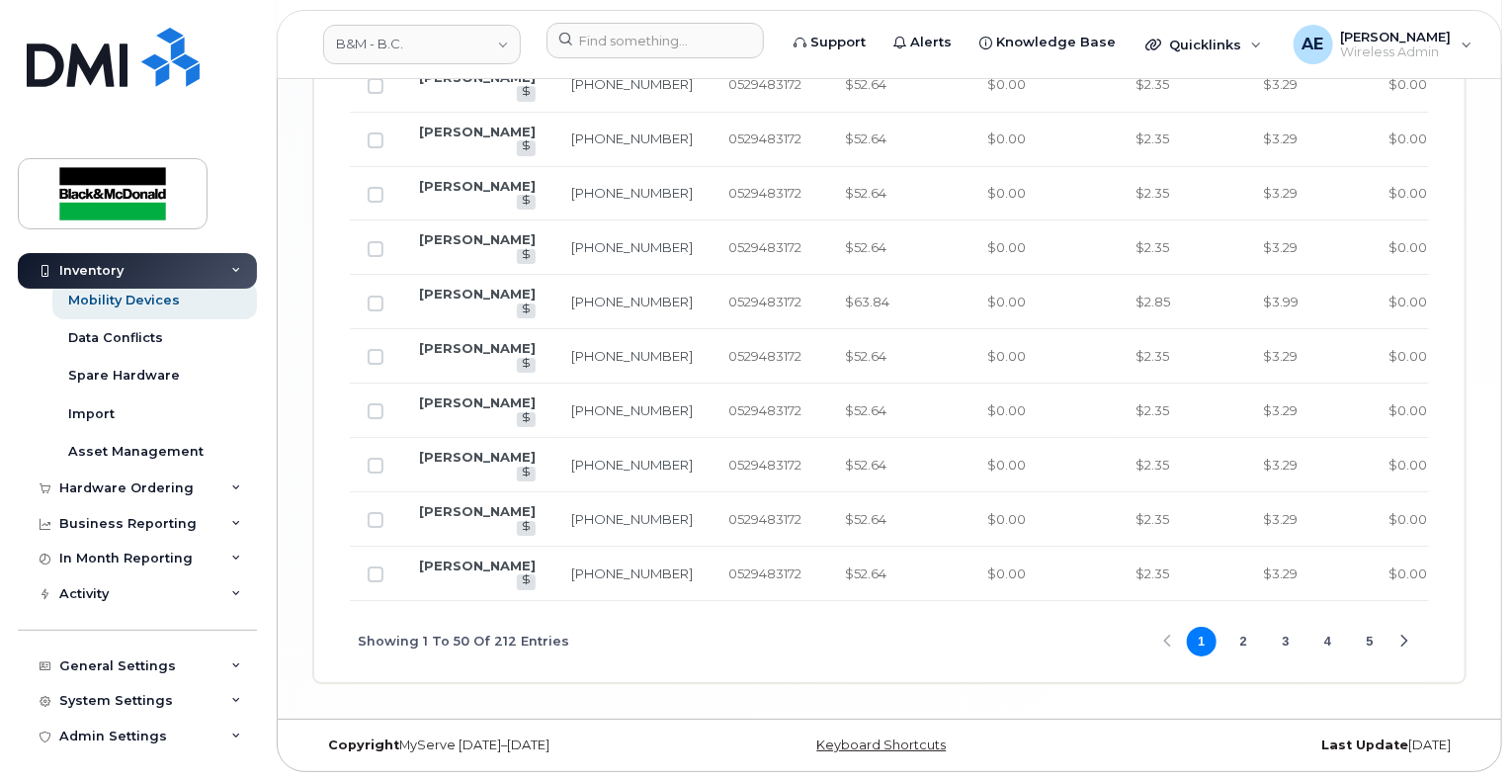
scroll to position [3719, 0]
drag, startPoint x: 988, startPoint y: 593, endPoint x: 1061, endPoint y: 601, distance: 73.6
click at [946, 678] on div "Showing 1 To 50 Of 212 Entries 1 2 3 4 5" at bounding box center [889, 642] width 1079 height 82
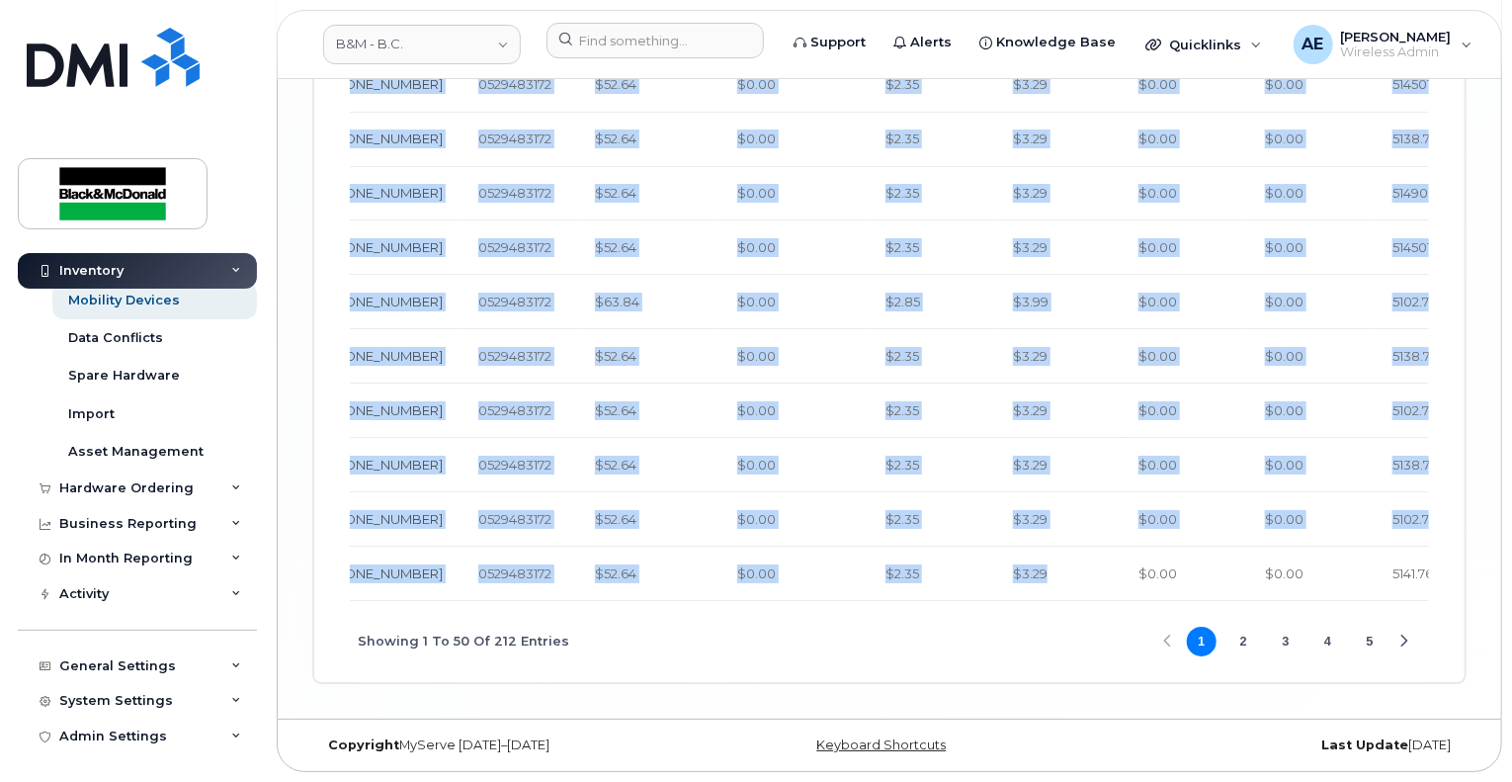
drag, startPoint x: 949, startPoint y: 595, endPoint x: 884, endPoint y: 598, distance: 65.3
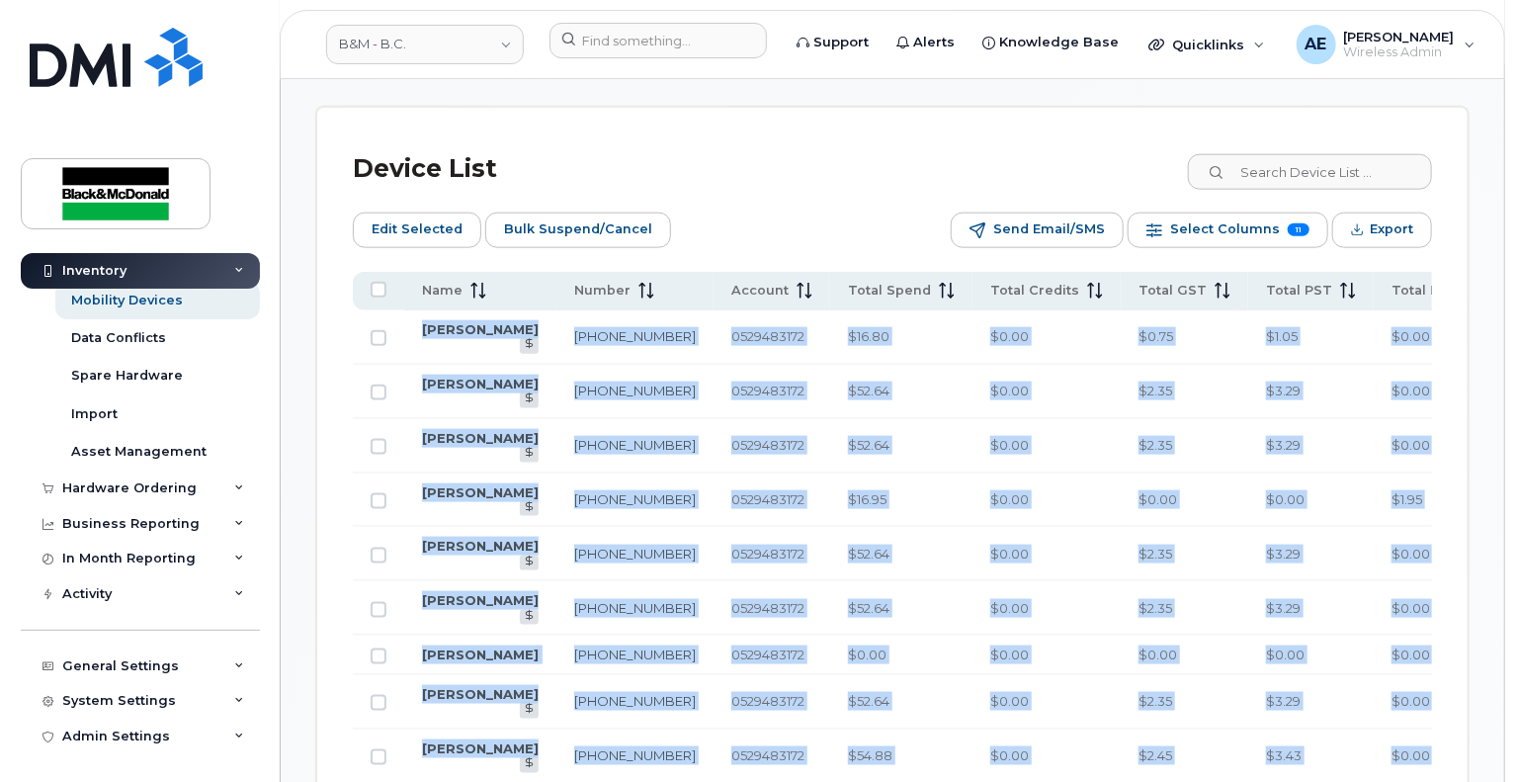
scroll to position [1042, 0]
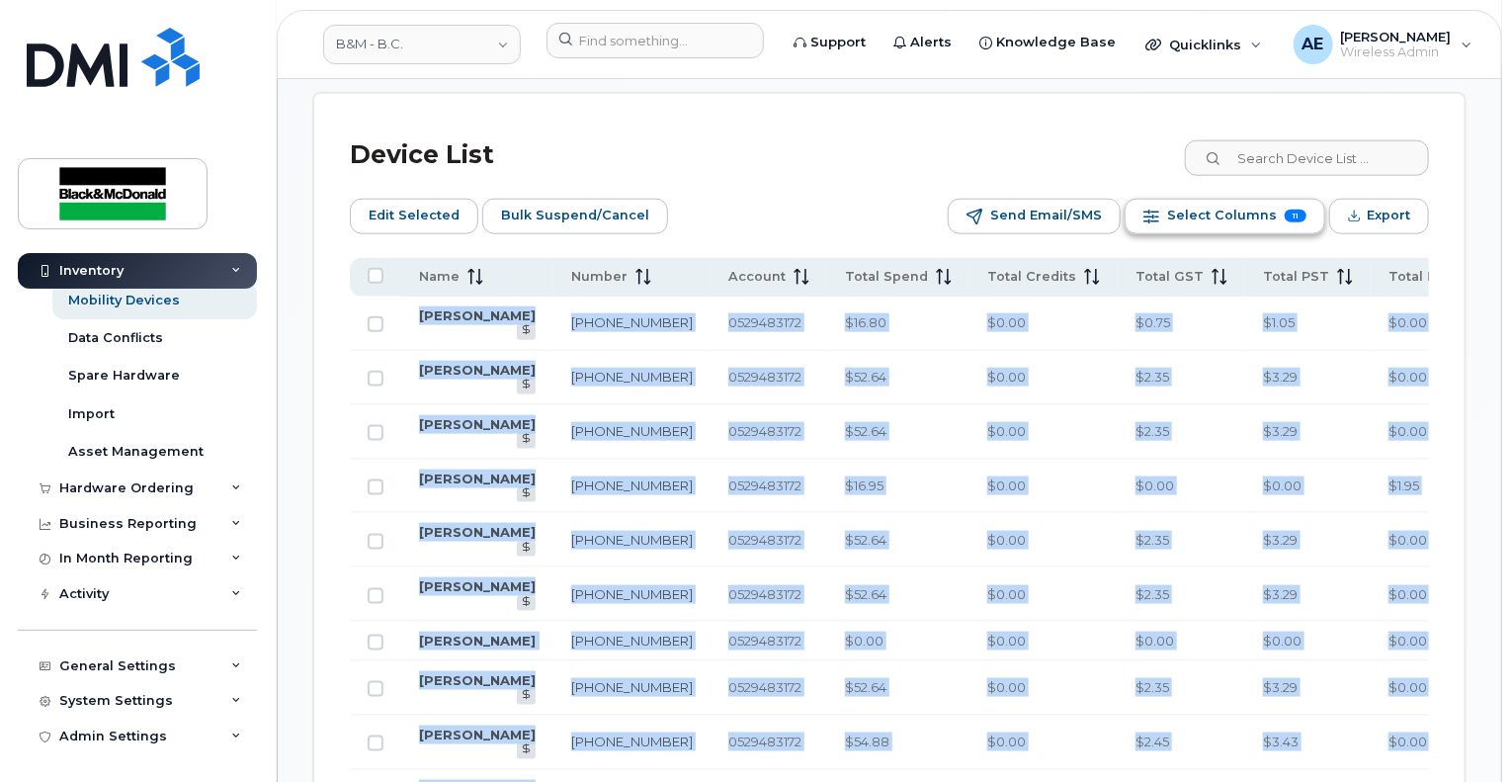
click at [1206, 220] on span "Select Columns" at bounding box center [1222, 216] width 110 height 30
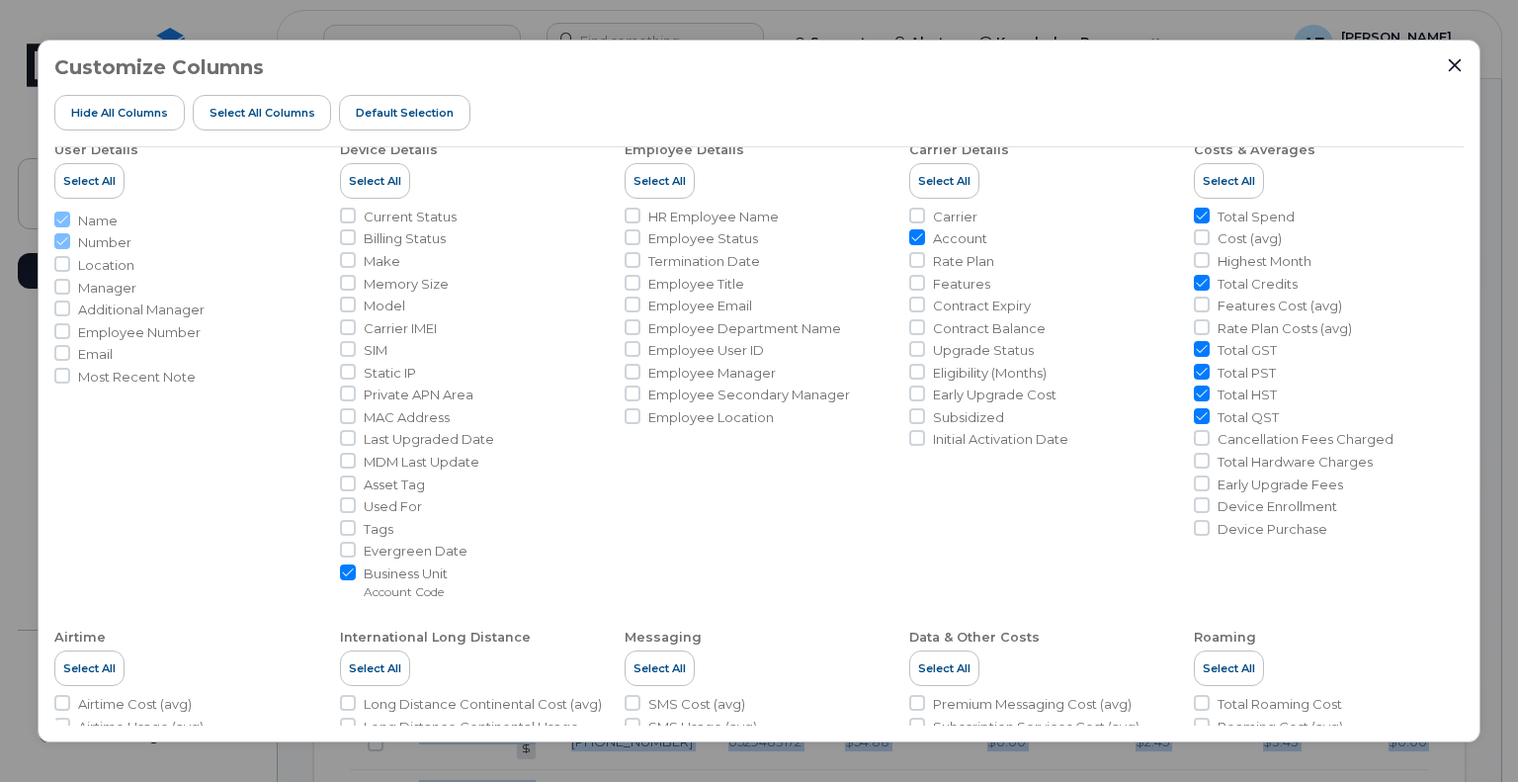
scroll to position [0, 0]
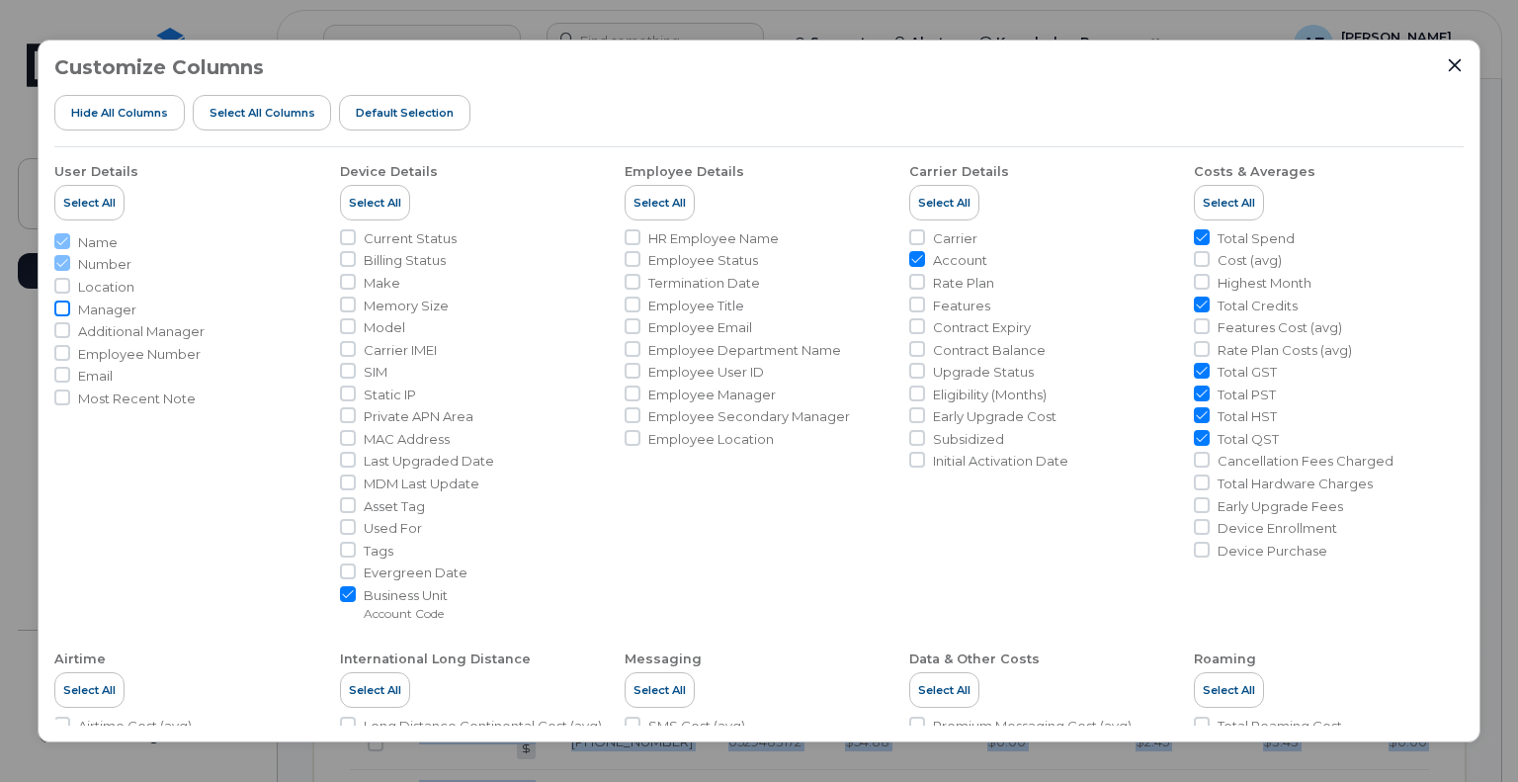
click at [62, 305] on input "Manager" at bounding box center [62, 308] width 16 height 16
checkbox input "true"
click at [347, 234] on input "Current Status" at bounding box center [348, 237] width 16 height 16
checkbox input "true"
click at [348, 279] on input "Make" at bounding box center [348, 282] width 16 height 16
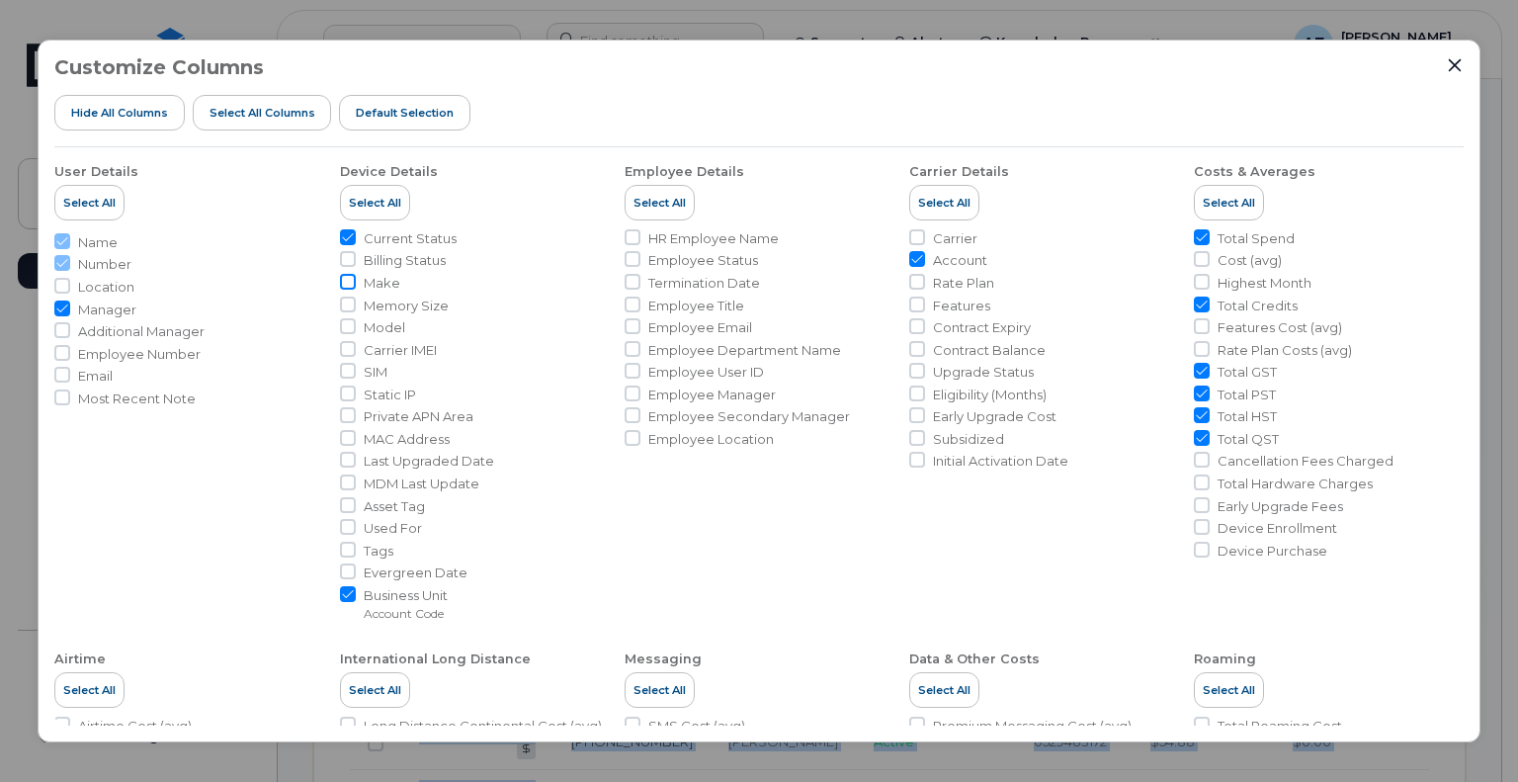
checkbox input "true"
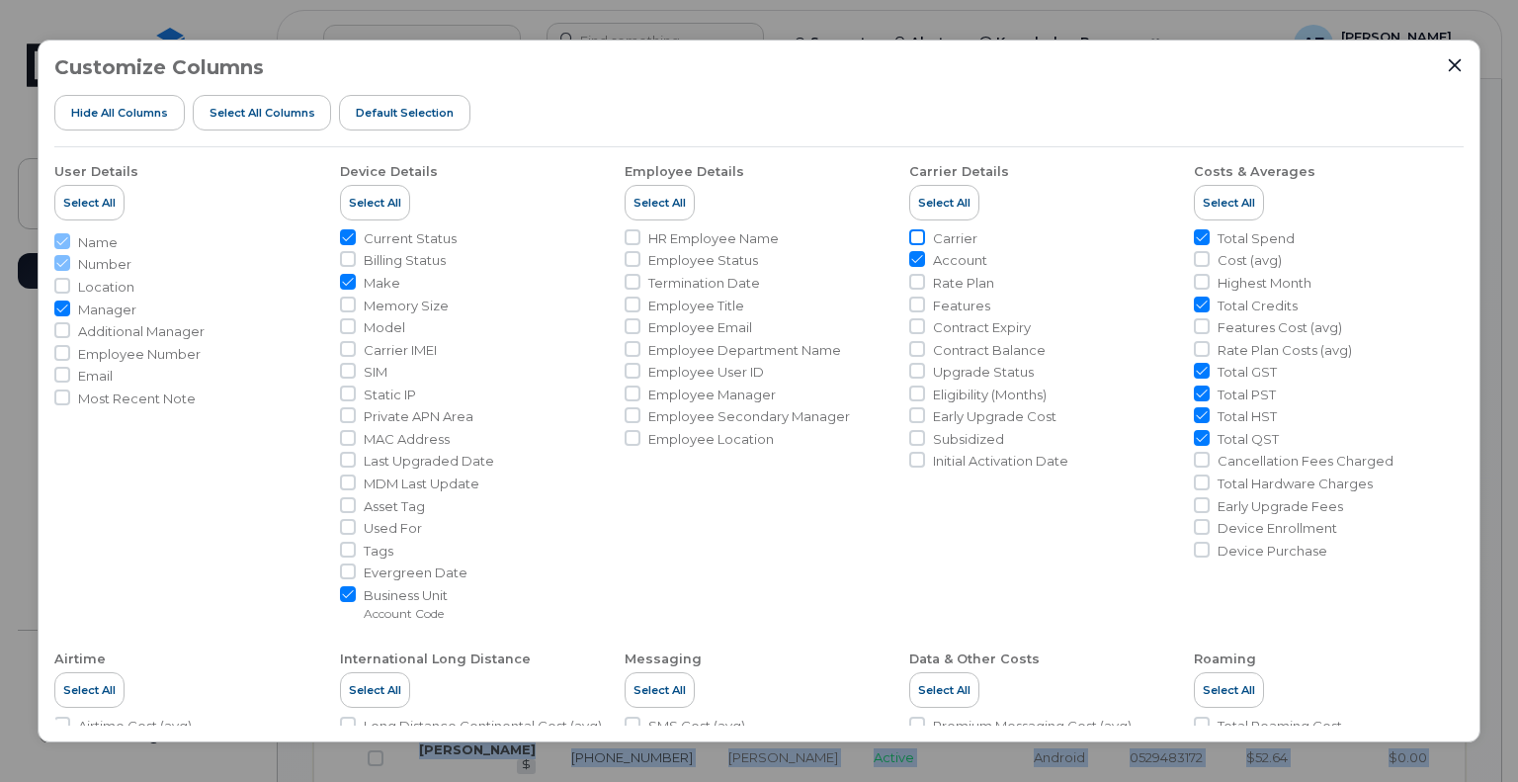
click at [911, 237] on input "Carrier" at bounding box center [917, 237] width 16 height 16
checkbox input "true"
click at [349, 600] on input "Business Unit Account Code" at bounding box center [348, 594] width 16 height 16
checkbox input "false"
click at [913, 260] on input "Account" at bounding box center [917, 259] width 16 height 16
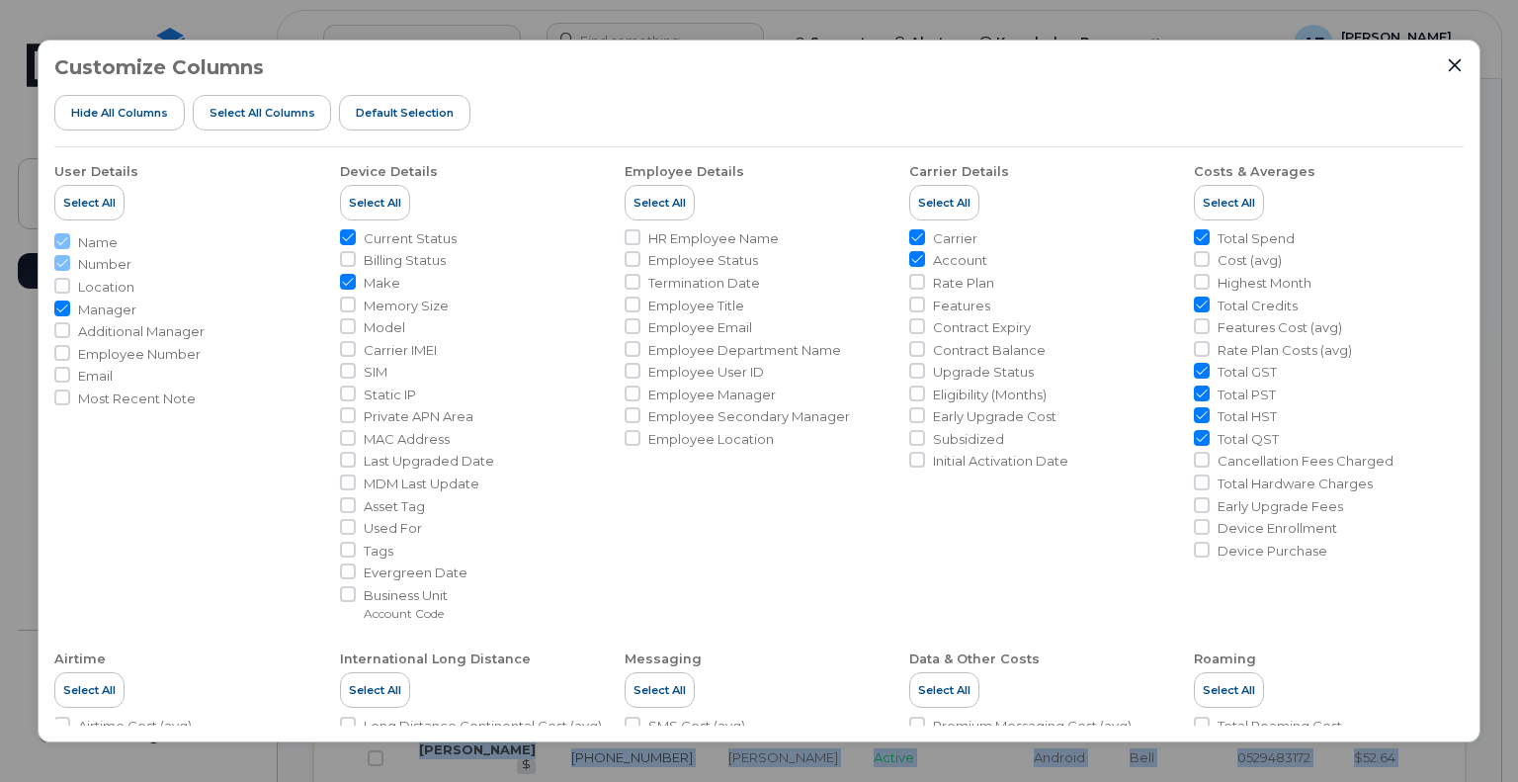
checkbox input "false"
click at [921, 284] on li "Rate Plan" at bounding box center [1043, 283] width 269 height 19
click at [917, 284] on input "Rate Plan" at bounding box center [917, 282] width 16 height 16
checkbox input "true"
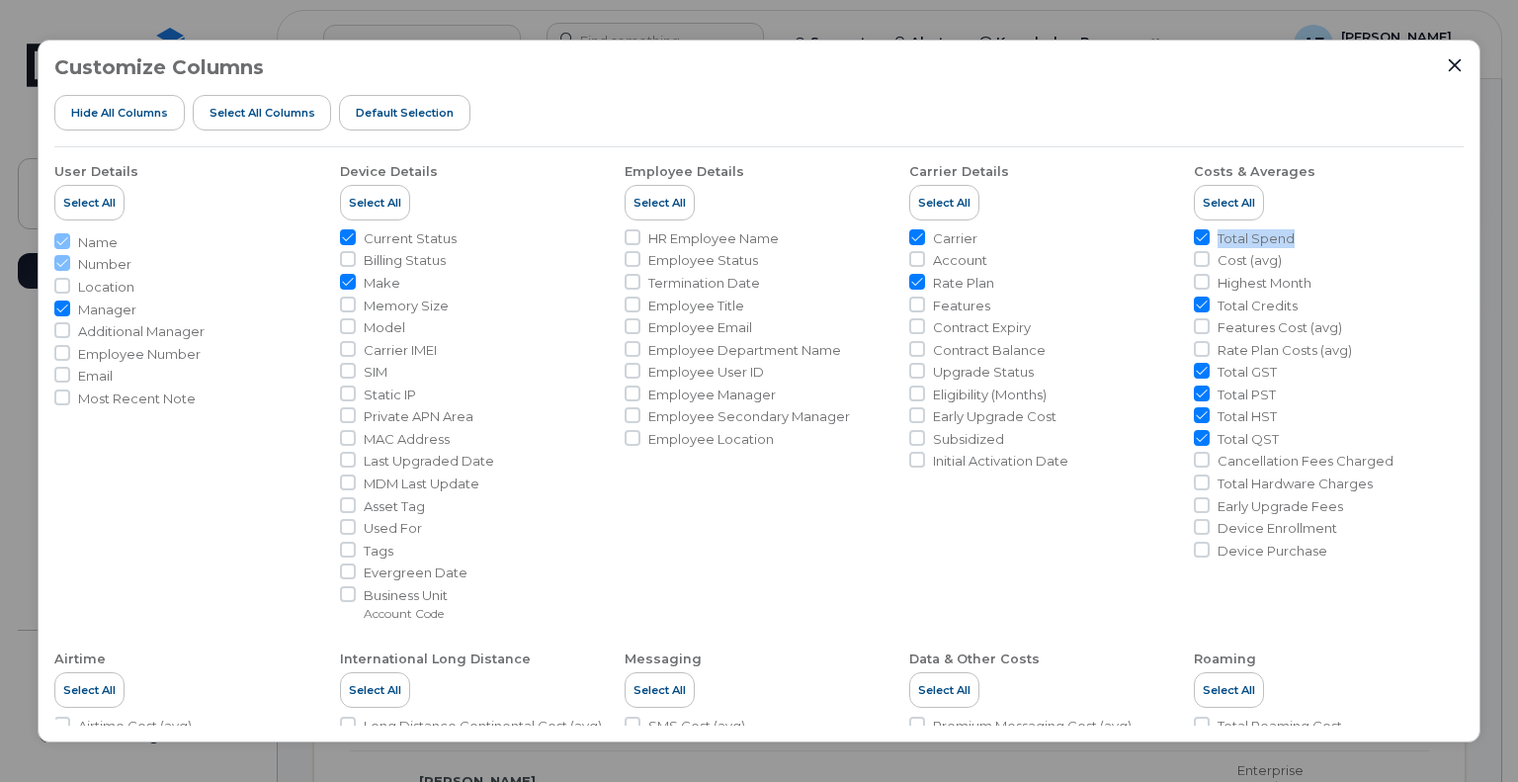
drag, startPoint x: 1455, startPoint y: 196, endPoint x: 1455, endPoint y: 234, distance: 38.5
click at [1455, 234] on li "Costs & Averages Select All Total Spend Cost (avg) Highest Month Total Credits …" at bounding box center [1328, 384] width 269 height 475
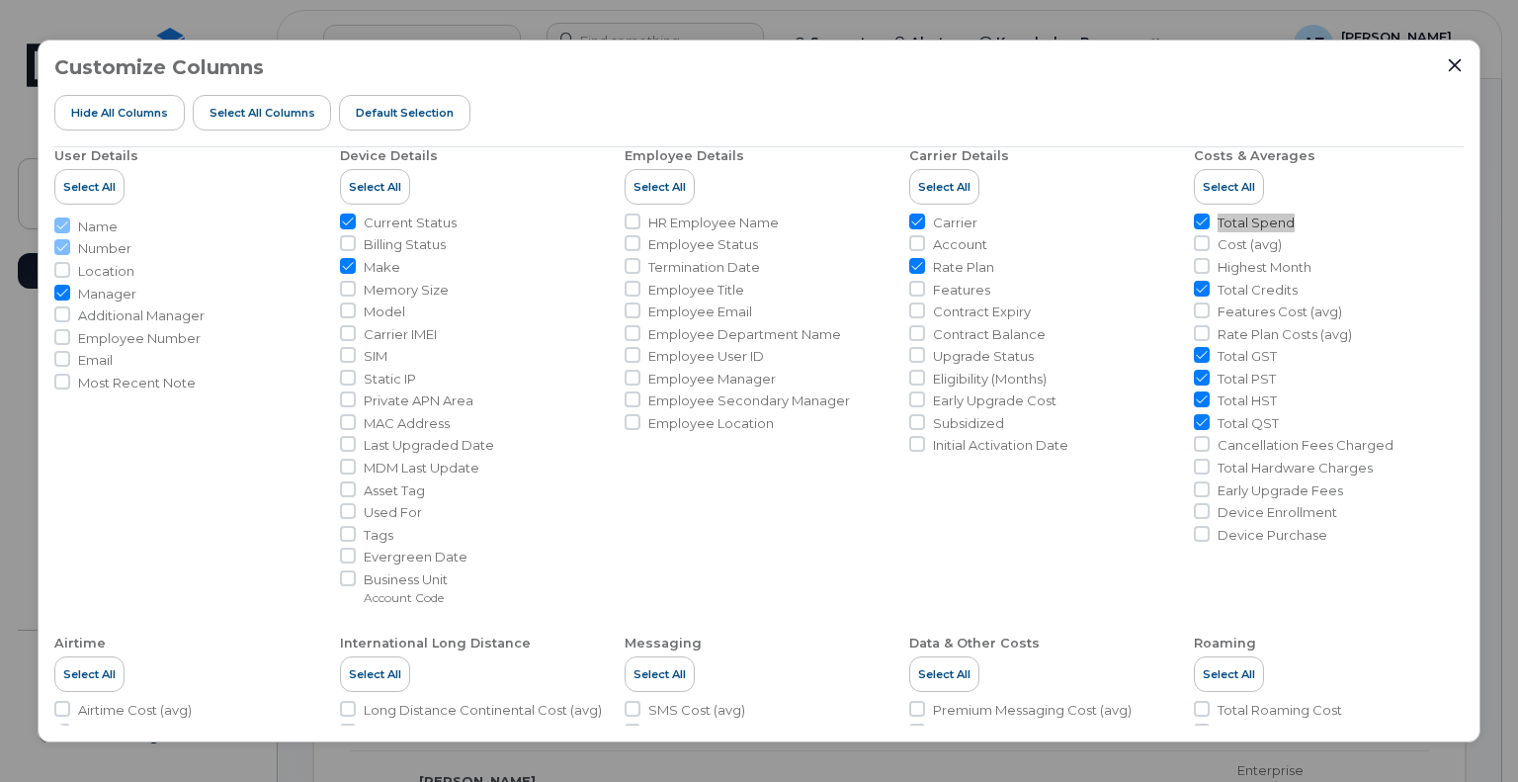
scroll to position [17, 0]
click at [933, 543] on li "Carrier Details Select All Carrier Account Rate Plan Features Contract Expiry C…" at bounding box center [1043, 367] width 269 height 475
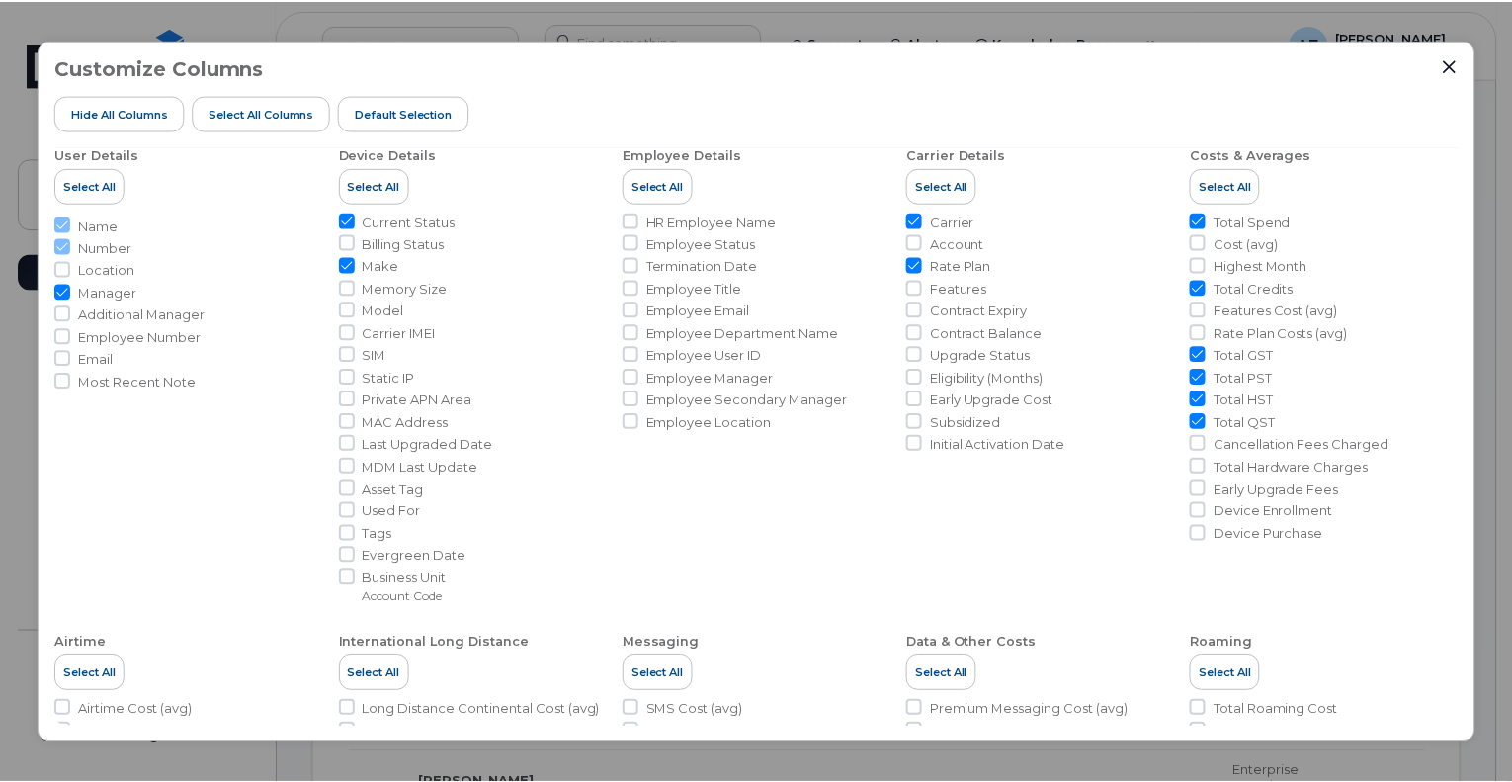
scroll to position [0, 0]
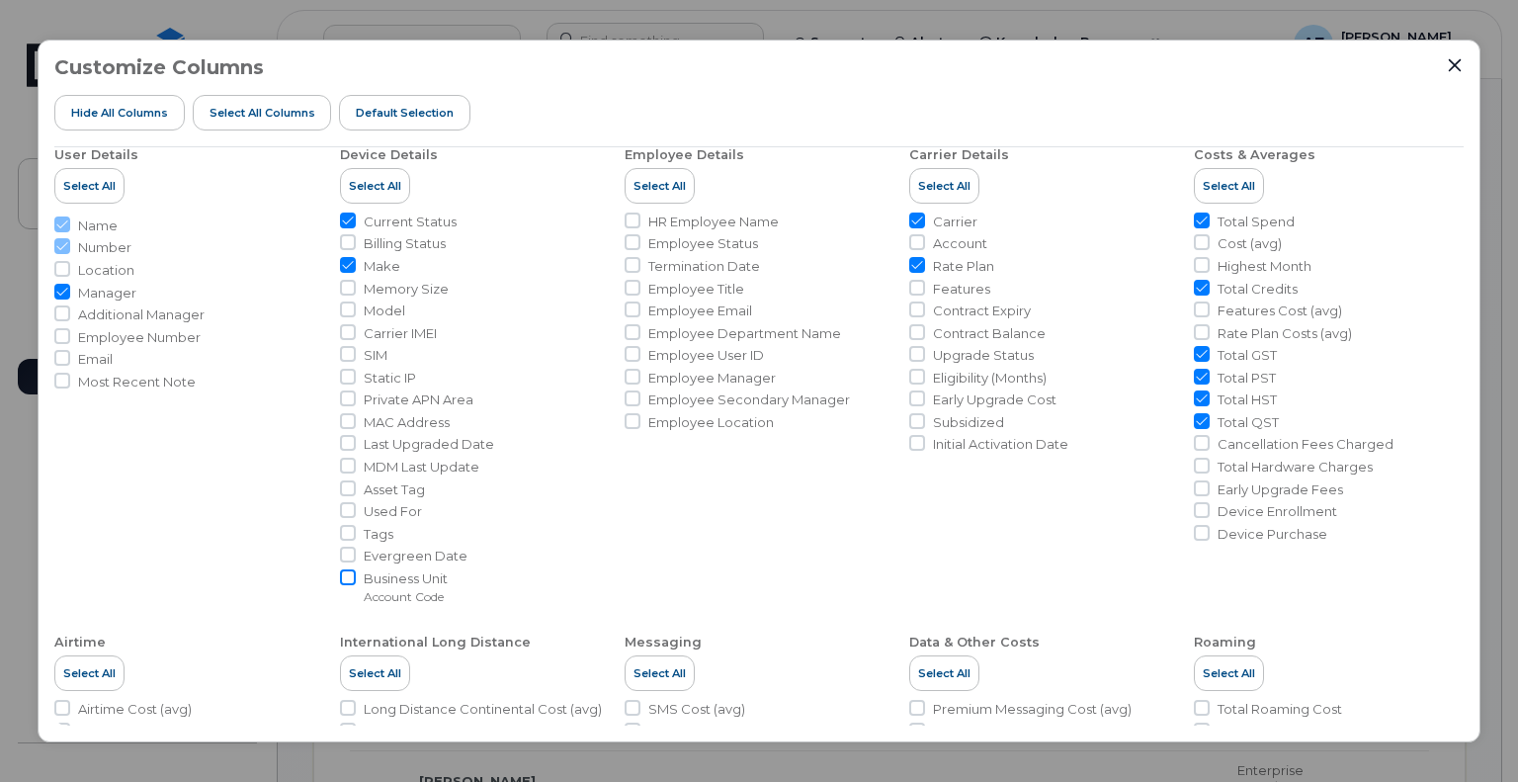
click at [347, 582] on input "Business Unit Account Code" at bounding box center [348, 577] width 16 height 16
checkbox input "true"
click at [1451, 58] on icon "Close" at bounding box center [1455, 65] width 16 height 16
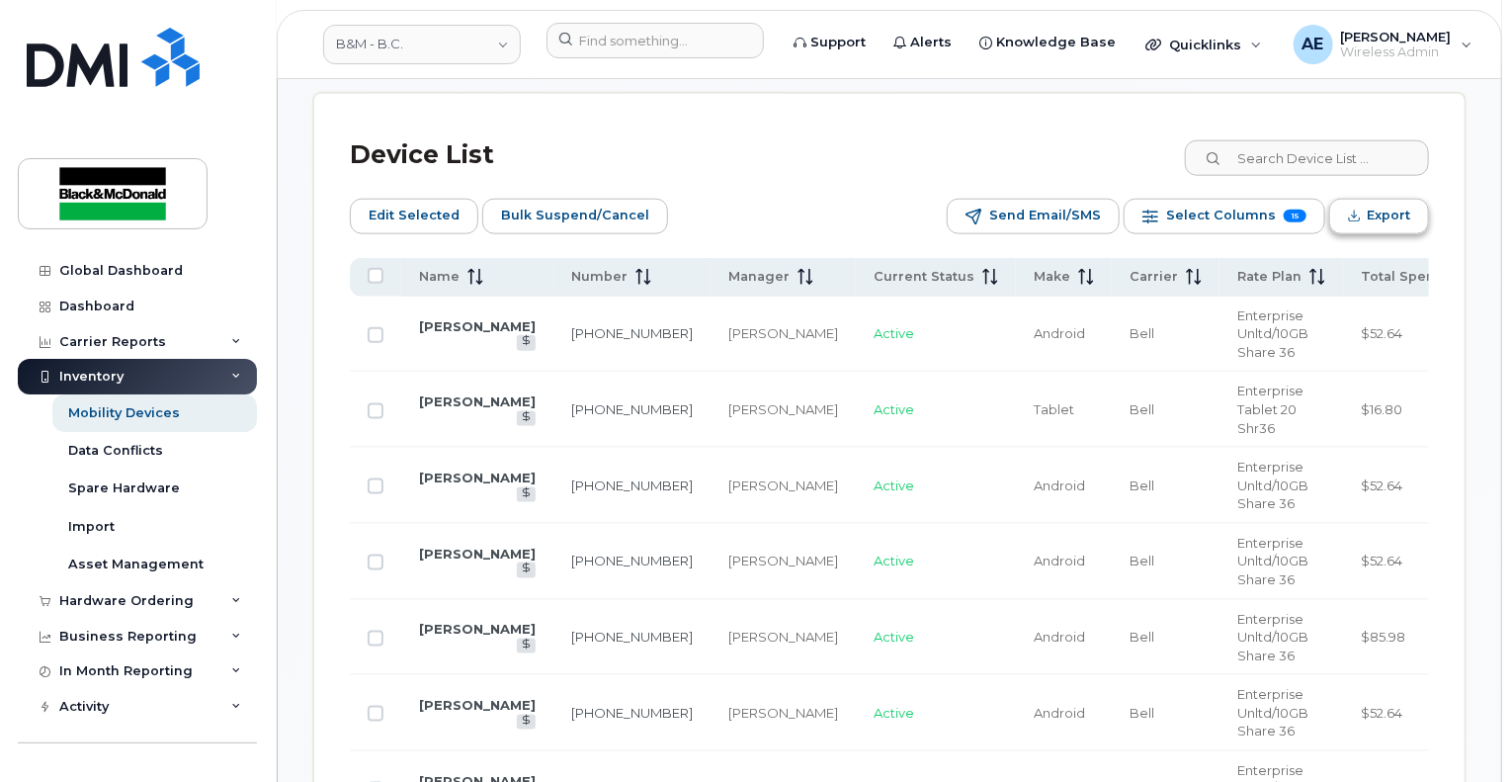
click at [1401, 230] on button "Export" at bounding box center [1379, 217] width 100 height 36
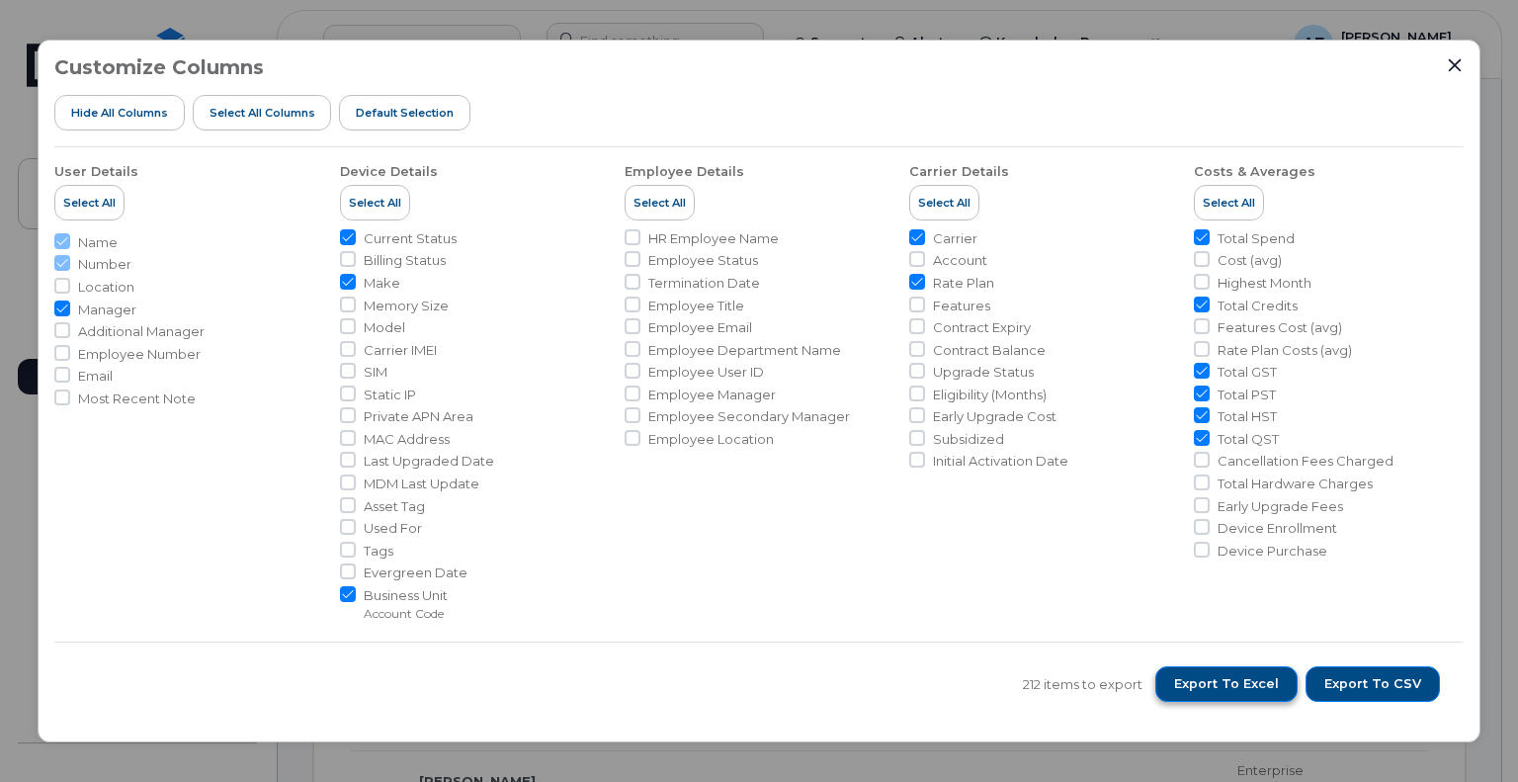
click at [1212, 692] on span "Export to Excel" at bounding box center [1226, 684] width 105 height 18
click at [1459, 66] on icon "Close" at bounding box center [1455, 65] width 16 height 16
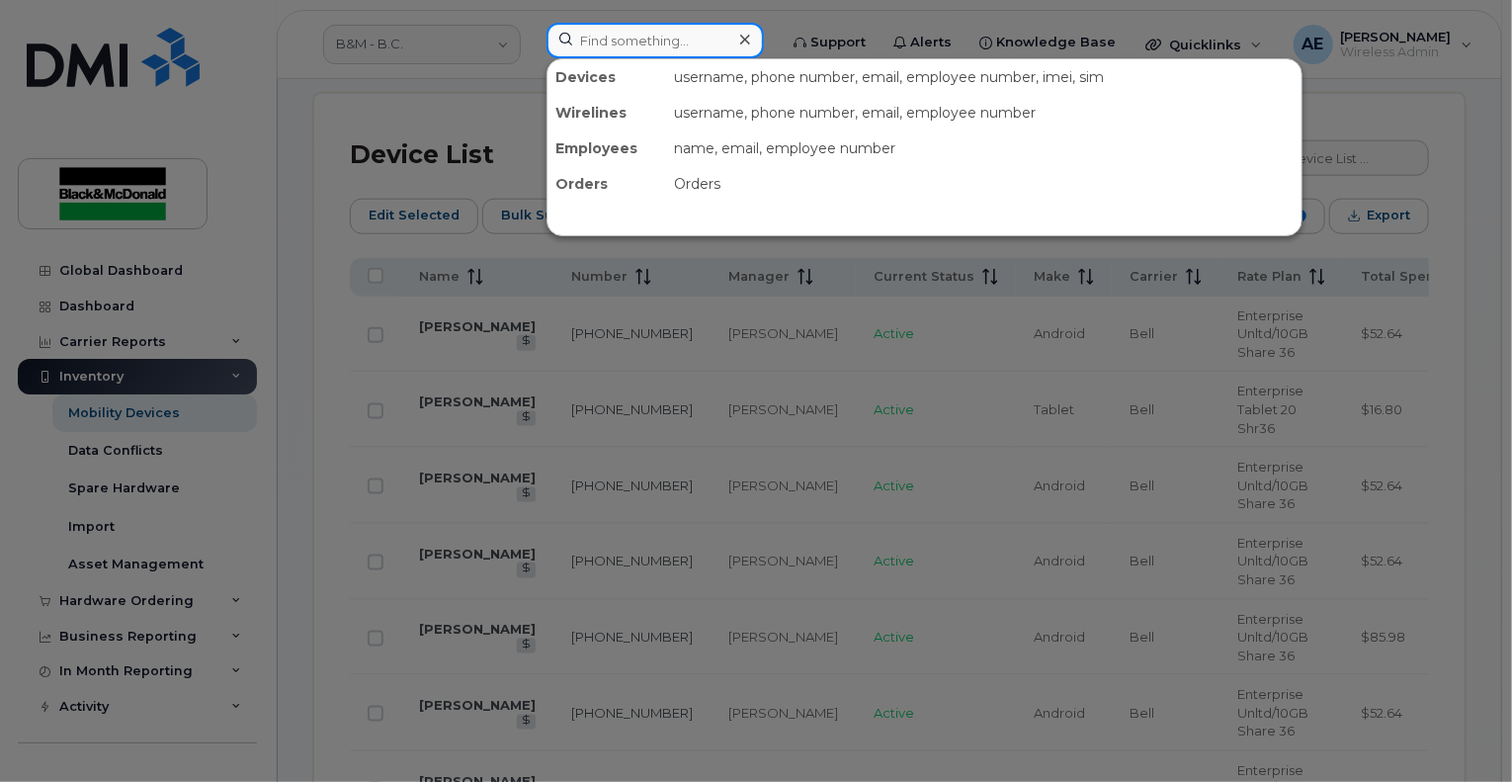
click at [619, 41] on input at bounding box center [655, 41] width 217 height 36
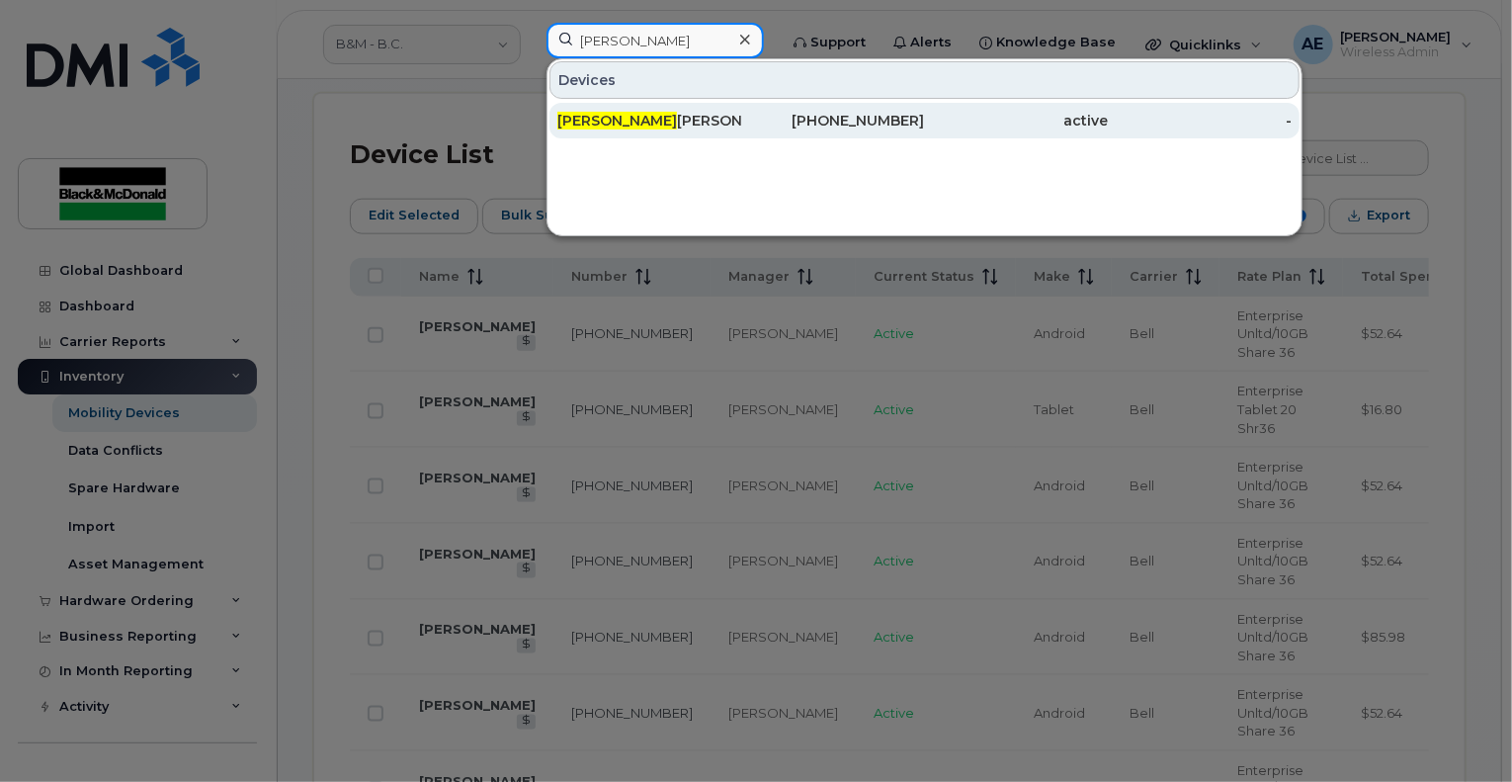
type input "adrian"
drag, startPoint x: 646, startPoint y: 119, endPoint x: 736, endPoint y: 116, distance: 90.0
click at [646, 119] on div "Adrian Maddaloni" at bounding box center [649, 121] width 184 height 20
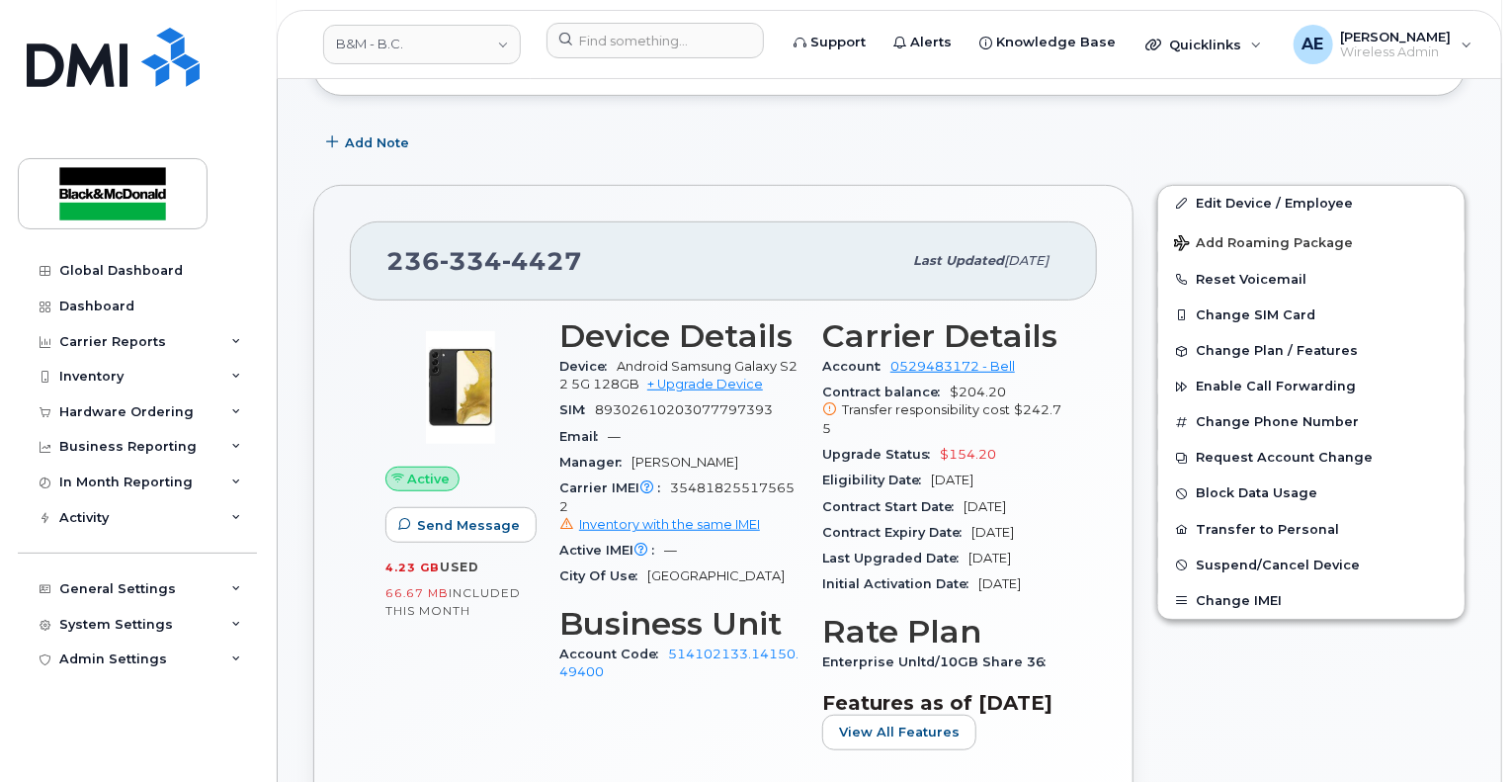
scroll to position [376, 0]
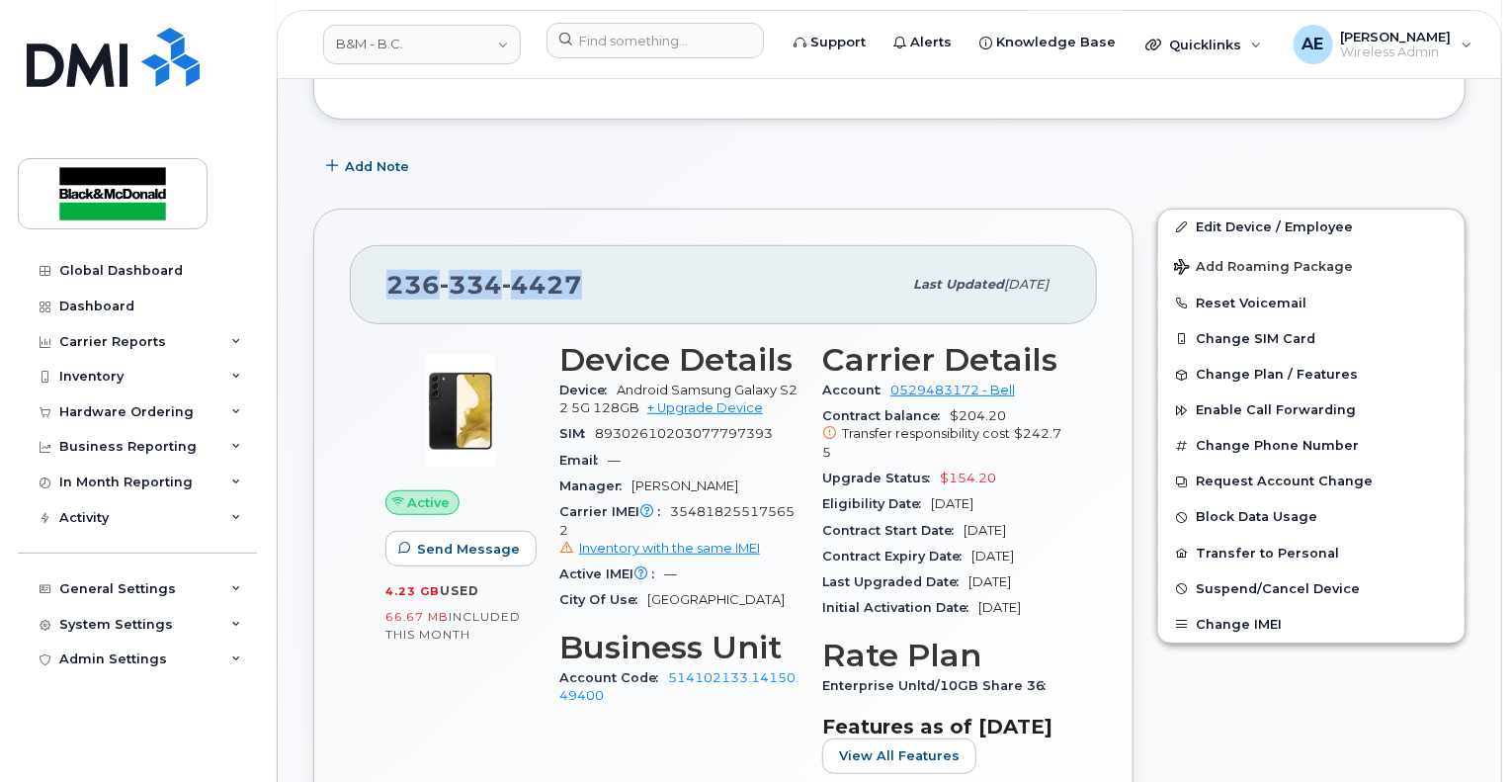
drag, startPoint x: 602, startPoint y: 261, endPoint x: 379, endPoint y: 254, distance: 222.5
click at [379, 254] on div "236 334 4427 Last updated Sep 29, 2025" at bounding box center [723, 284] width 747 height 79
copy span "236 334 4427"
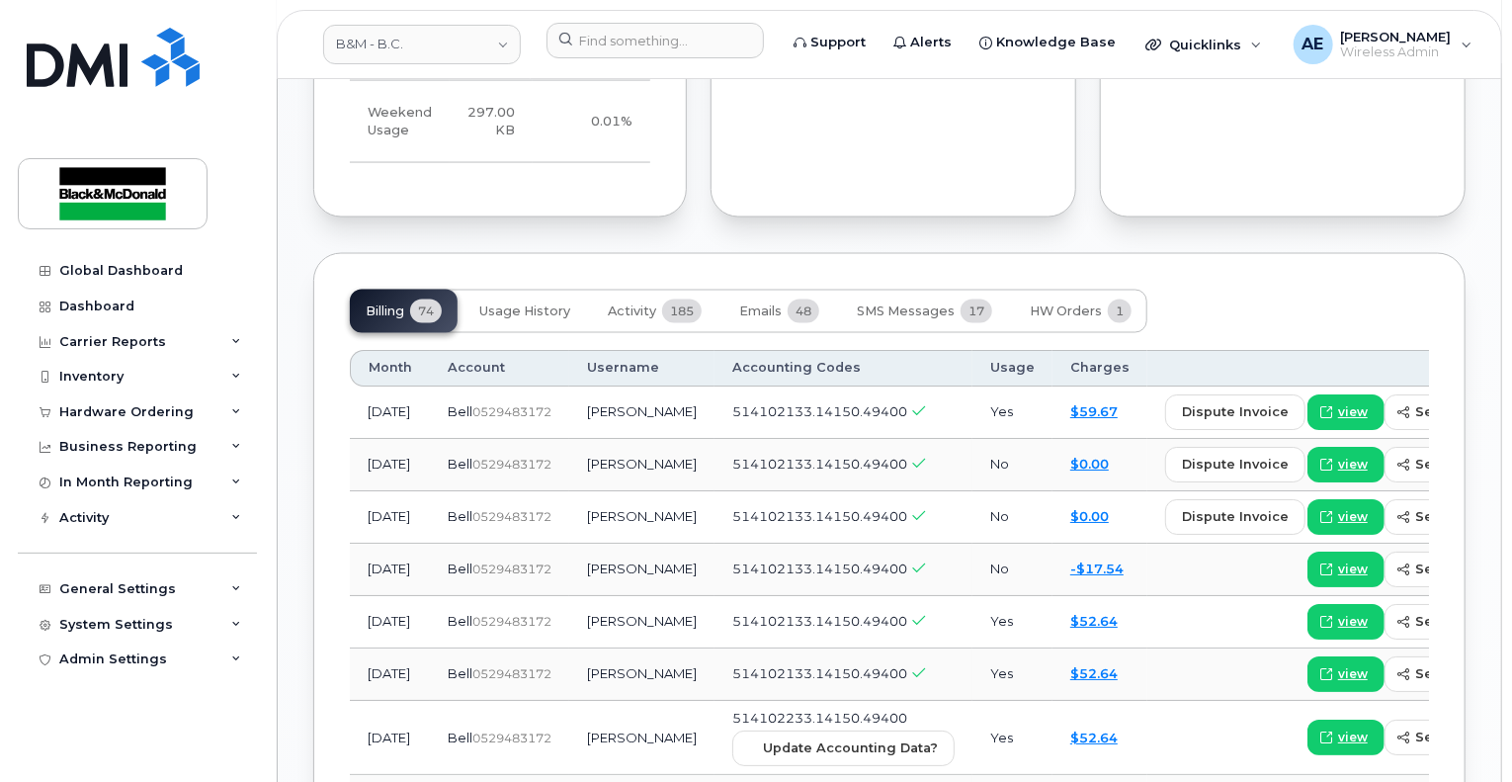
scroll to position [1593, 0]
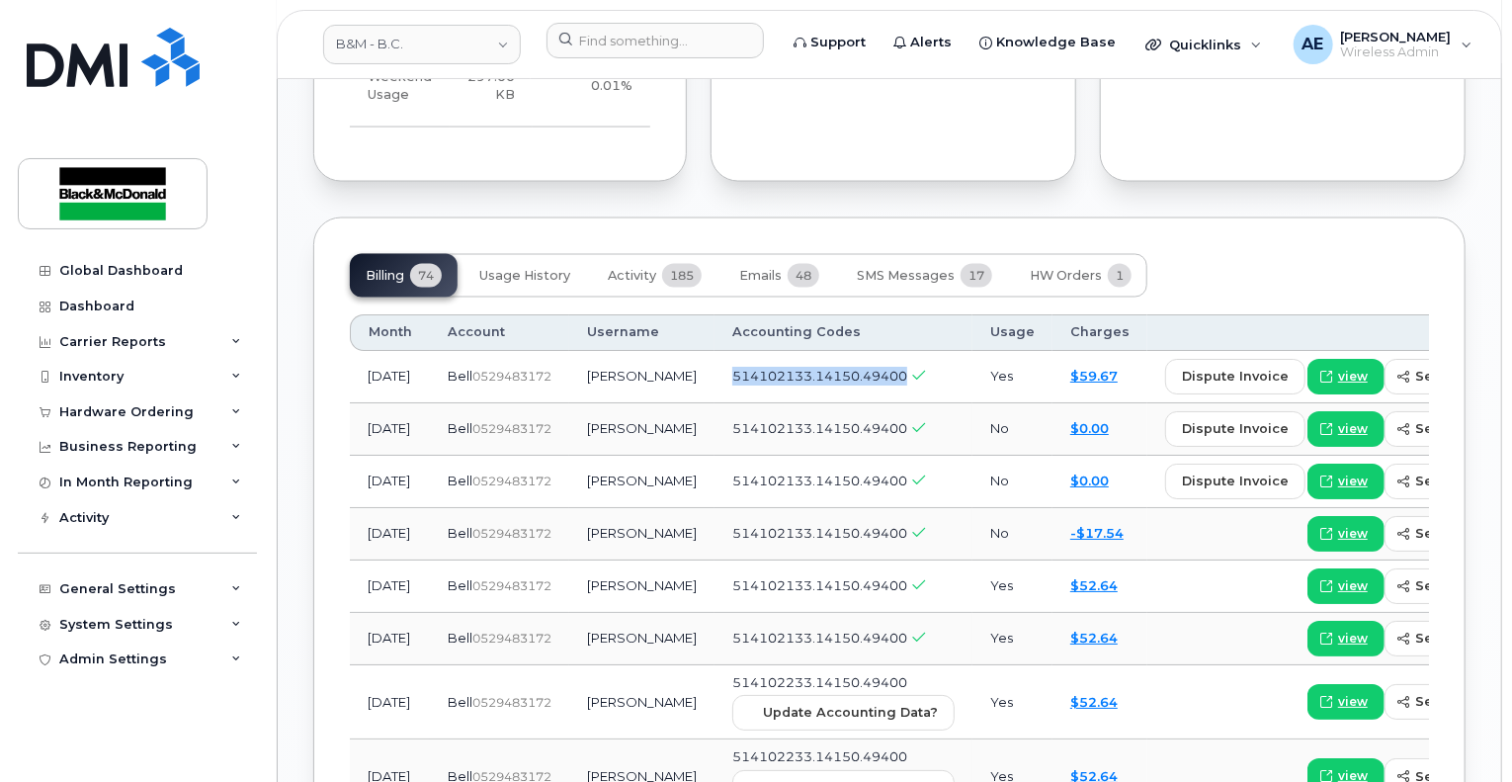
drag, startPoint x: 811, startPoint y: 395, endPoint x: 654, endPoint y: 385, distance: 157.4
click at [715, 385] on td "514102133.14150.49400" at bounding box center [844, 378] width 258 height 52
copy span "514102133.14150.49400"
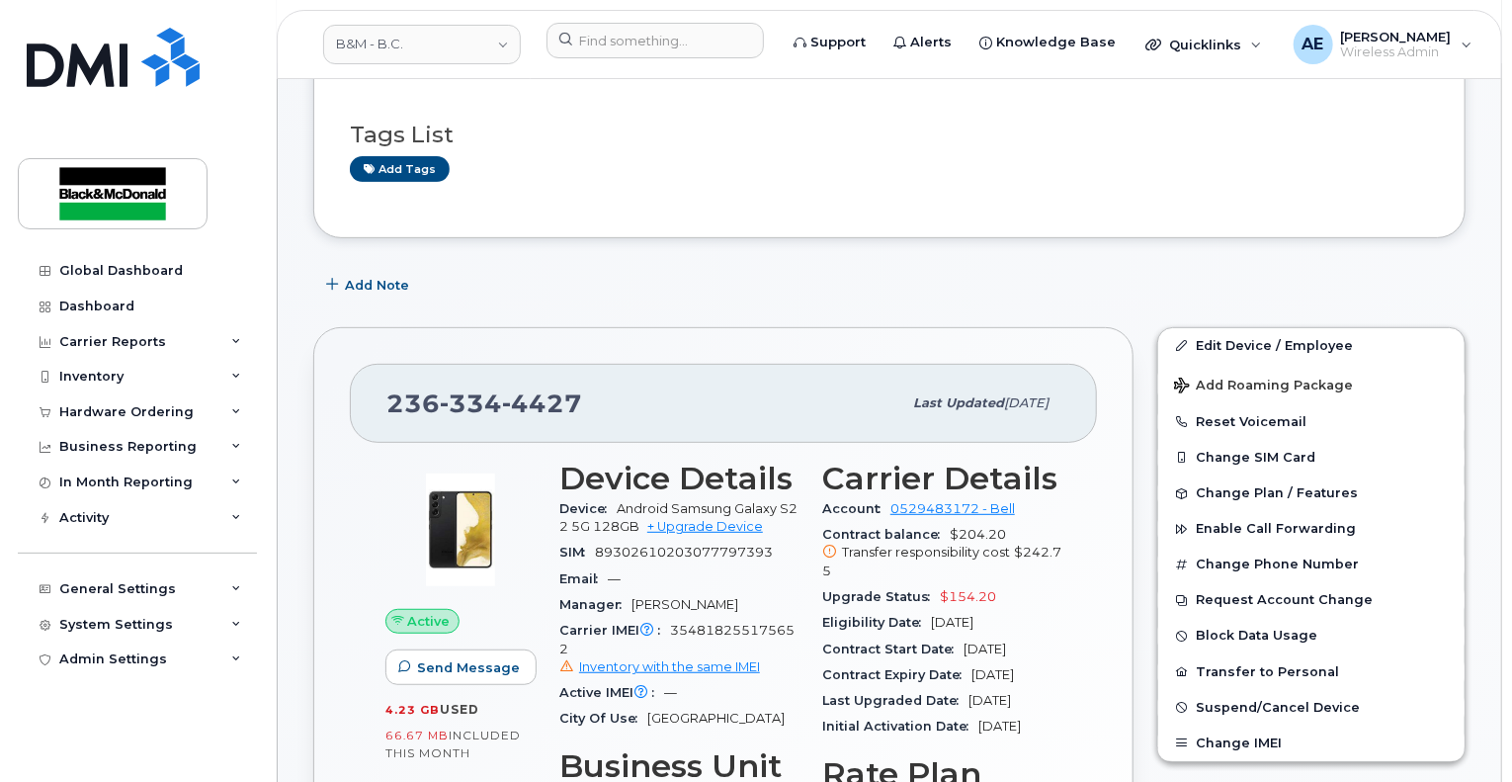
scroll to position [0, 0]
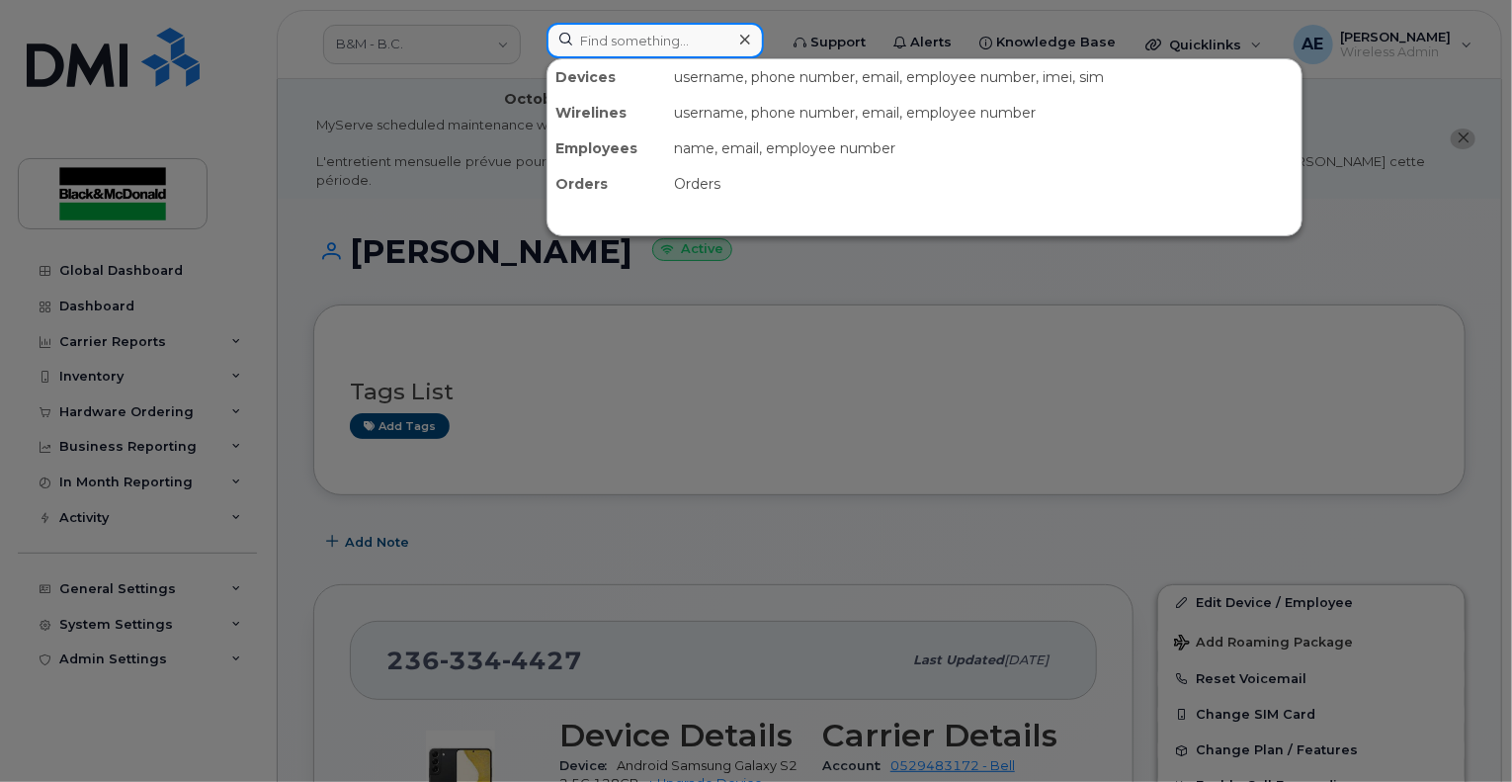
click at [703, 40] on input at bounding box center [655, 41] width 217 height 36
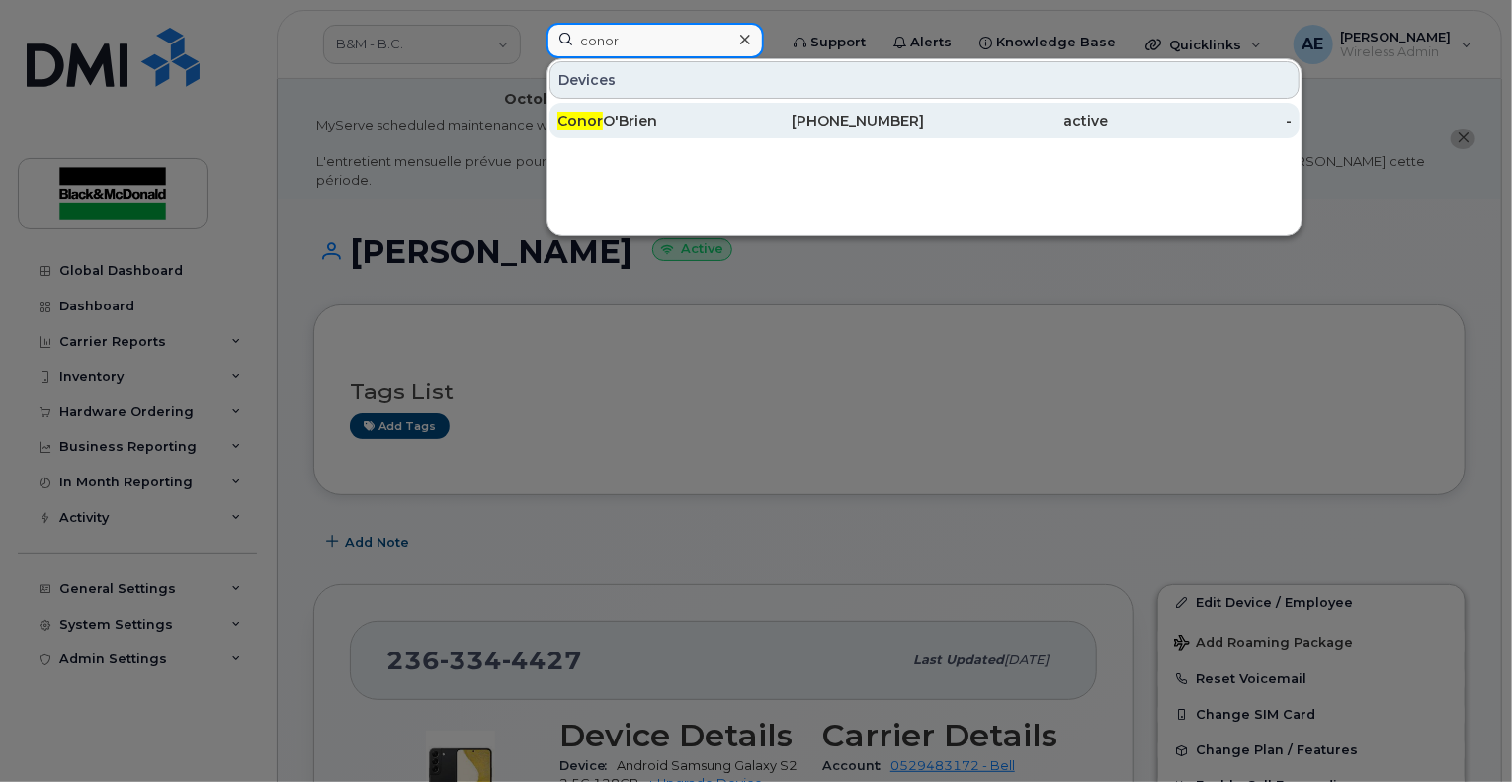
type input "conor"
click at [681, 113] on div "Conor O'Brien" at bounding box center [649, 121] width 184 height 20
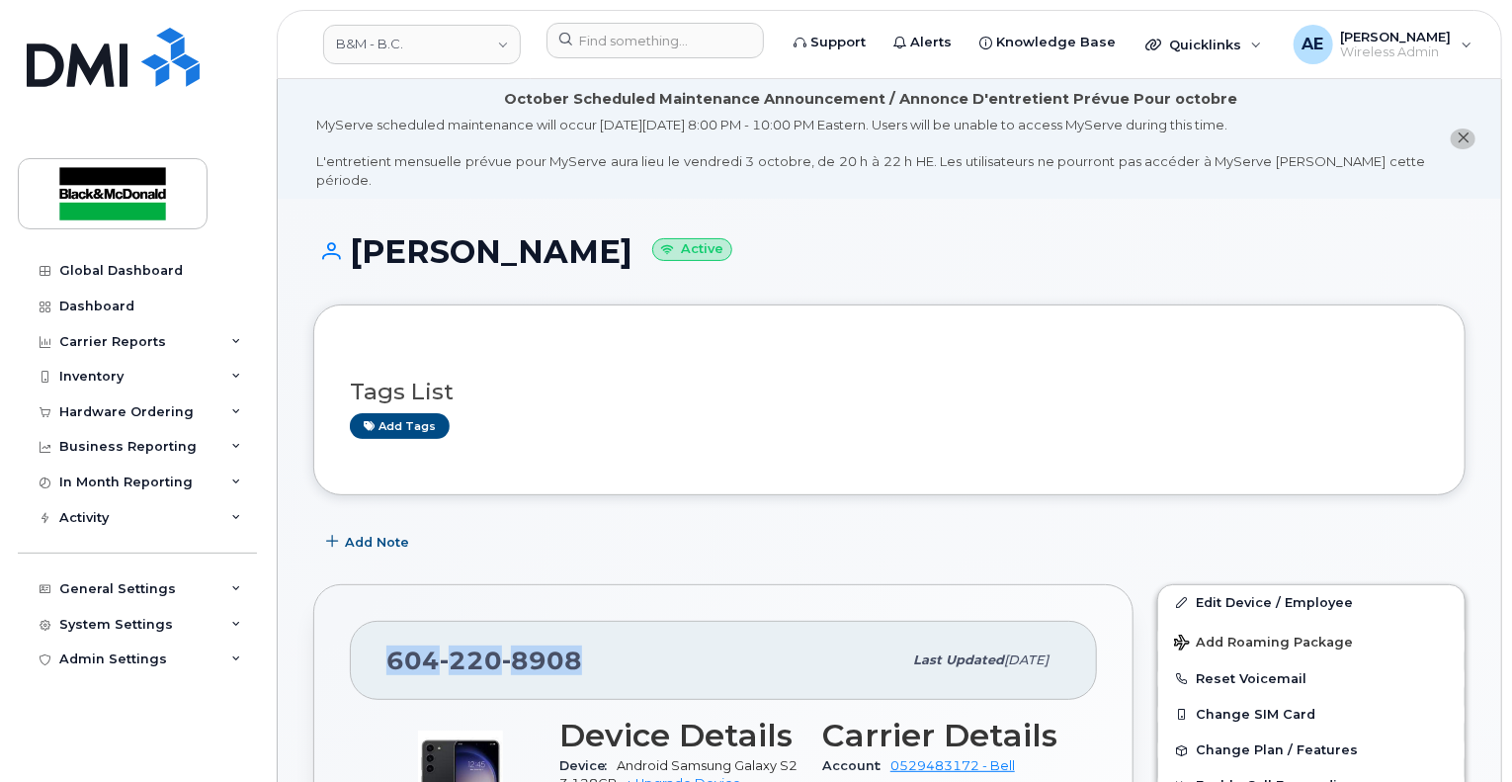
drag, startPoint x: 556, startPoint y: 640, endPoint x: 369, endPoint y: 639, distance: 187.8
click at [369, 639] on div "[PHONE_NUMBER] Last updated [DATE]" at bounding box center [723, 660] width 747 height 79
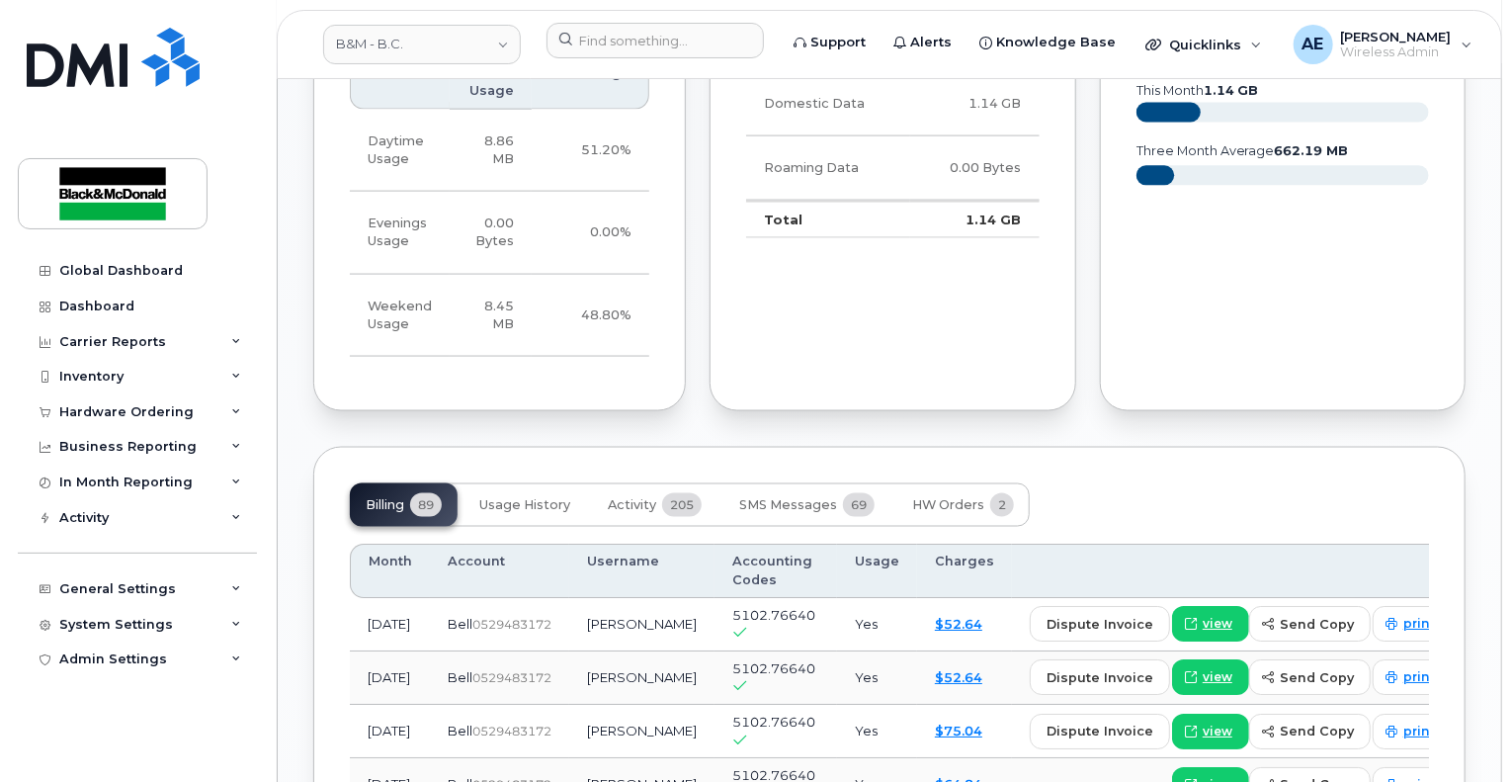
scroll to position [1385, 0]
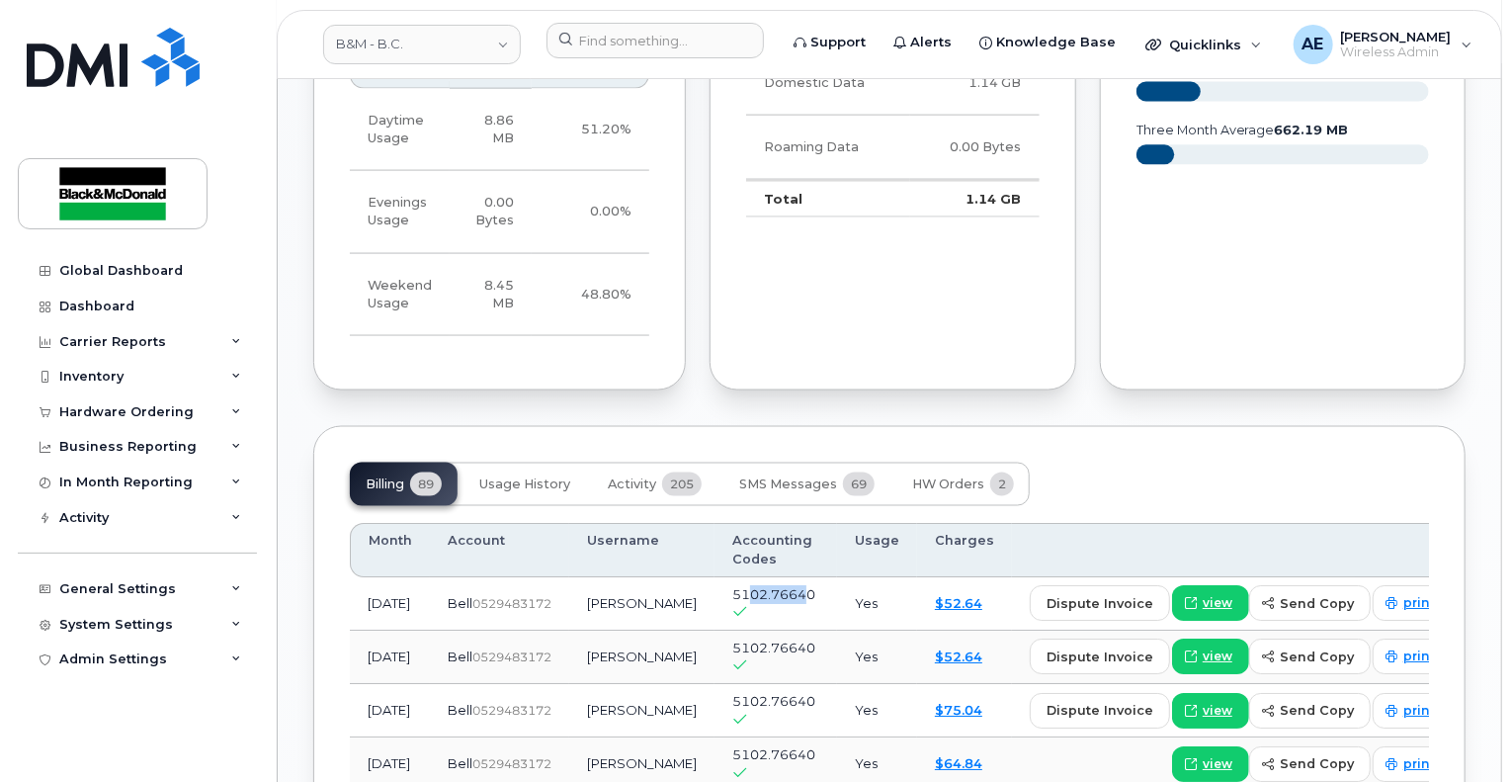
drag, startPoint x: 781, startPoint y: 606, endPoint x: 719, endPoint y: 616, distance: 62.1
click at [732, 603] on span "5102.76640" at bounding box center [773, 595] width 83 height 16
click at [802, 626] on td "5102.76640" at bounding box center [776, 604] width 123 height 53
drag, startPoint x: 792, startPoint y: 616, endPoint x: 694, endPoint y: 619, distance: 97.9
click at [715, 619] on td "5102.76640" at bounding box center [776, 604] width 123 height 53
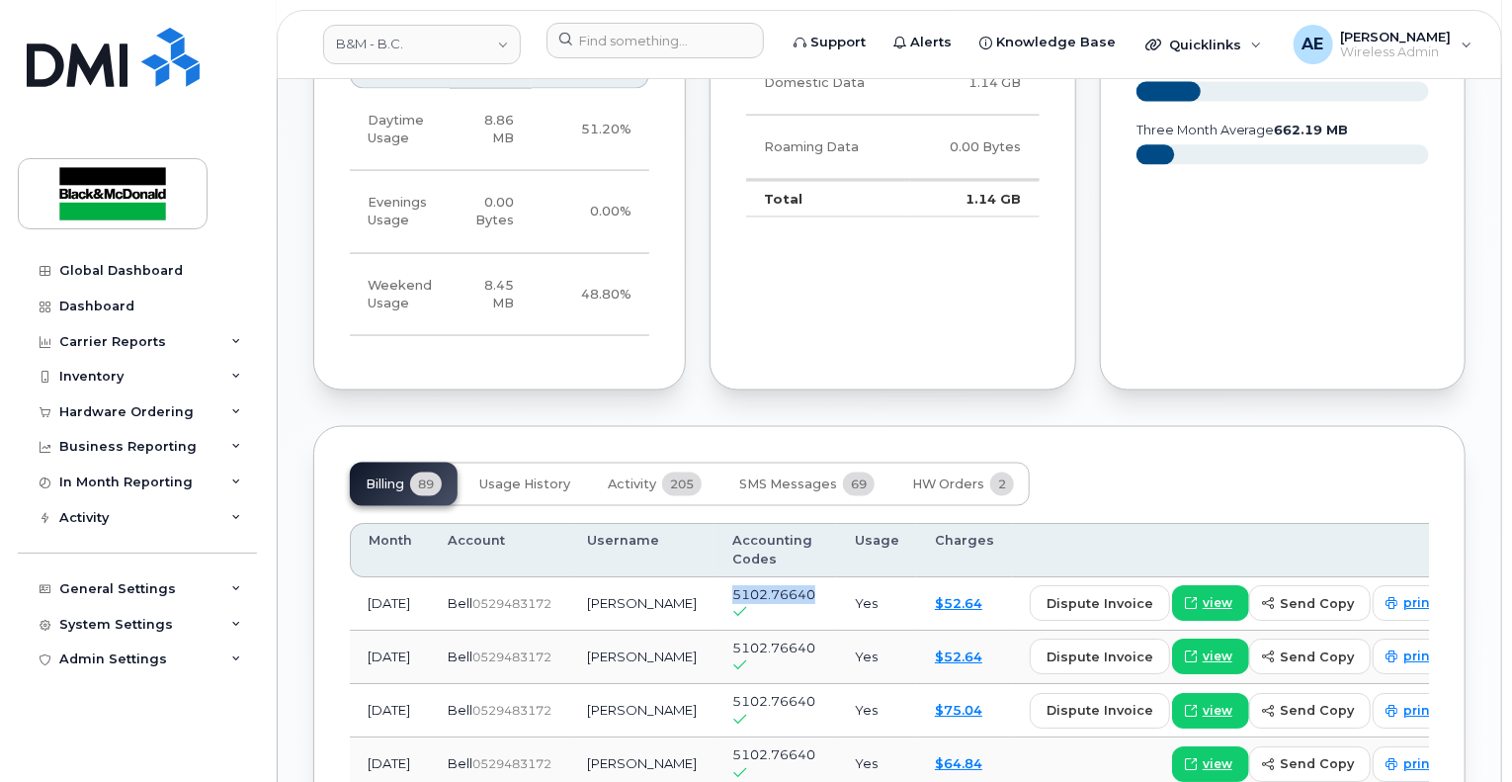
copy span "5102.76640"
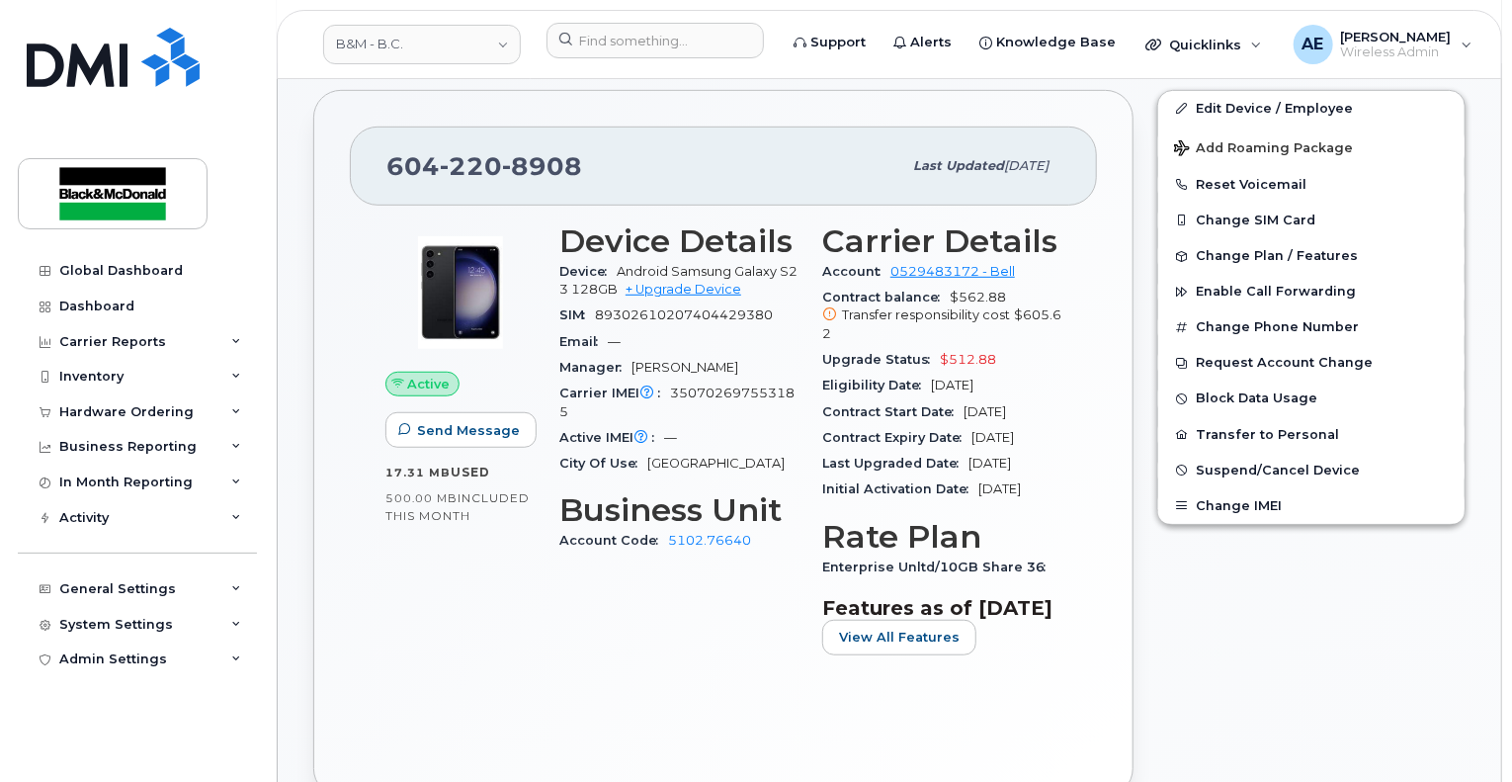
scroll to position [366, 0]
